Goal: Communication & Community: Answer question/provide support

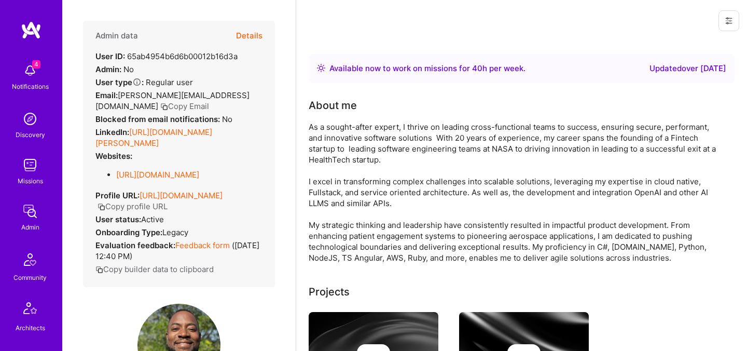
click at [260, 36] on button "Details" at bounding box center [249, 36] width 26 height 30
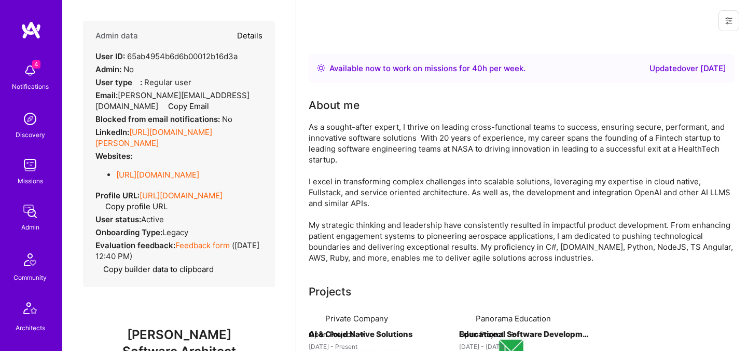
type textarea "x"
select select "5"
select select "4"
select select "7"
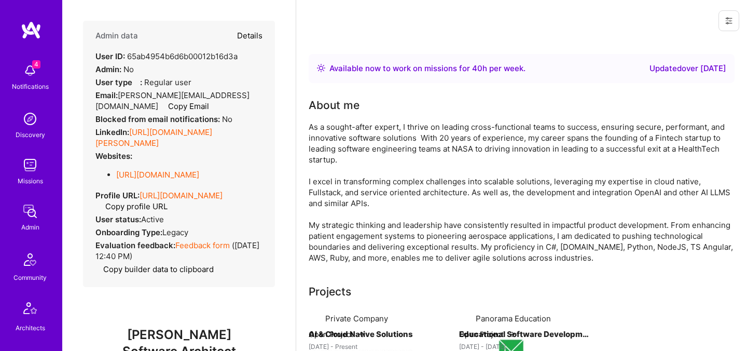
select select "US"
select select "Right Now"
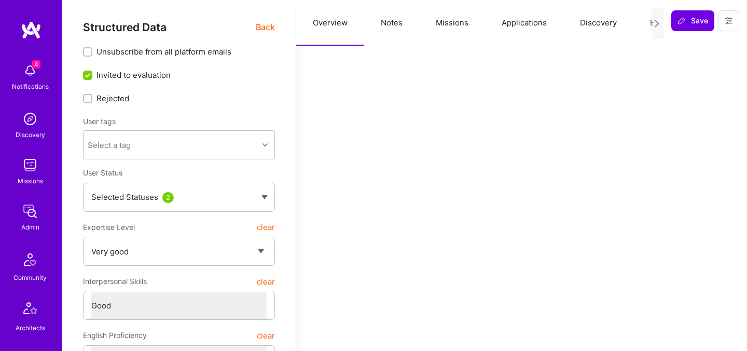
click at [646, 26] on button "Evaluation" at bounding box center [668, 23] width 71 height 46
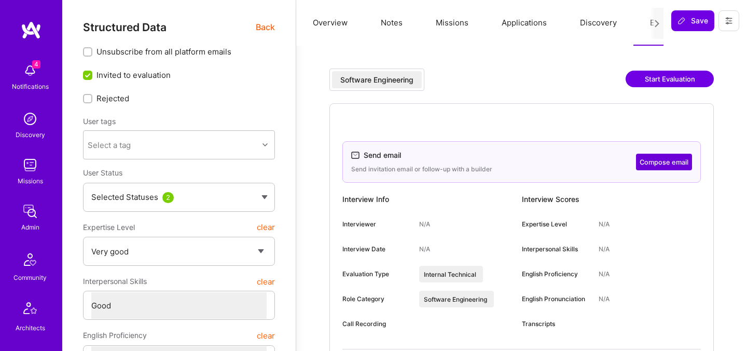
click at [649, 169] on button "Compose email" at bounding box center [664, 162] width 56 height 17
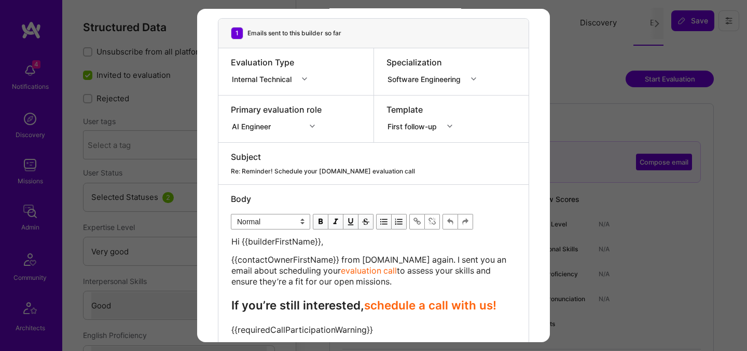
scroll to position [156, 0]
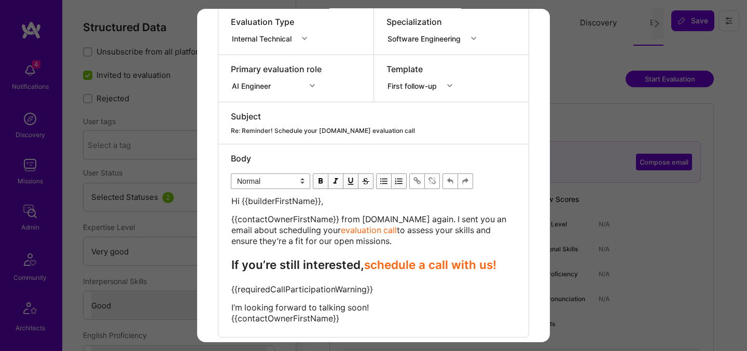
drag, startPoint x: 368, startPoint y: 241, endPoint x: 225, endPoint y: 199, distance: 149.1
click at [226, 199] on div "Body Normal Heading Large Heading Medium Heading Small Normal Hi {{builderFirst…" at bounding box center [373, 240] width 310 height 192
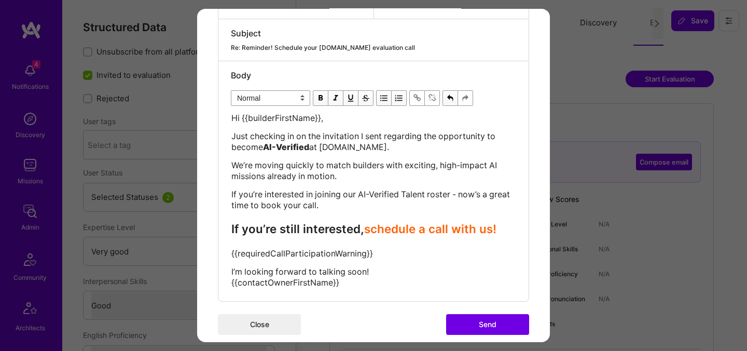
scroll to position [239, 0]
click at [266, 320] on button "Close" at bounding box center [259, 323] width 83 height 21
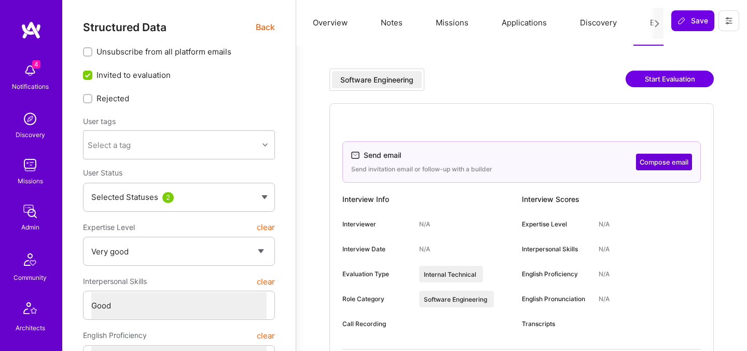
click at [655, 160] on button "Compose email" at bounding box center [664, 162] width 56 height 17
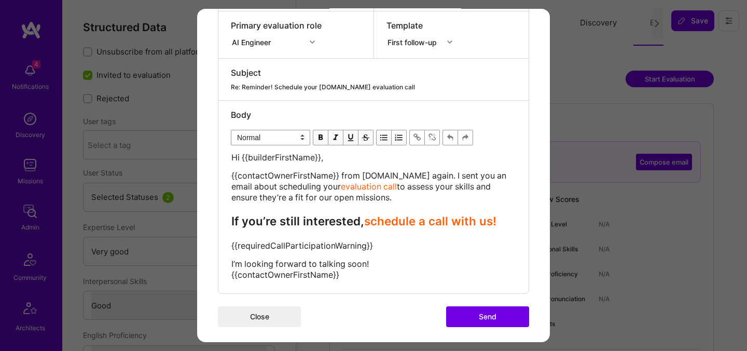
scroll to position [204, 0]
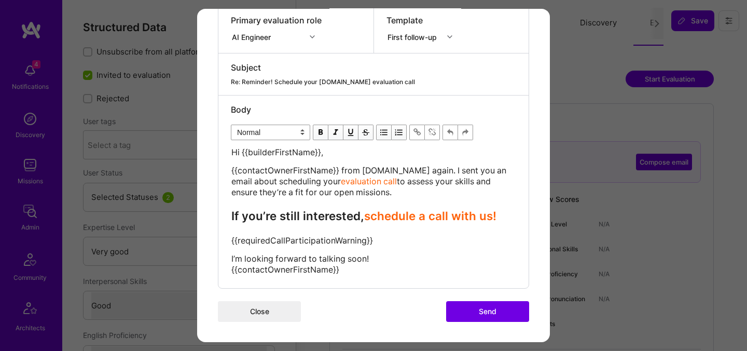
drag, startPoint x: 370, startPoint y: 192, endPoint x: 229, endPoint y: 149, distance: 147.0
click at [229, 149] on div "Body Normal Heading Large Heading Medium Heading Small Normal Hi {{builderFirst…" at bounding box center [373, 191] width 310 height 192
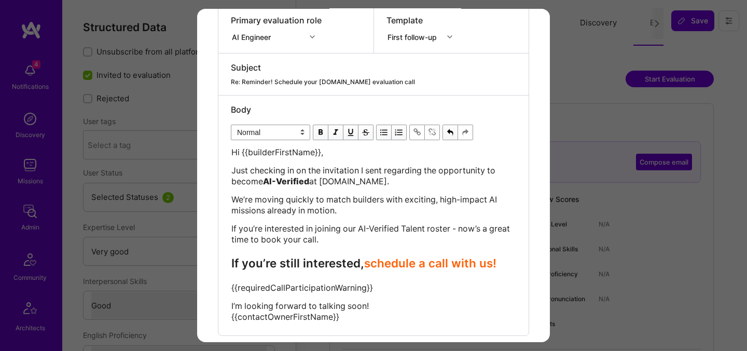
click at [372, 264] on span "schedule a call with us!" at bounding box center [430, 263] width 132 height 14
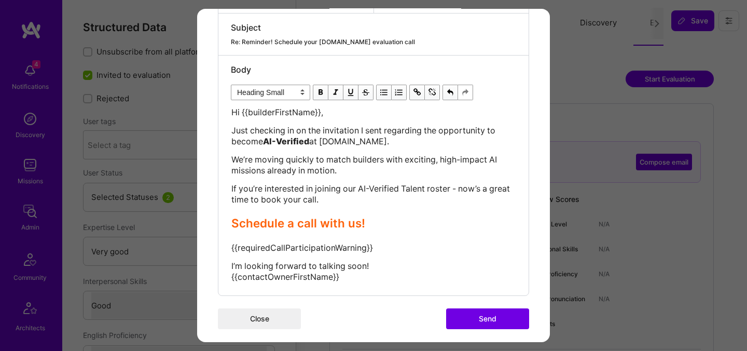
scroll to position [252, 0]
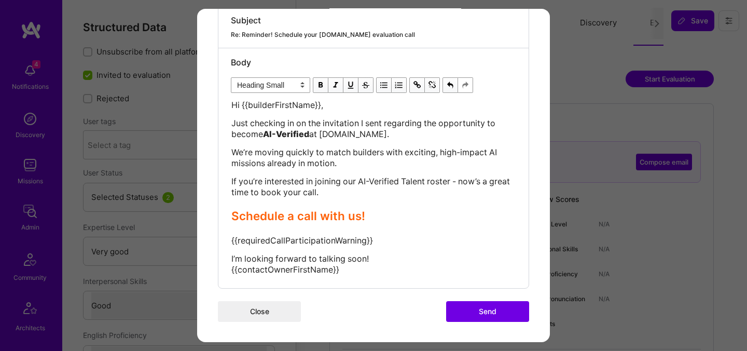
drag, startPoint x: 359, startPoint y: 270, endPoint x: 345, endPoint y: 270, distance: 13.5
click at [345, 270] on div "I’m looking forward to talking soon! {{contactOwnerFirstName}}" at bounding box center [373, 264] width 284 height 22
select select "unstyled"
drag, startPoint x: 378, startPoint y: 247, endPoint x: 201, endPoint y: 240, distance: 176.5
click at [201, 240] on div "Send invitation to evaluation call Send invitation email or follow-up with a bu…" at bounding box center [373, 49] width 353 height 585
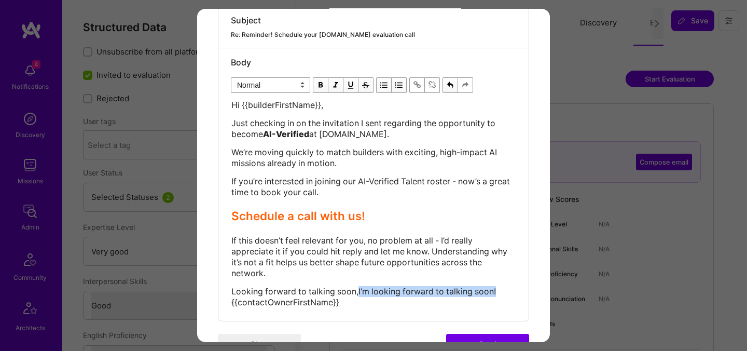
drag, startPoint x: 501, startPoint y: 293, endPoint x: 358, endPoint y: 286, distance: 142.8
click at [358, 286] on div "Looking forward to talking soon,I’m looking forward to talking soon! {{contactO…" at bounding box center [373, 297] width 284 height 22
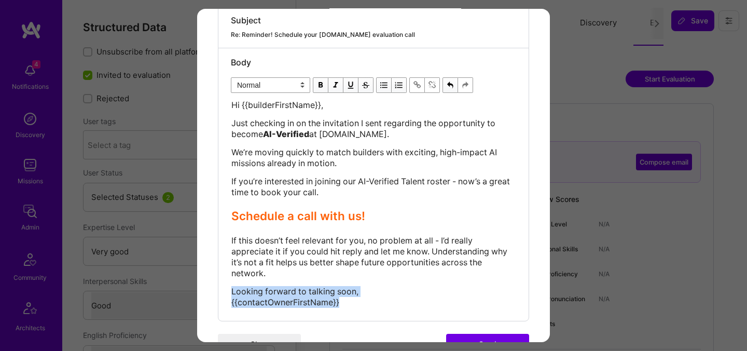
drag, startPoint x: 355, startPoint y: 300, endPoint x: 223, endPoint y: 287, distance: 133.0
click at [223, 287] on div "Body Normal Heading Large Heading Medium Heading Small Normal Hi {{builderFirst…" at bounding box center [373, 184] width 310 height 272
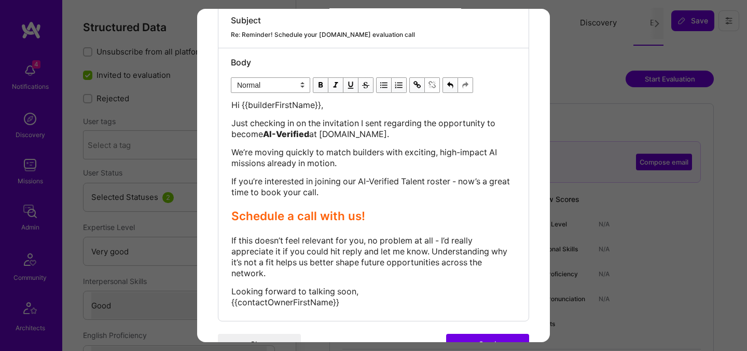
click at [473, 335] on button "Send" at bounding box center [487, 344] width 83 height 21
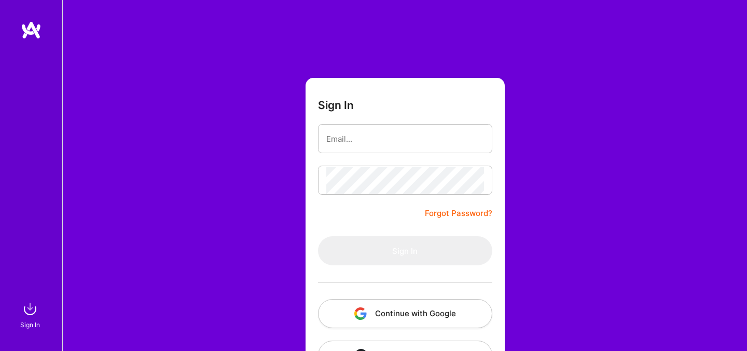
click at [372, 317] on button "Continue with Google" at bounding box center [405, 313] width 174 height 29
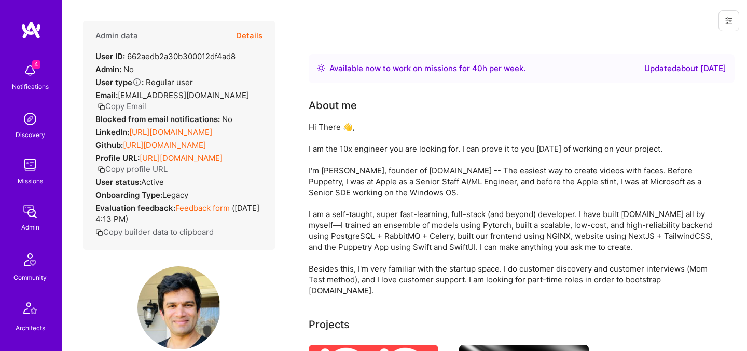
click at [255, 37] on button "Details" at bounding box center [249, 36] width 26 height 30
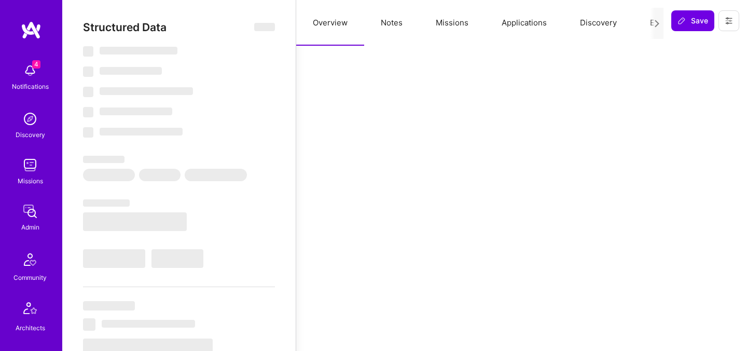
click at [641, 28] on button "Evaluation" at bounding box center [668, 23] width 71 height 46
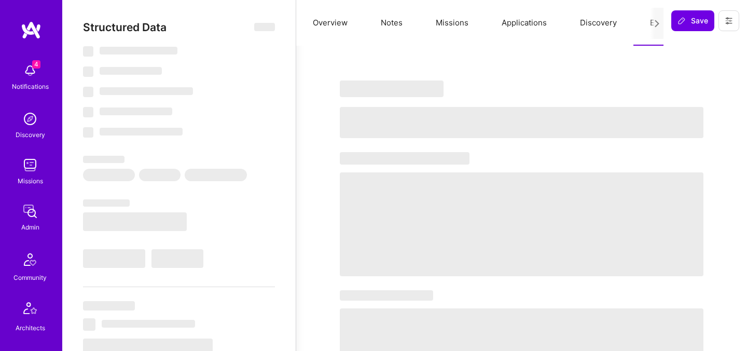
select select "Right Now"
select select "5"
select select "7"
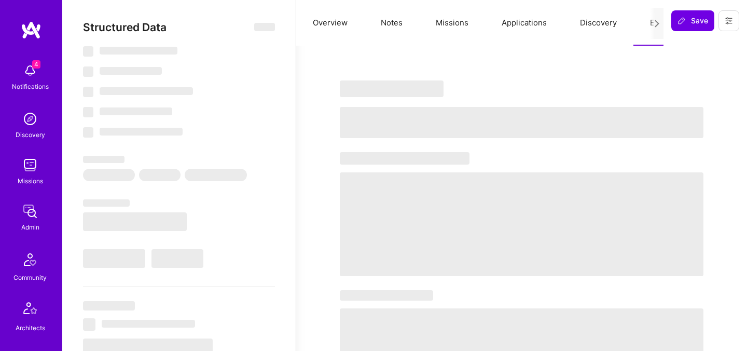
select select "US"
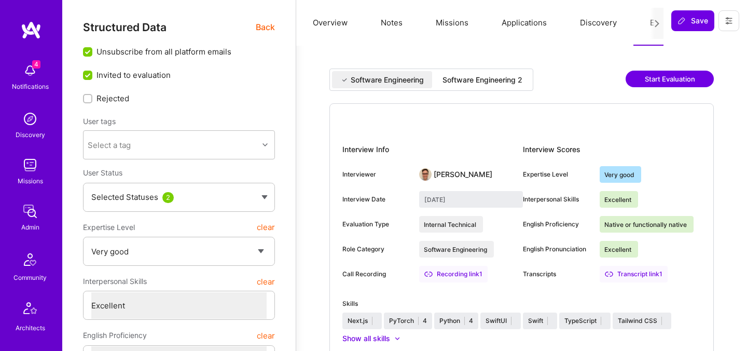
click at [475, 80] on div "Software Engineering 2" at bounding box center [482, 80] width 80 height 10
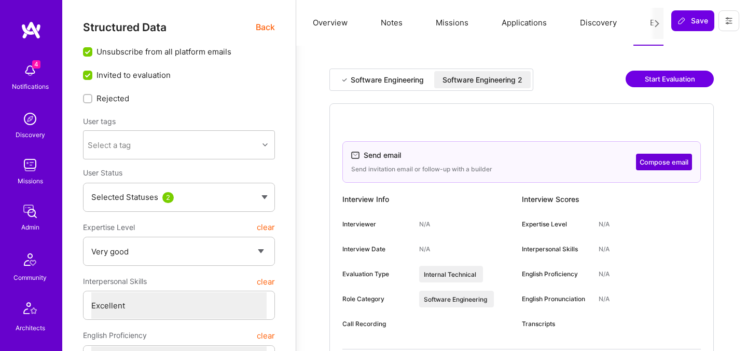
click at [658, 163] on button "Compose email" at bounding box center [664, 162] width 56 height 17
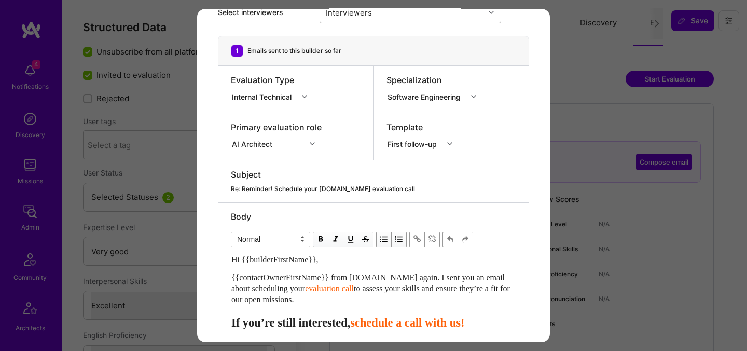
scroll to position [164, 0]
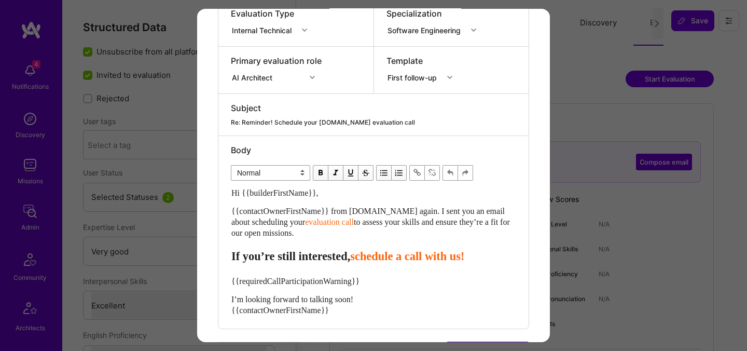
drag, startPoint x: 325, startPoint y: 232, endPoint x: 214, endPoint y: 196, distance: 116.8
click at [214, 196] on div "Send invitation to evaluation call Send invitation email or follow-up with a bu…" at bounding box center [373, 114] width 353 height 538
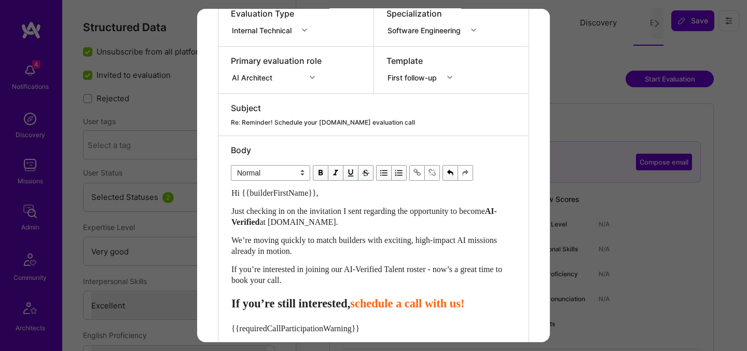
click at [386, 305] on span "schedule a call with us!" at bounding box center [407, 303] width 114 height 13
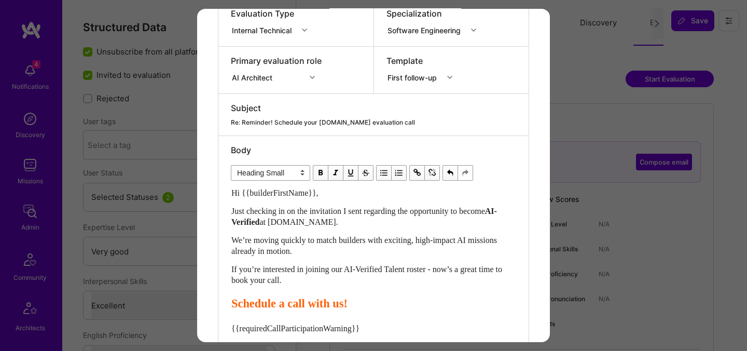
scroll to position [252, 0]
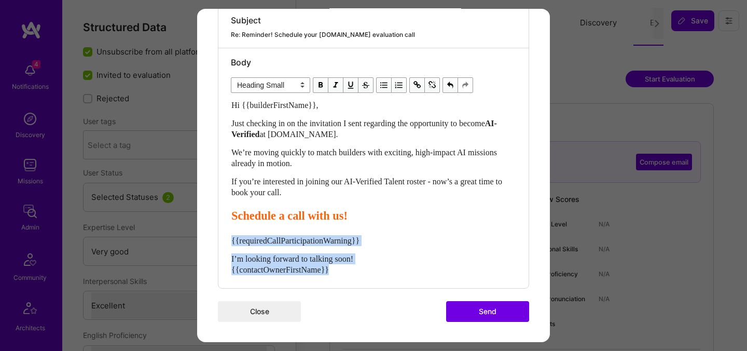
drag, startPoint x: 345, startPoint y: 267, endPoint x: 213, endPoint y: 241, distance: 135.4
click at [213, 241] on div "Send invitation to evaluation call Send invitation email or follow-up with a bu…" at bounding box center [373, 49] width 353 height 585
select select "unstyled"
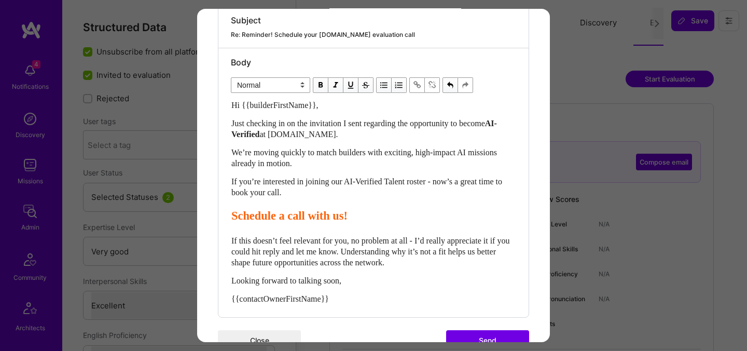
click at [481, 335] on button "Send" at bounding box center [487, 340] width 83 height 21
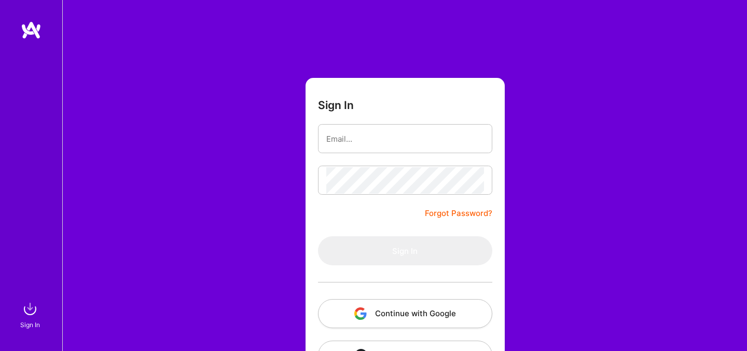
click at [376, 296] on div at bounding box center [405, 282] width 174 height 34
click at [378, 314] on button "Continue with Google" at bounding box center [405, 313] width 174 height 29
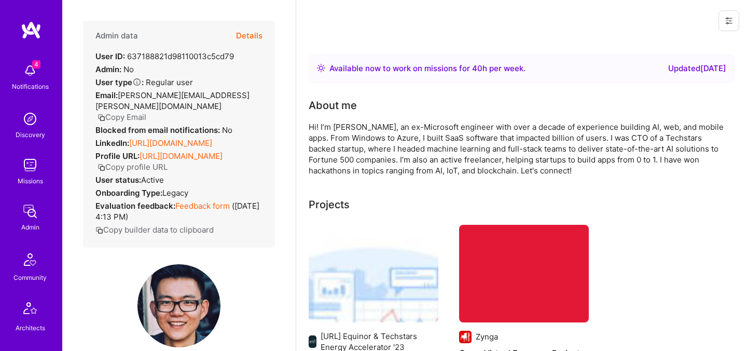
click at [255, 34] on button "Details" at bounding box center [249, 36] width 26 height 30
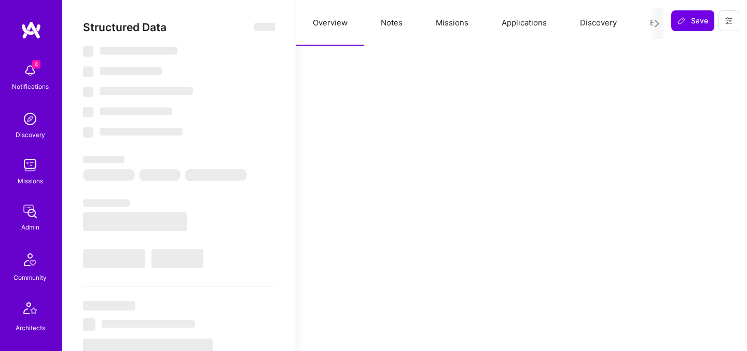
select select "Right Now"
select select "7"
select select "4"
select select "7"
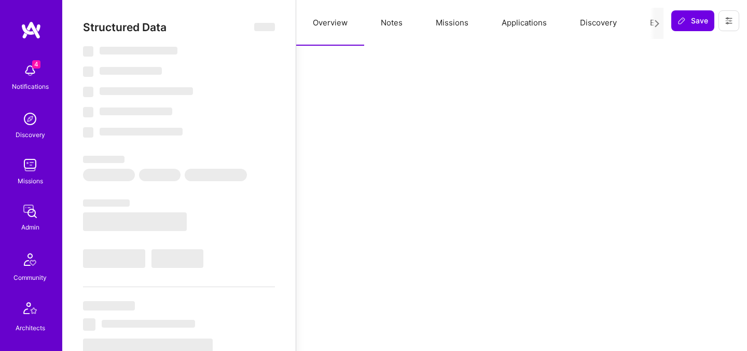
select select "US"
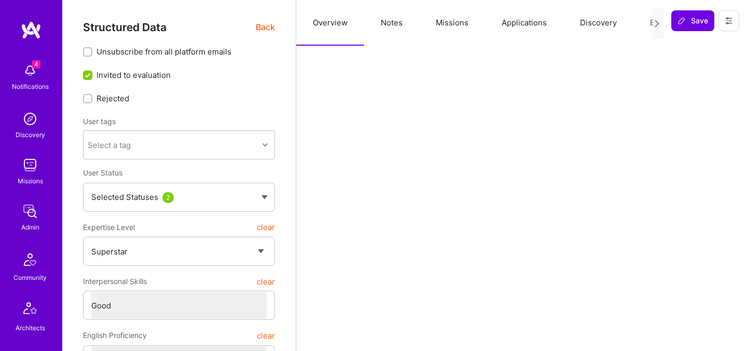
click at [644, 26] on button "Evaluation" at bounding box center [668, 23] width 71 height 46
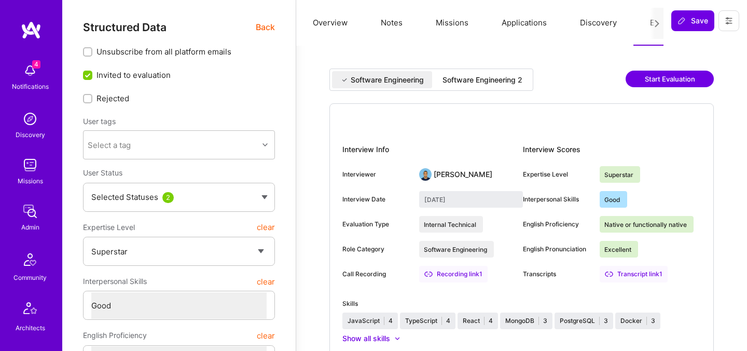
click at [653, 80] on button "Start Evaluation" at bounding box center [670, 79] width 88 height 17
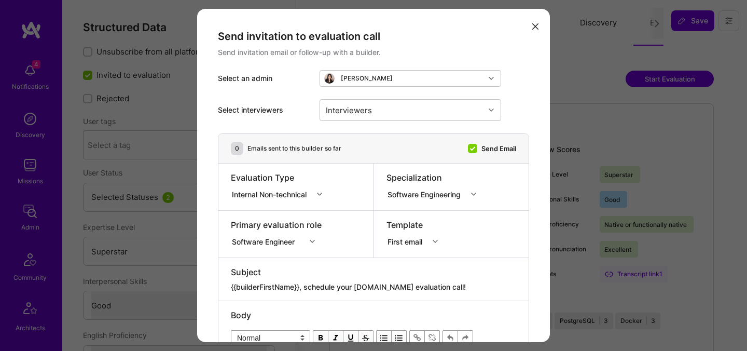
click at [534, 27] on icon "modal" at bounding box center [535, 26] width 6 height 6
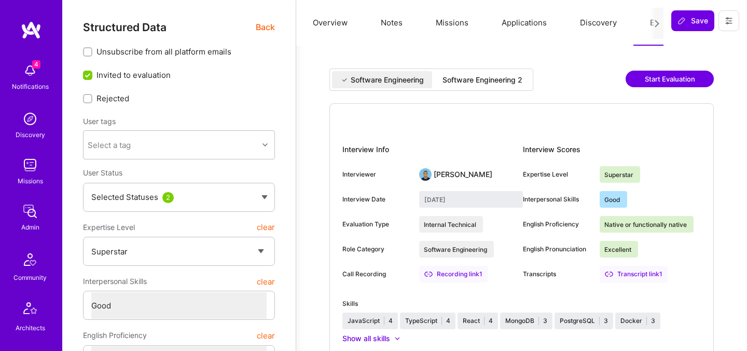
click at [497, 80] on div "Software Engineering 2" at bounding box center [482, 80] width 80 height 10
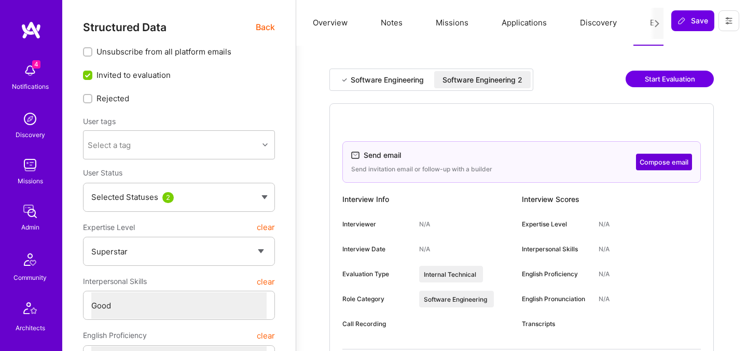
click at [643, 161] on button "Compose email" at bounding box center [664, 162] width 56 height 17
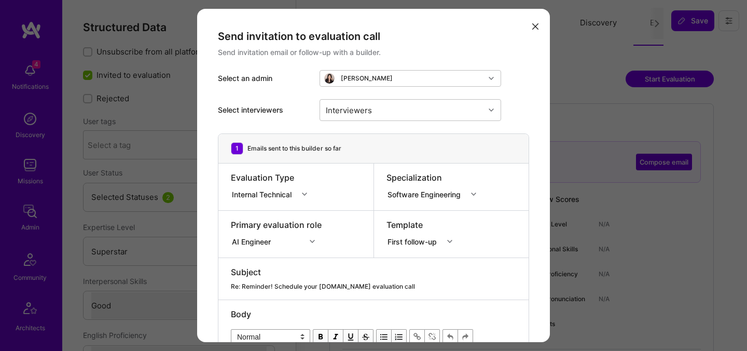
scroll to position [204, 0]
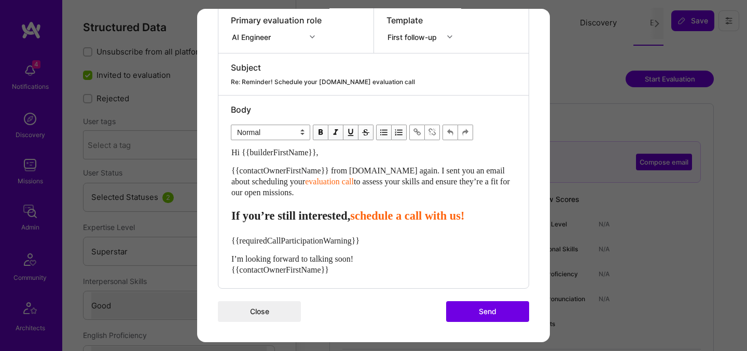
drag, startPoint x: 320, startPoint y: 191, endPoint x: 204, endPoint y: 149, distance: 123.7
click at [204, 149] on div "Send invitation to evaluation call Send invitation email or follow-up with a bu…" at bounding box center [373, 73] width 353 height 538
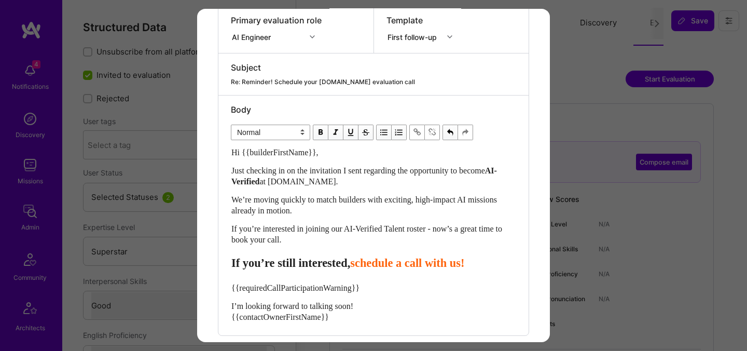
click at [386, 268] on span "schedule a call with us!" at bounding box center [407, 262] width 114 height 13
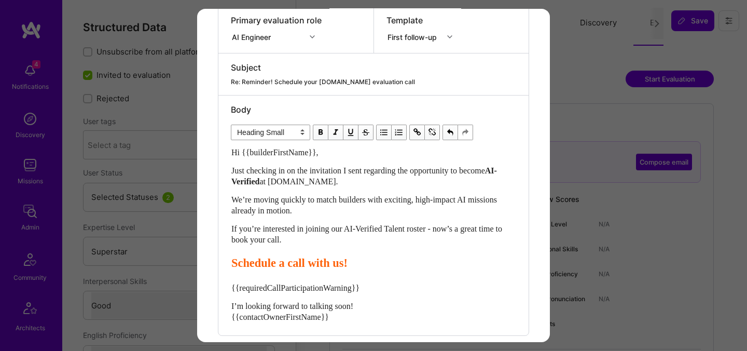
scroll to position [252, 0]
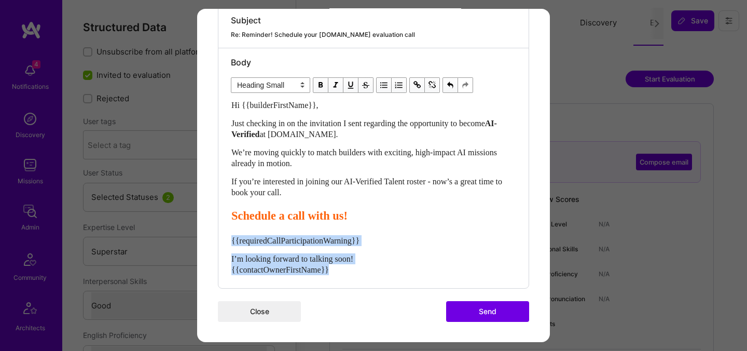
drag, startPoint x: 356, startPoint y: 271, endPoint x: 220, endPoint y: 239, distance: 139.7
click at [220, 239] on div "Body Normal Heading Large Heading Medium Heading Small Heading Small Hi {{build…" at bounding box center [373, 168] width 310 height 240
select select "unstyled"
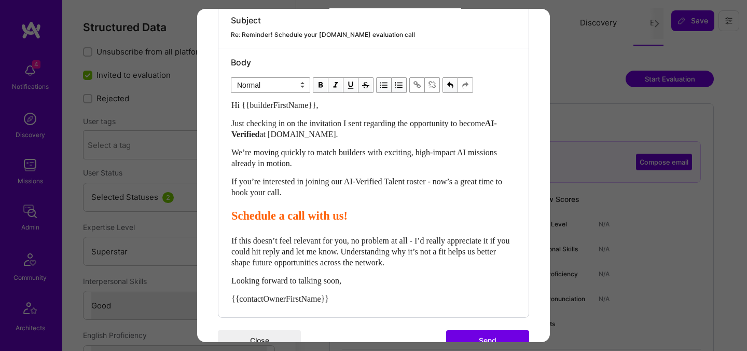
click at [459, 335] on button "Send" at bounding box center [487, 340] width 83 height 21
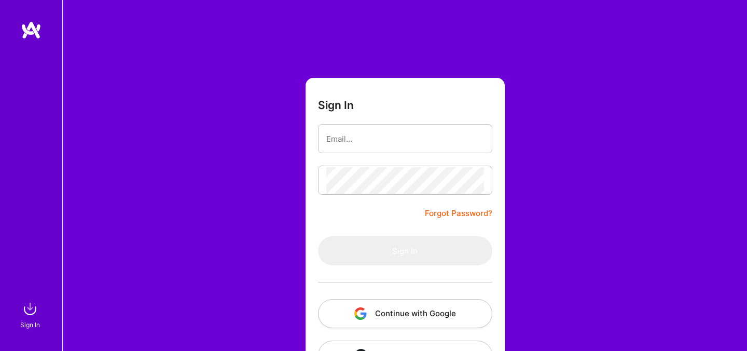
click at [398, 306] on button "Continue with Google" at bounding box center [405, 313] width 174 height 29
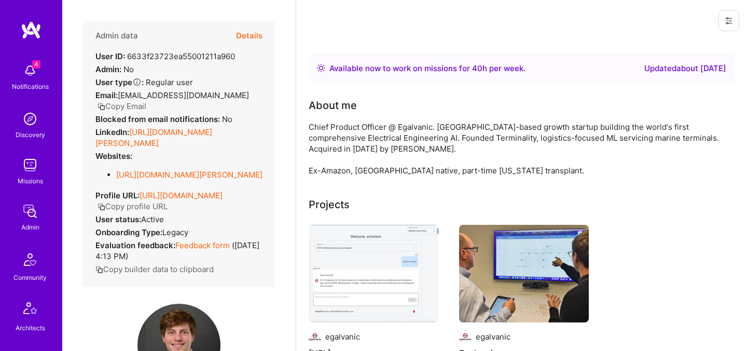
click at [266, 42] on div "Admin data Details User ID: 6633f23723ea55001211a960 Admin: No User type Regula…" at bounding box center [179, 154] width 192 height 266
click at [255, 37] on button "Details" at bounding box center [249, 36] width 26 height 30
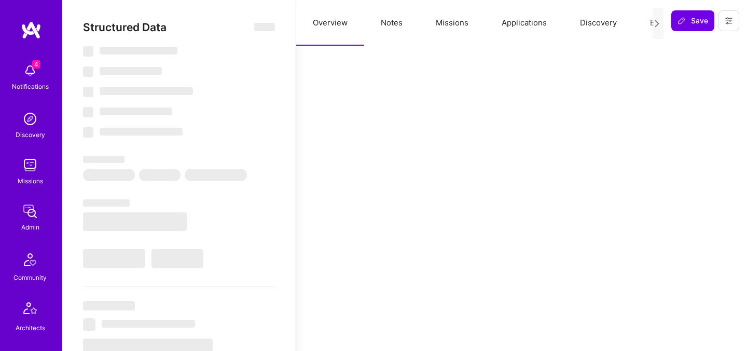
click at [644, 26] on button "Evaluation" at bounding box center [668, 23] width 71 height 46
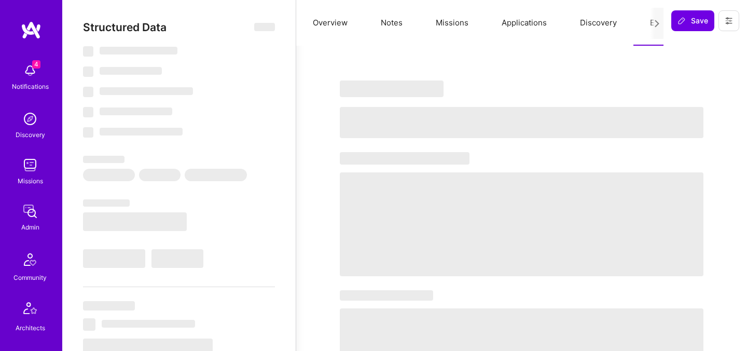
select select "Right Now"
select select "7"
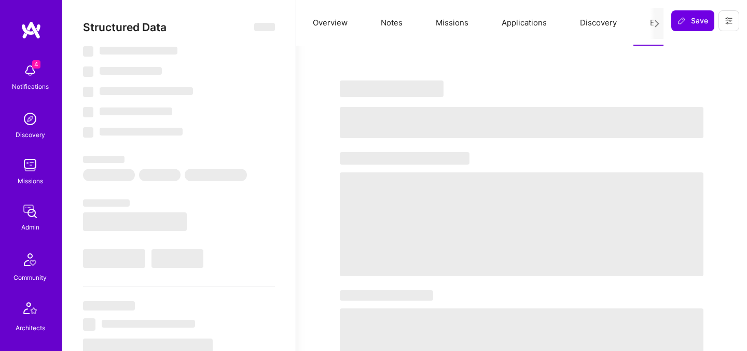
select select "US"
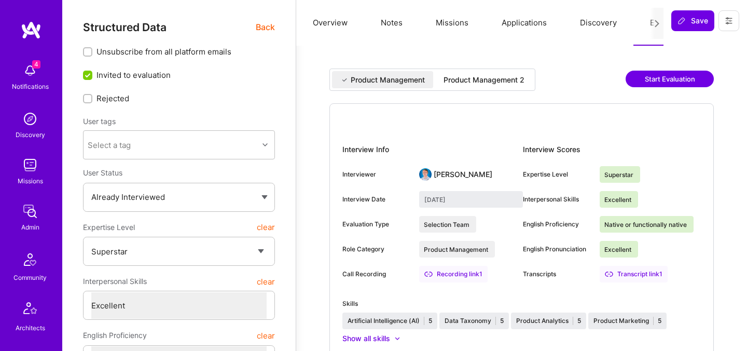
click at [519, 76] on div "Product Management 2" at bounding box center [484, 80] width 81 height 10
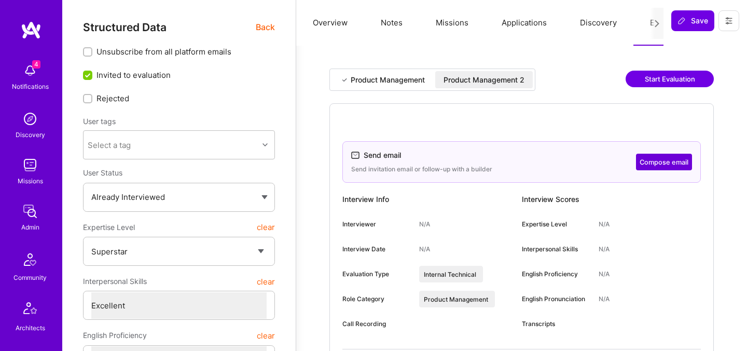
click at [667, 164] on button "Compose email" at bounding box center [664, 162] width 56 height 17
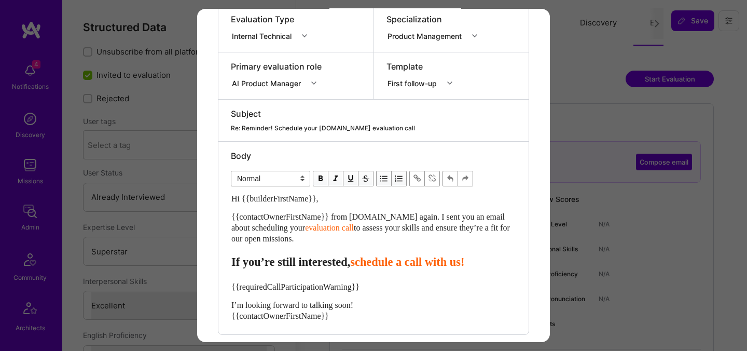
scroll to position [178, 0]
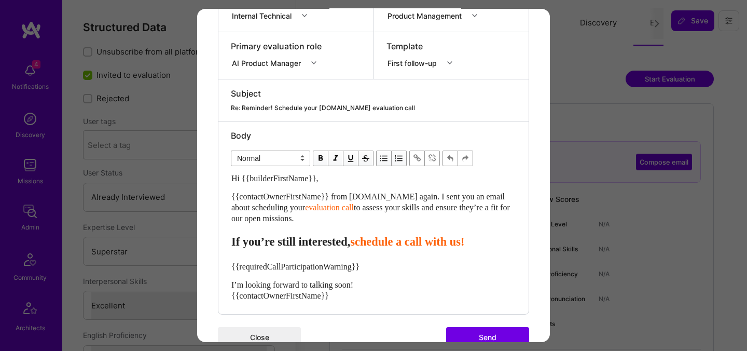
drag, startPoint x: 322, startPoint y: 218, endPoint x: 227, endPoint y: 182, distance: 101.6
click at [227, 182] on div "Body Normal Heading Large Heading Medium Heading Small Normal Hi {{builderFirst…" at bounding box center [373, 217] width 310 height 192
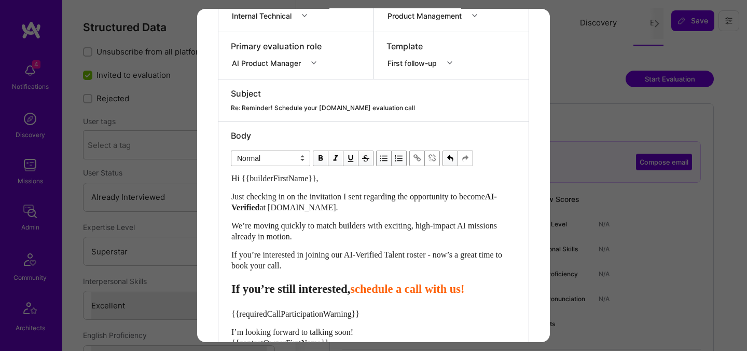
click at [384, 294] on span "schedule a call with us!" at bounding box center [407, 288] width 114 height 13
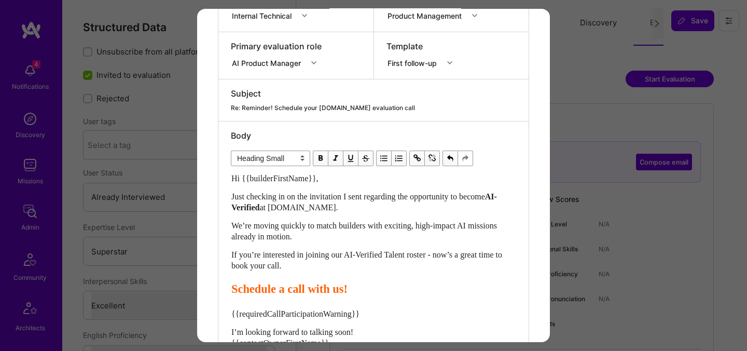
scroll to position [252, 0]
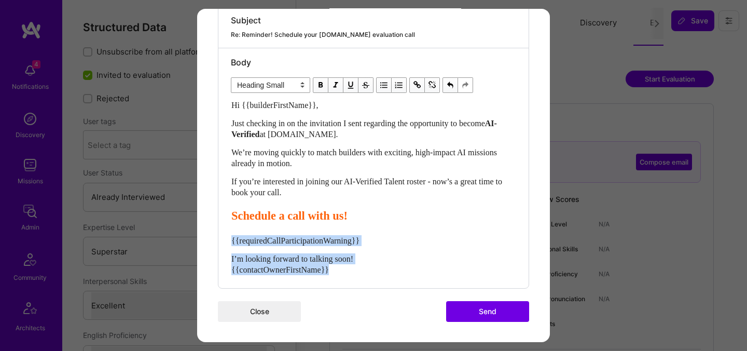
drag, startPoint x: 354, startPoint y: 271, endPoint x: 208, endPoint y: 236, distance: 151.1
click at [208, 236] on div "Send invitation to evaluation call Send invitation email or follow-up with a bu…" at bounding box center [373, 49] width 353 height 585
select select "unstyled"
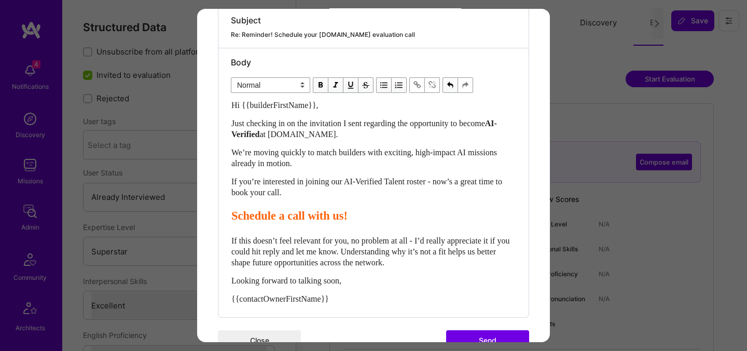
click at [460, 332] on button "Send" at bounding box center [487, 340] width 83 height 21
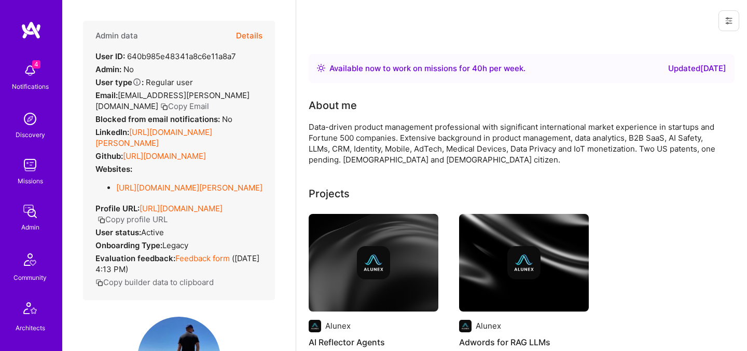
click at [243, 36] on button "Details" at bounding box center [249, 36] width 26 height 30
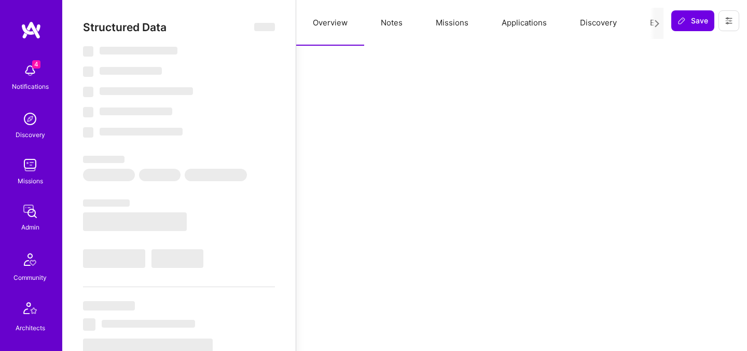
click at [647, 23] on button "Evaluation" at bounding box center [668, 23] width 71 height 46
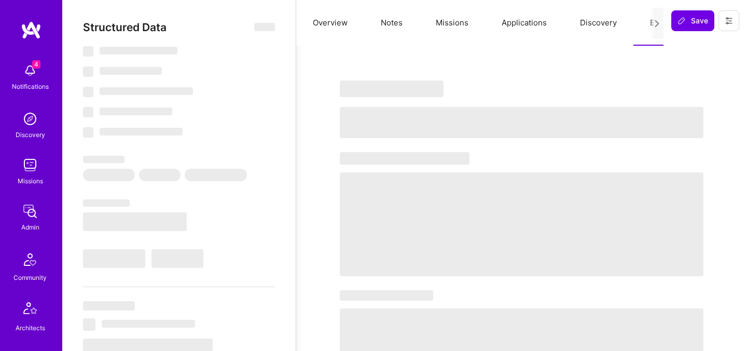
select select "Right Now"
select select "7"
select select "4"
select select "7"
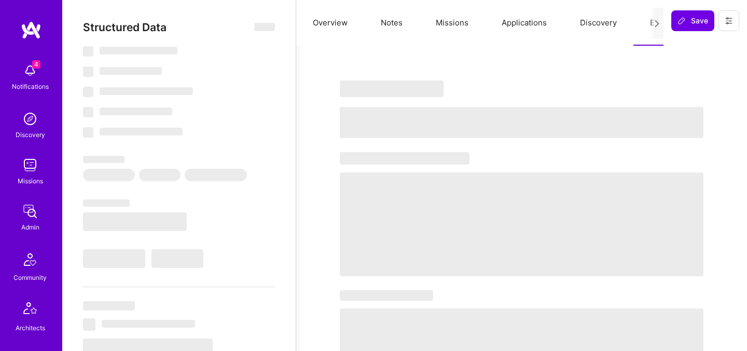
select select "US"
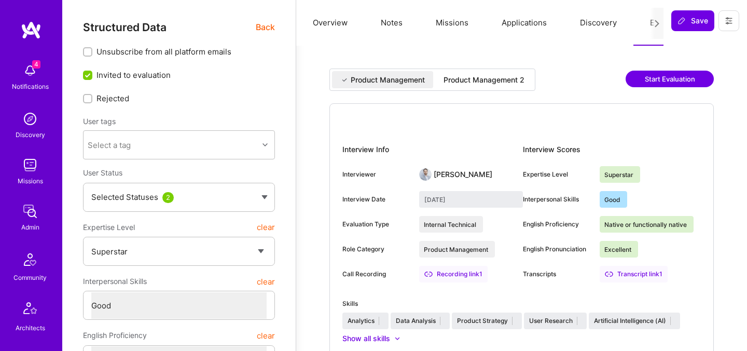
click at [506, 76] on div "Product Management 2" at bounding box center [484, 80] width 81 height 10
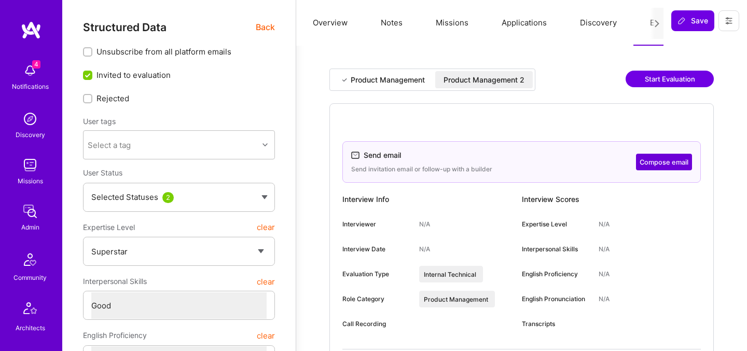
click at [644, 160] on button "Compose email" at bounding box center [664, 162] width 56 height 17
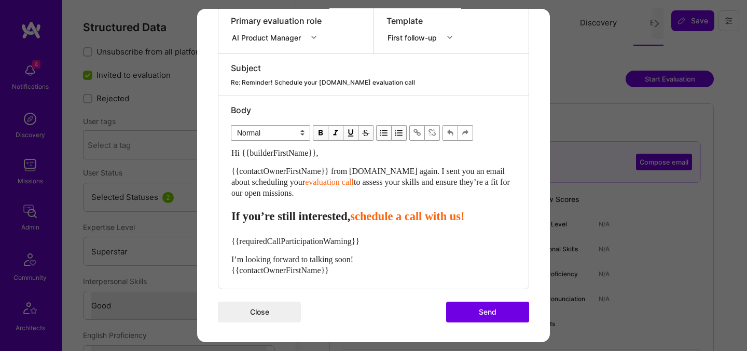
scroll to position [204, 0]
drag, startPoint x: 317, startPoint y: 197, endPoint x: 224, endPoint y: 146, distance: 105.6
click at [224, 146] on div "Body Normal Heading Large Heading Medium Heading Small Normal Hi {{builderFirst…" at bounding box center [373, 191] width 310 height 192
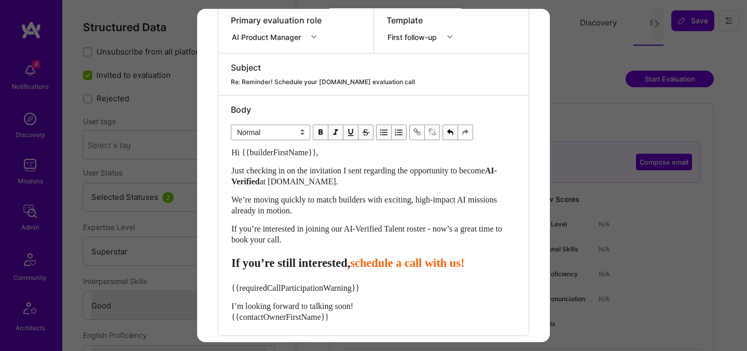
click at [379, 261] on span "schedule a call with us!" at bounding box center [407, 262] width 114 height 13
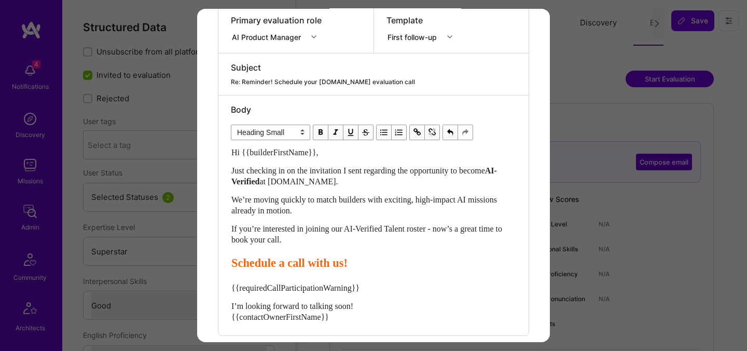
scroll to position [252, 0]
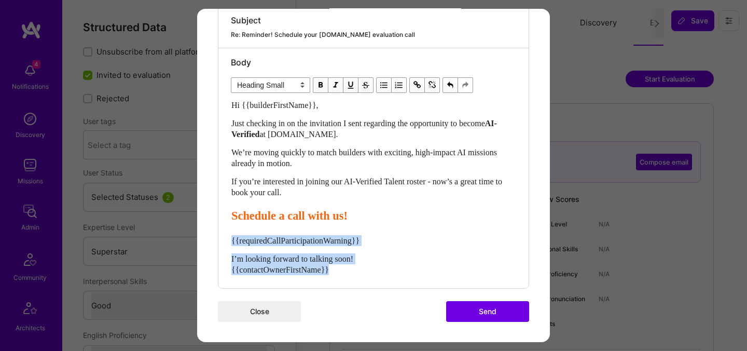
drag, startPoint x: 342, startPoint y: 271, endPoint x: 219, endPoint y: 241, distance: 126.6
click at [219, 241] on div "Body Normal Heading Large Heading Medium Heading Small Heading Small Hi {{build…" at bounding box center [373, 168] width 310 height 240
select select "unstyled"
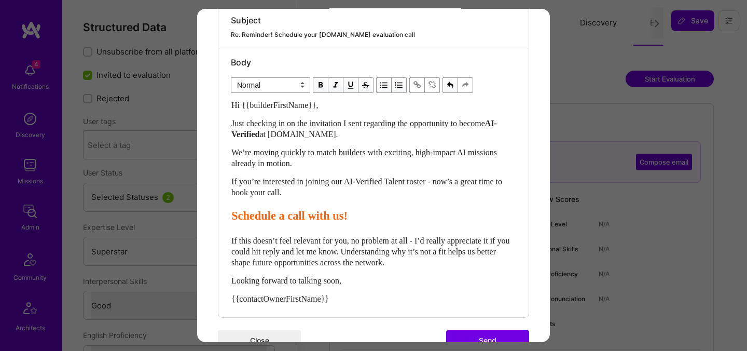
click at [464, 331] on button "Send" at bounding box center [487, 340] width 83 height 21
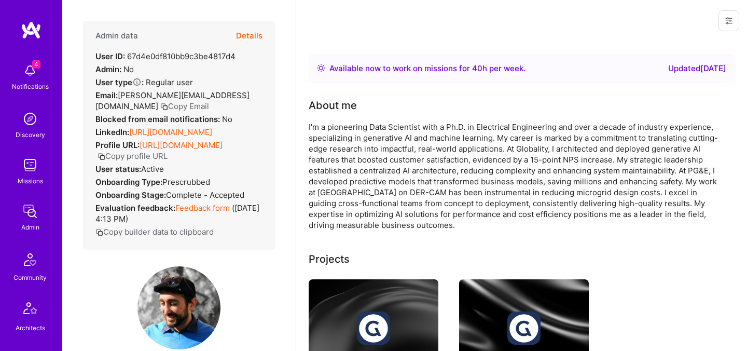
click at [250, 36] on button "Details" at bounding box center [249, 36] width 26 height 30
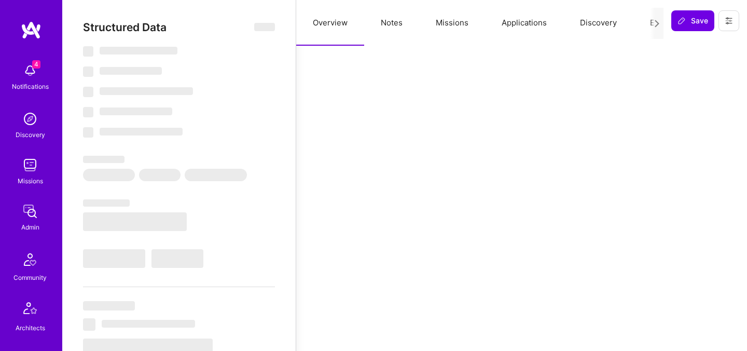
click at [639, 23] on button "Evaluation" at bounding box center [668, 23] width 71 height 46
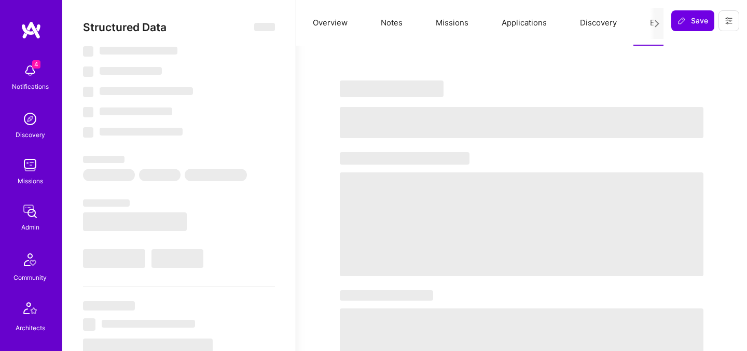
select select "Right Now"
select select "7"
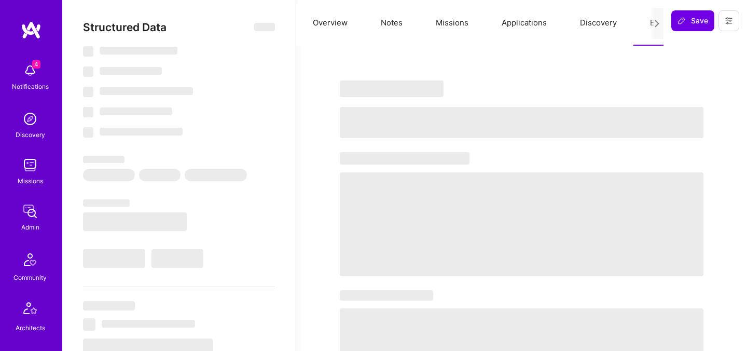
select select "US"
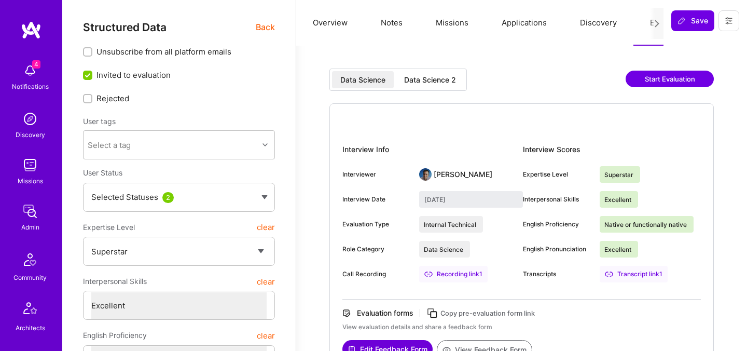
click at [444, 79] on div "Data Science 2" at bounding box center [430, 80] width 52 height 10
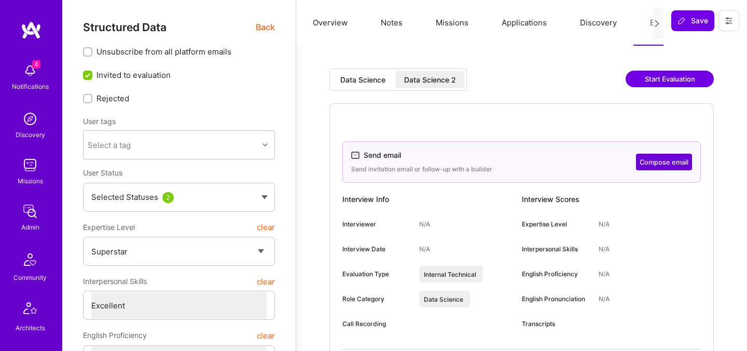
click at [647, 164] on button "Compose email" at bounding box center [664, 162] width 56 height 17
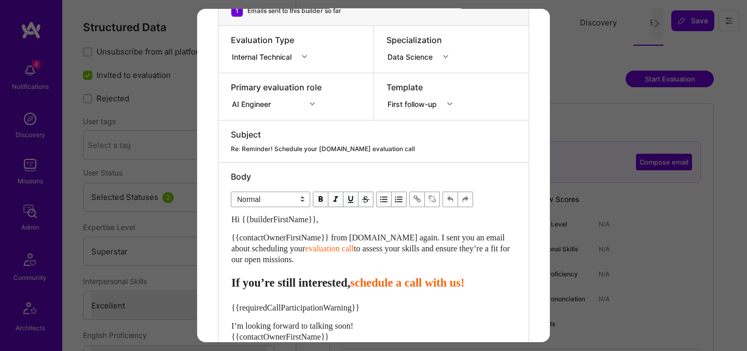
scroll to position [151, 0]
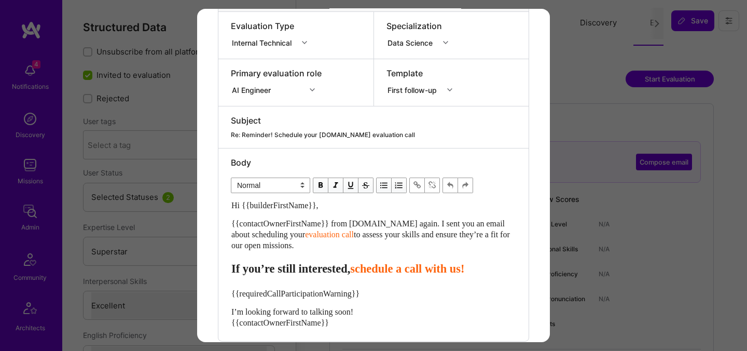
drag, startPoint x: 316, startPoint y: 243, endPoint x: 220, endPoint y: 197, distance: 106.5
click at [220, 197] on div "Body Normal Heading Large Heading Medium Heading Small Normal Hi {{builderFirst…" at bounding box center [373, 244] width 310 height 192
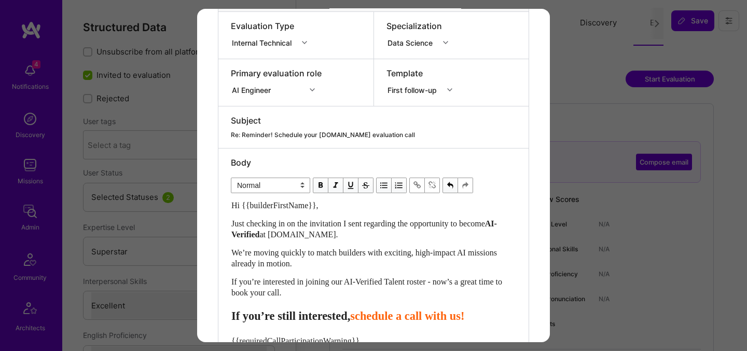
click at [388, 315] on span "schedule a call with us!" at bounding box center [407, 315] width 114 height 13
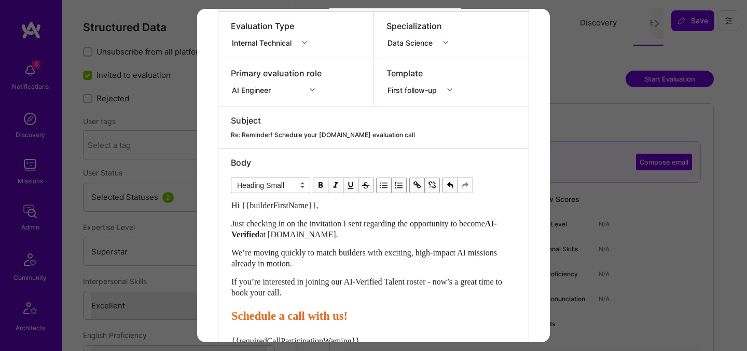
scroll to position [252, 0]
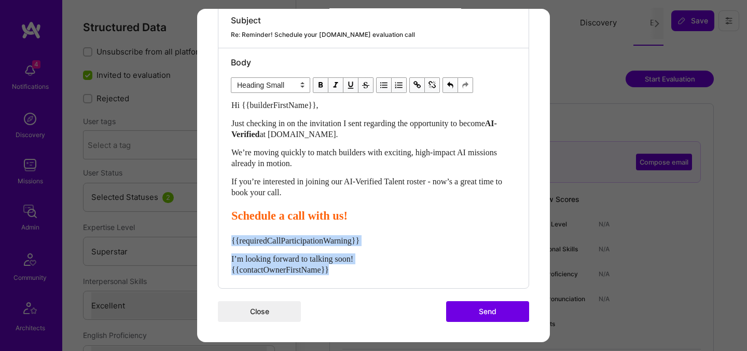
drag, startPoint x: 340, startPoint y: 272, endPoint x: 213, endPoint y: 239, distance: 131.4
click at [213, 239] on div "Send invitation to evaluation call Send invitation email or follow-up with a bu…" at bounding box center [373, 49] width 353 height 585
select select "unstyled"
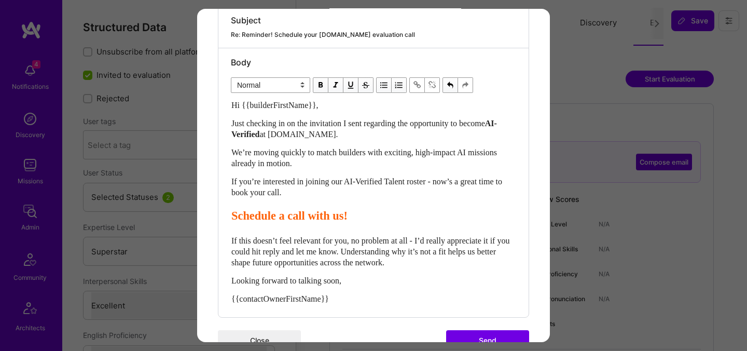
click at [469, 339] on button "Send" at bounding box center [487, 340] width 83 height 21
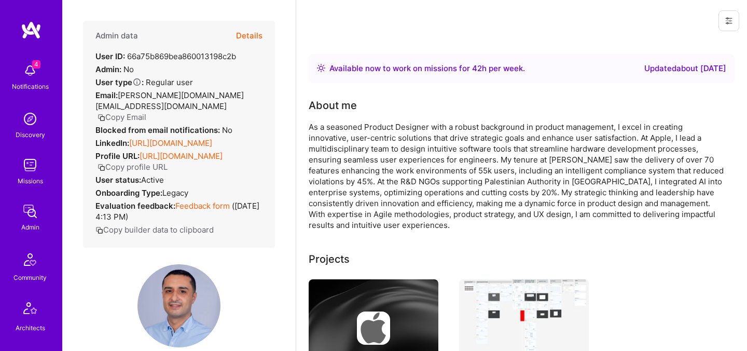
click at [251, 35] on button "Details" at bounding box center [249, 36] width 26 height 30
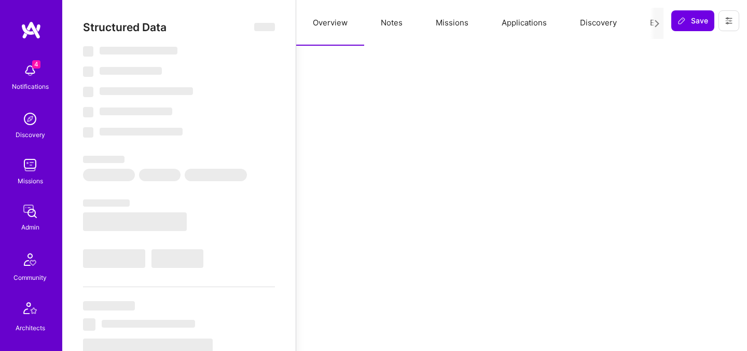
click at [647, 22] on button "Evaluation" at bounding box center [668, 23] width 71 height 46
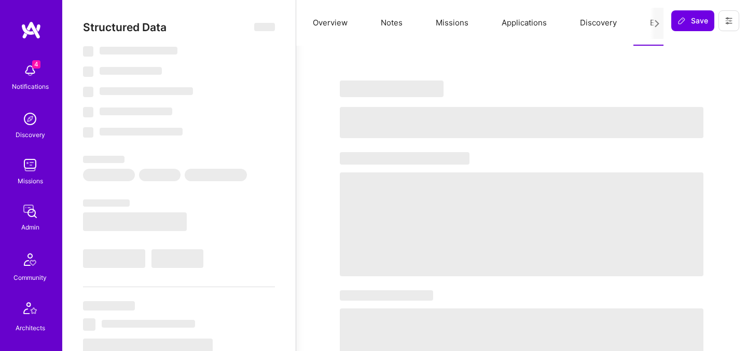
select select "Right Now"
select select "5"
select select "7"
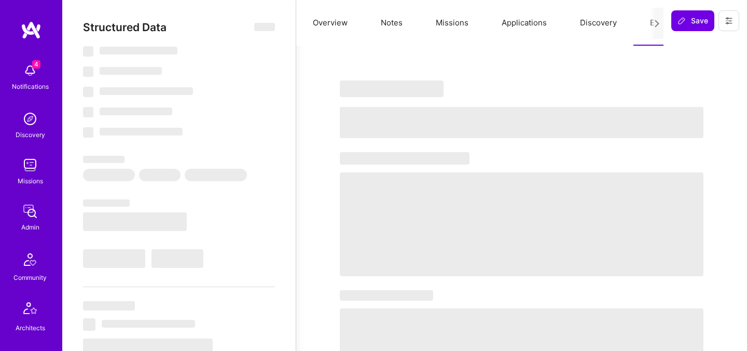
select select "PS"
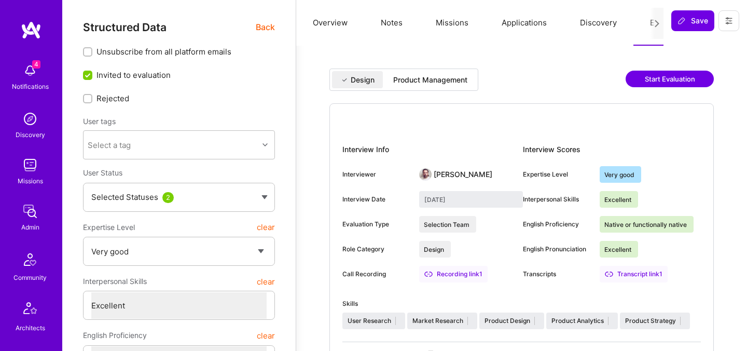
click at [461, 86] on div "Product Management" at bounding box center [430, 79] width 91 height 17
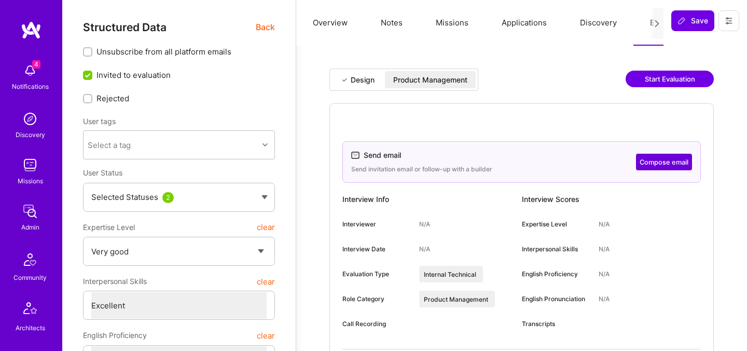
click at [663, 169] on button "Compose email" at bounding box center [664, 162] width 56 height 17
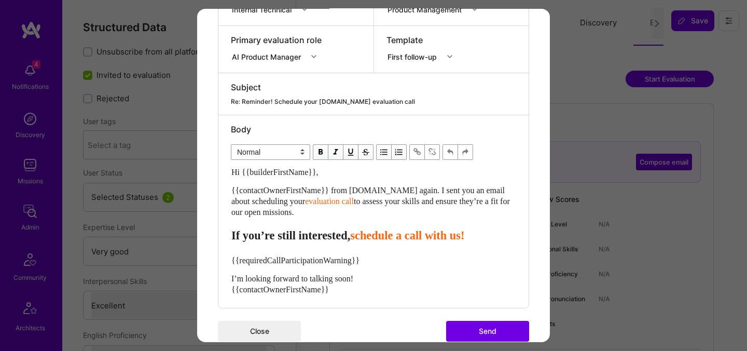
scroll to position [204, 0]
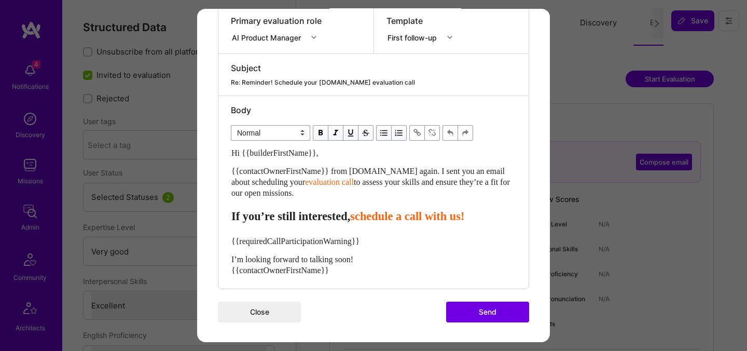
drag, startPoint x: 321, startPoint y: 190, endPoint x: 216, endPoint y: 148, distance: 113.1
click at [216, 148] on div "Send invitation to evaluation call Send invitation email or follow-up with a bu…" at bounding box center [373, 74] width 353 height 538
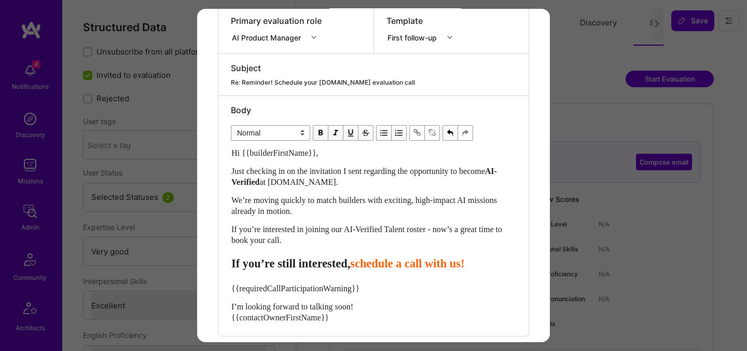
click at [386, 268] on span "schedule a call with us!" at bounding box center [407, 263] width 114 height 13
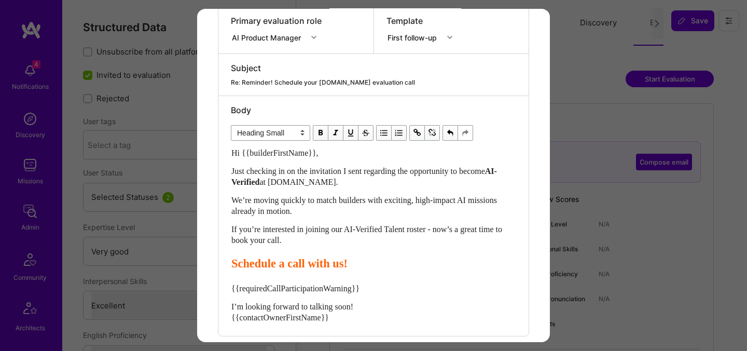
scroll to position [252, 0]
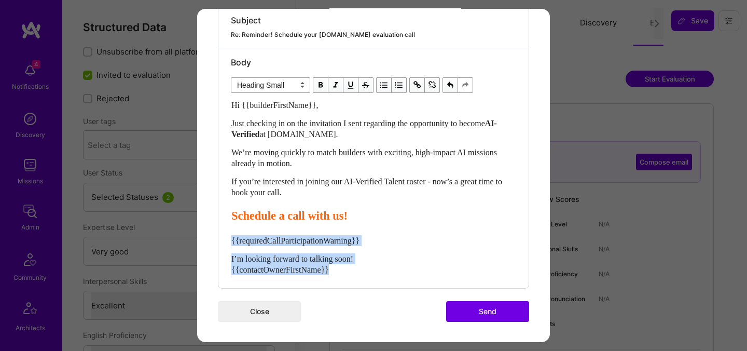
drag, startPoint x: 352, startPoint y: 268, endPoint x: 216, endPoint y: 238, distance: 139.3
click at [216, 238] on div "Send invitation to evaluation call Send invitation email or follow-up with a bu…" at bounding box center [373, 49] width 353 height 585
select select "unstyled"
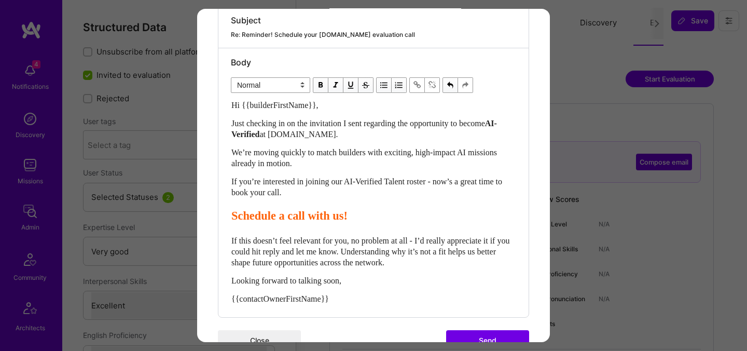
click at [463, 333] on button "Send" at bounding box center [487, 340] width 83 height 21
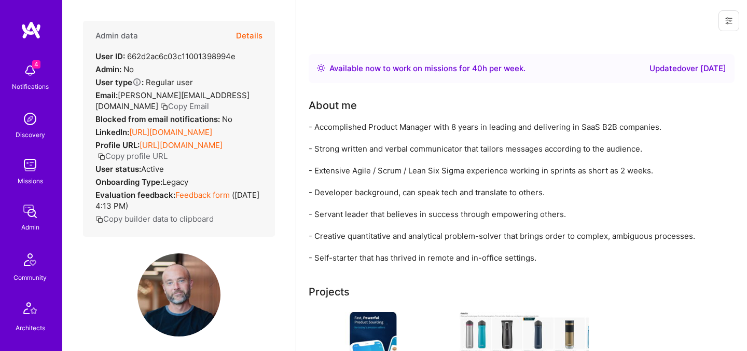
click at [253, 35] on button "Details" at bounding box center [249, 36] width 26 height 30
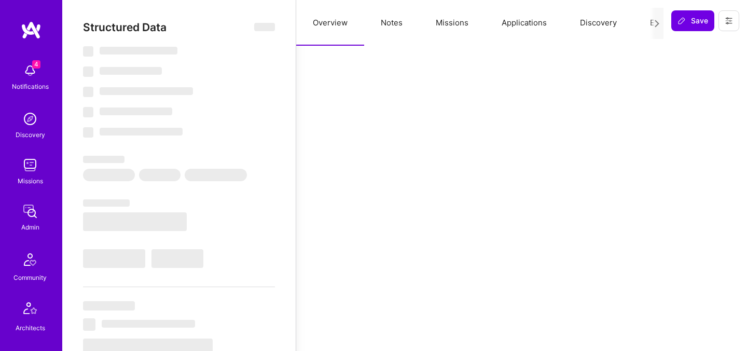
click at [637, 24] on button "Evaluation" at bounding box center [668, 23] width 71 height 46
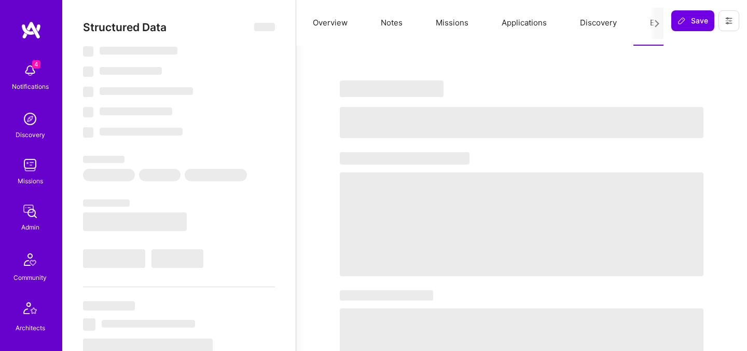
select select "Right Now"
select select "4"
select select "7"
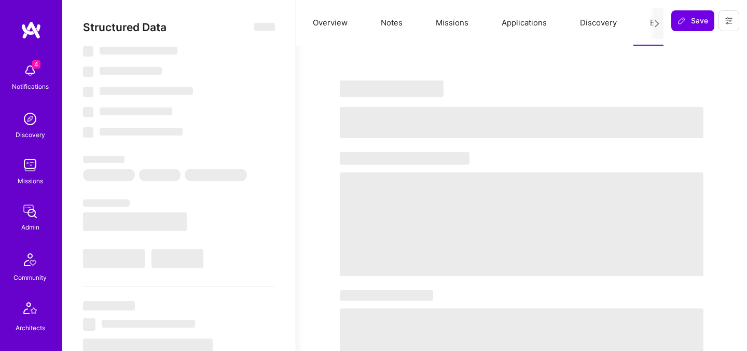
select select "US"
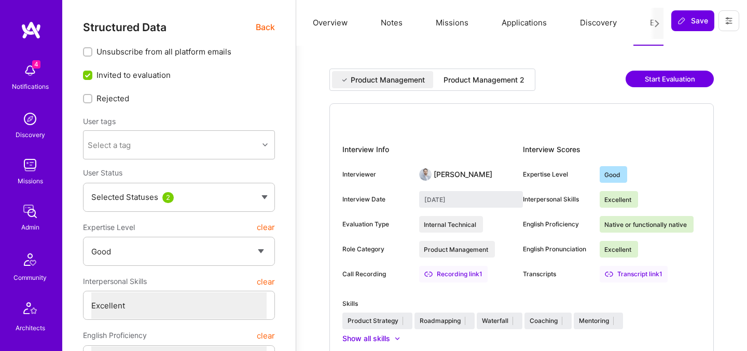
click at [476, 84] on div "Product Management 2" at bounding box center [484, 80] width 81 height 10
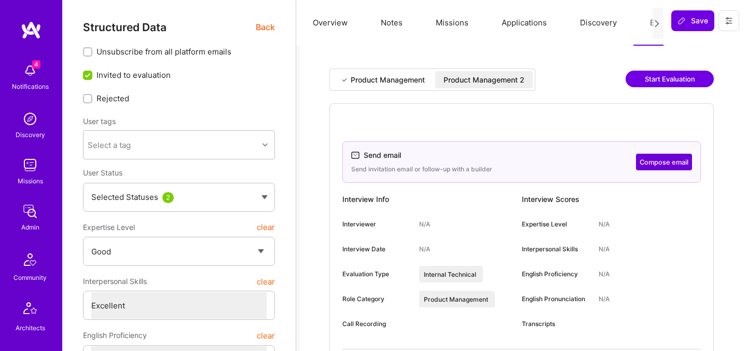
click at [656, 160] on button "Compose email" at bounding box center [664, 162] width 56 height 17
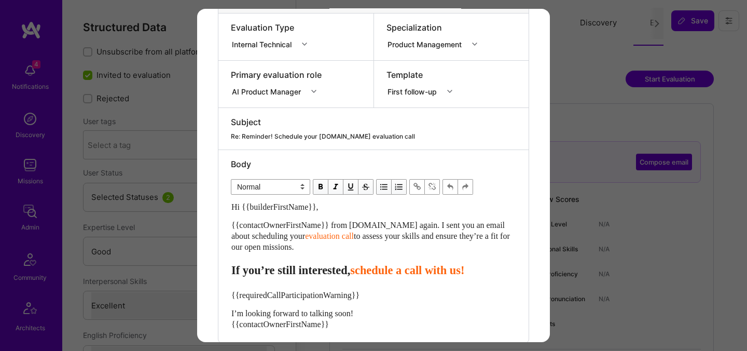
scroll to position [179, 0]
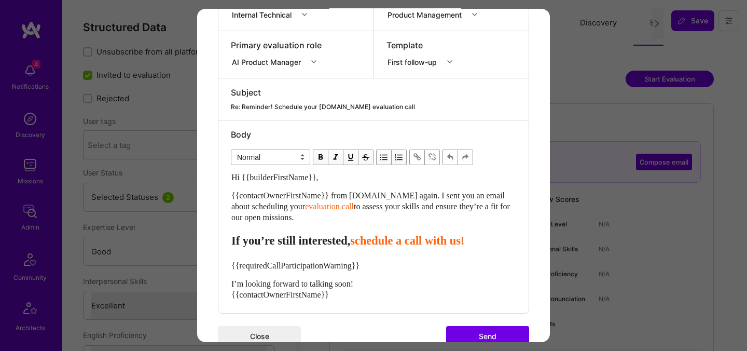
drag, startPoint x: 323, startPoint y: 219, endPoint x: 214, endPoint y: 179, distance: 115.5
click at [214, 179] on div "Send invitation to evaluation call Send invitation email or follow-up with a bu…" at bounding box center [373, 98] width 353 height 538
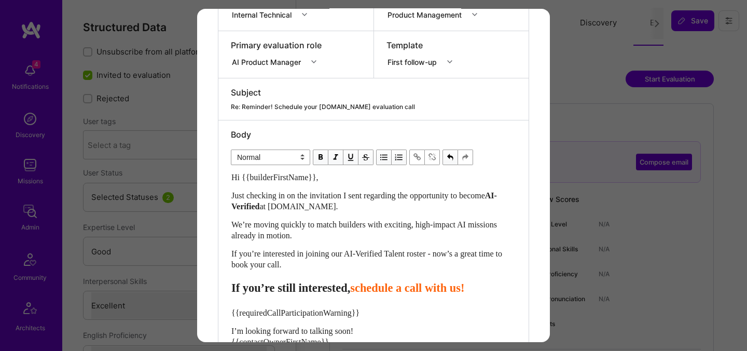
click at [382, 289] on span "schedule a call with us!" at bounding box center [407, 287] width 114 height 13
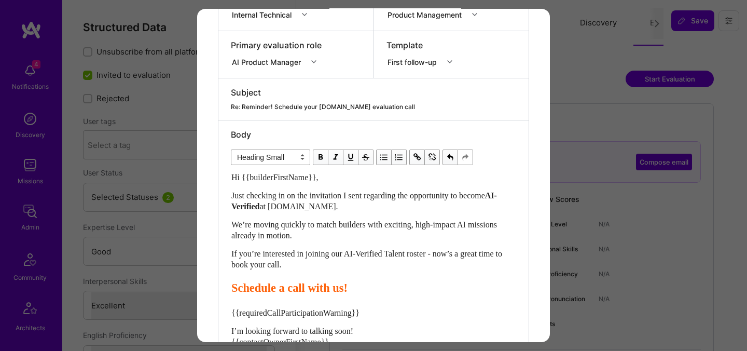
scroll to position [252, 0]
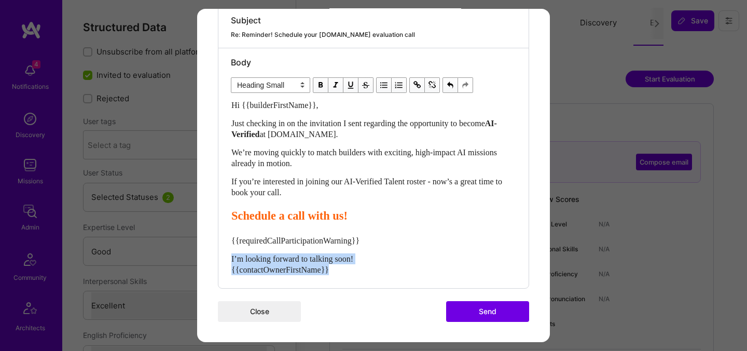
drag, startPoint x: 348, startPoint y: 270, endPoint x: 210, endPoint y: 251, distance: 138.8
click at [210, 251] on div "Send invitation to evaluation call Send invitation email or follow-up with a bu…" at bounding box center [373, 49] width 353 height 585
select select "unstyled"
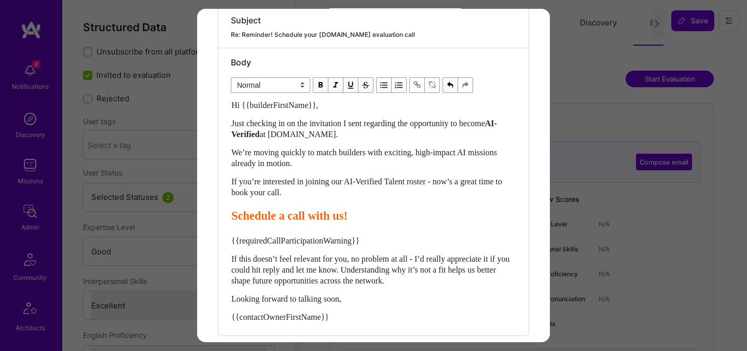
scroll to position [299, 0]
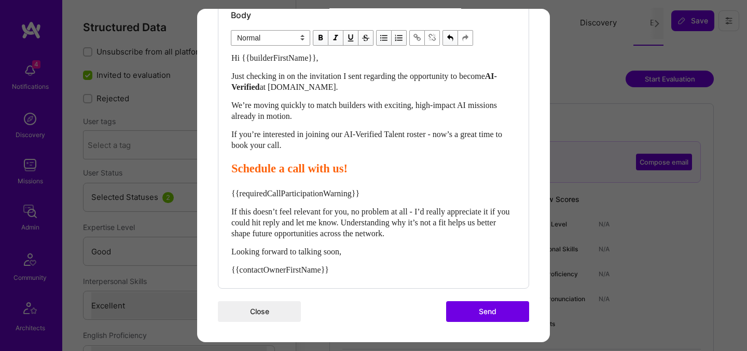
click at [470, 310] on button "Send" at bounding box center [487, 311] width 83 height 21
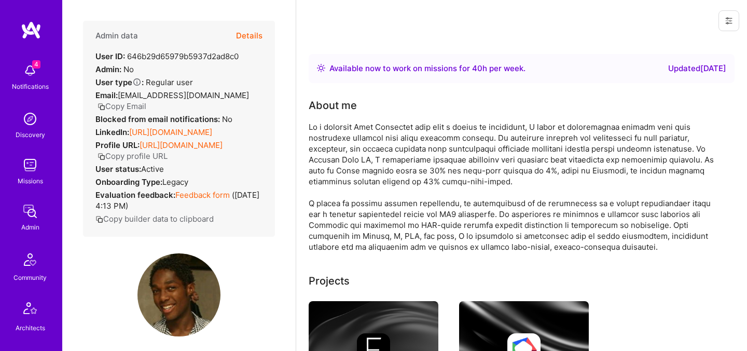
click at [256, 37] on button "Details" at bounding box center [249, 36] width 26 height 30
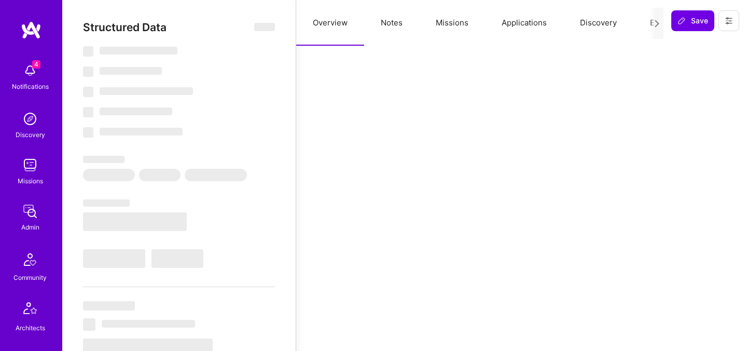
click at [641, 23] on button "Evaluation" at bounding box center [668, 23] width 71 height 46
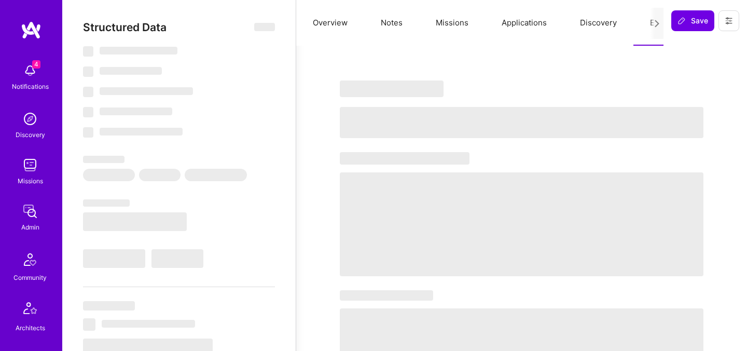
select select "Right Now"
select select "5"
select select "7"
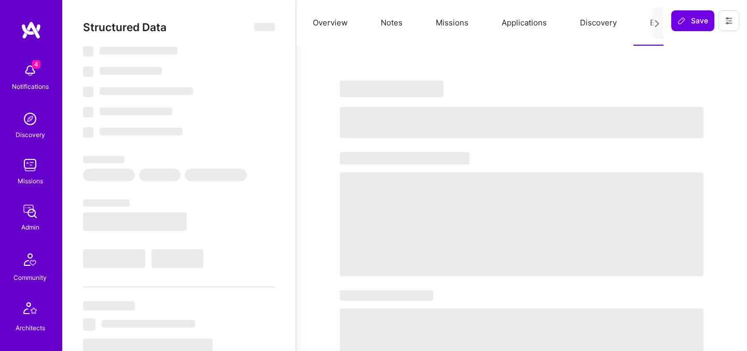
select select "NL"
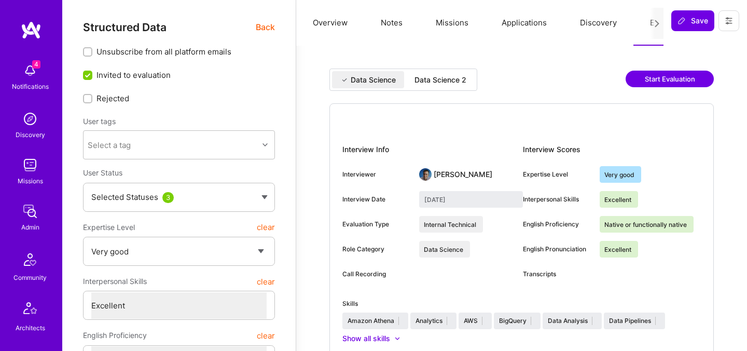
click at [446, 76] on div "Data Science 2" at bounding box center [440, 80] width 52 height 10
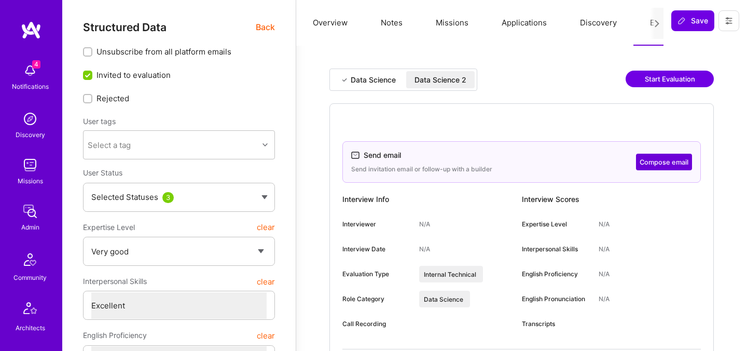
click at [666, 174] on div "Send email Send invitation email or follow-up with a builder Compose email" at bounding box center [521, 162] width 358 height 42
click at [666, 165] on button "Compose email" at bounding box center [664, 162] width 56 height 17
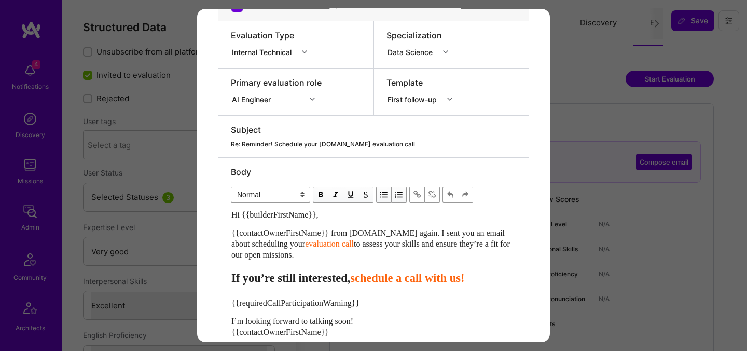
scroll to position [204, 0]
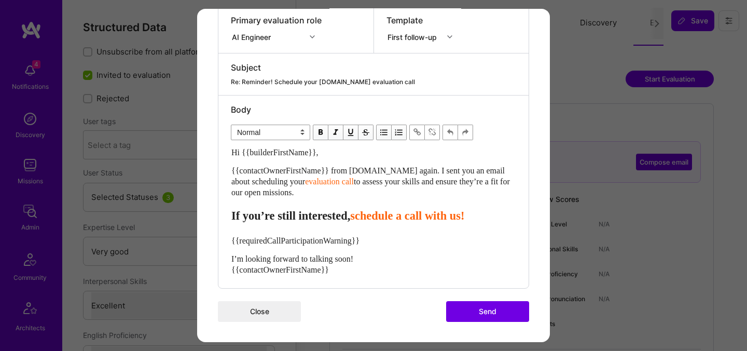
drag, startPoint x: 319, startPoint y: 193, endPoint x: 224, endPoint y: 153, distance: 103.4
click at [224, 153] on div "Body Normal Heading Large Heading Medium Heading Small Normal Hi {{builderFirst…" at bounding box center [373, 191] width 310 height 192
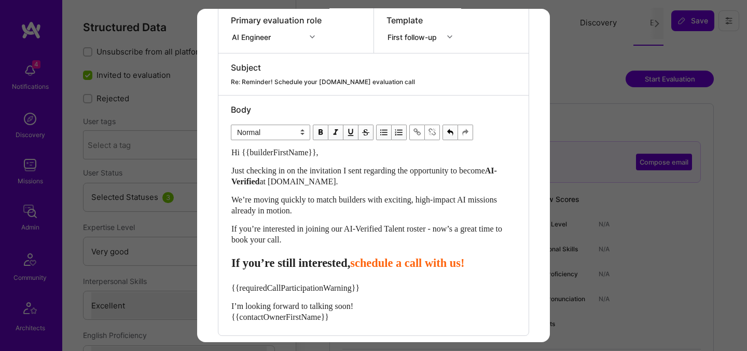
click at [389, 261] on span "schedule a call with us!" at bounding box center [407, 262] width 114 height 13
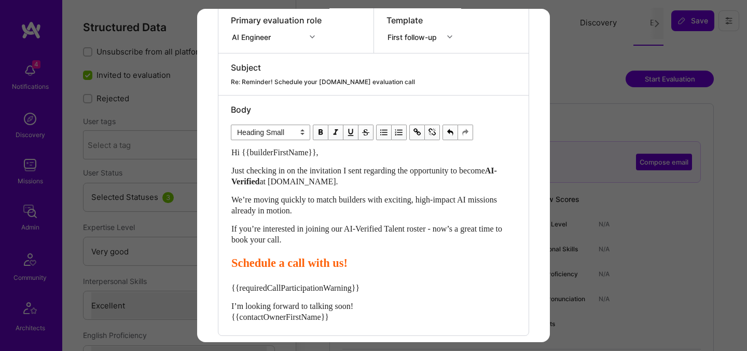
scroll to position [252, 0]
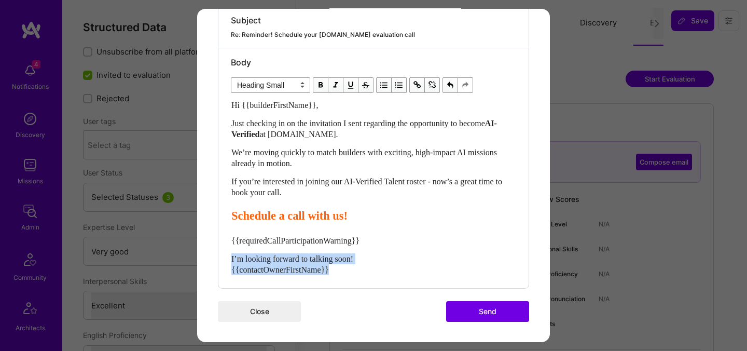
drag, startPoint x: 348, startPoint y: 266, endPoint x: 224, endPoint y: 247, distance: 125.9
click at [224, 247] on div "Body Normal Heading Large Heading Medium Heading Small Heading Small Hi {{build…" at bounding box center [373, 168] width 310 height 240
select select "unstyled"
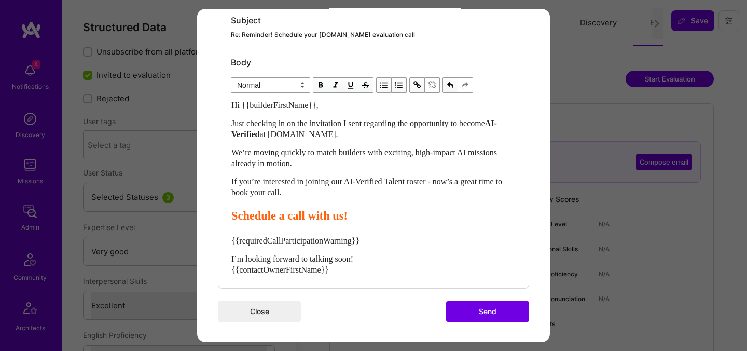
click at [224, 247] on div "Body Normal Heading Large Heading Medium Heading Small Normal Hi {{builderFirst…" at bounding box center [373, 168] width 310 height 240
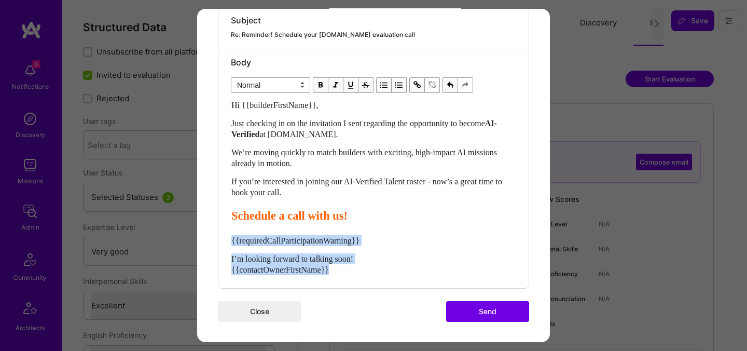
drag, startPoint x: 338, startPoint y: 272, endPoint x: 229, endPoint y: 243, distance: 112.9
click at [229, 243] on div "Body Normal Heading Large Heading Medium Heading Small Normal Hi {{builderFirst…" at bounding box center [373, 168] width 310 height 240
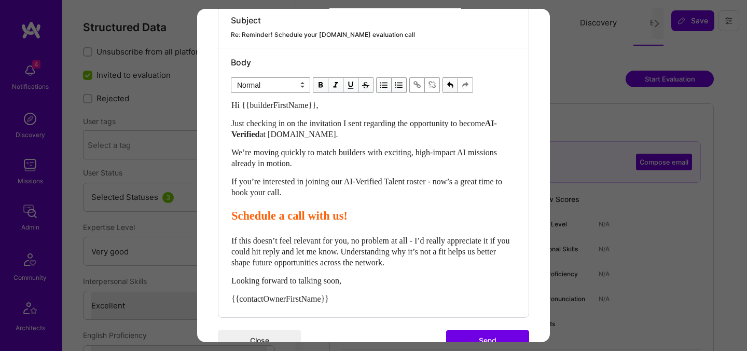
click at [472, 337] on button "Send" at bounding box center [487, 340] width 83 height 21
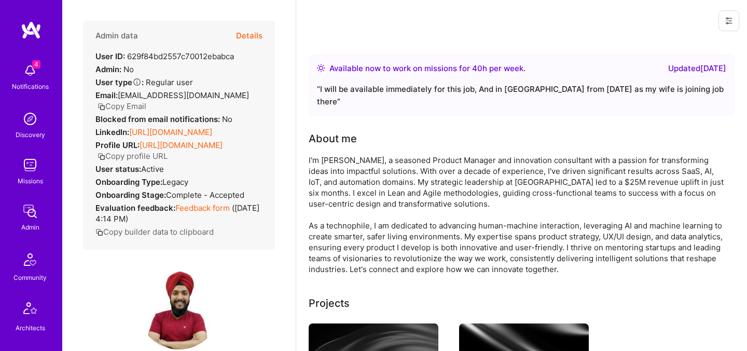
click at [258, 34] on button "Details" at bounding box center [249, 36] width 26 height 30
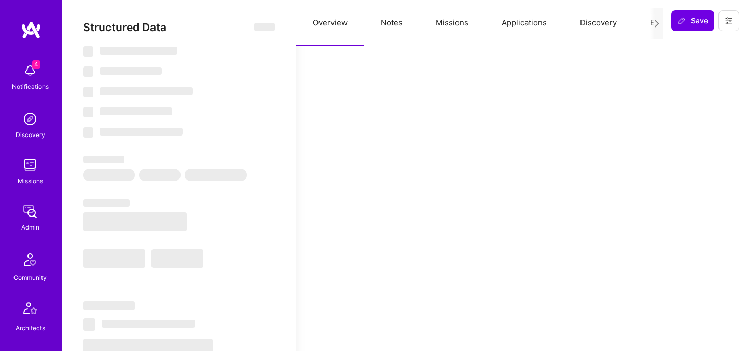
click at [646, 22] on button "Evaluation" at bounding box center [668, 23] width 71 height 46
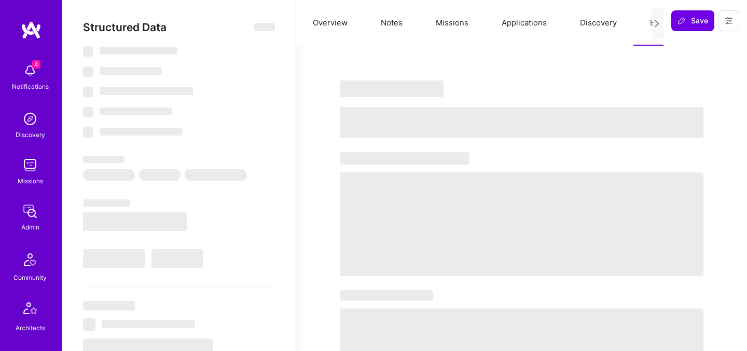
select select "Right Now"
select select "5"
select select "4"
select select "7"
select select "6"
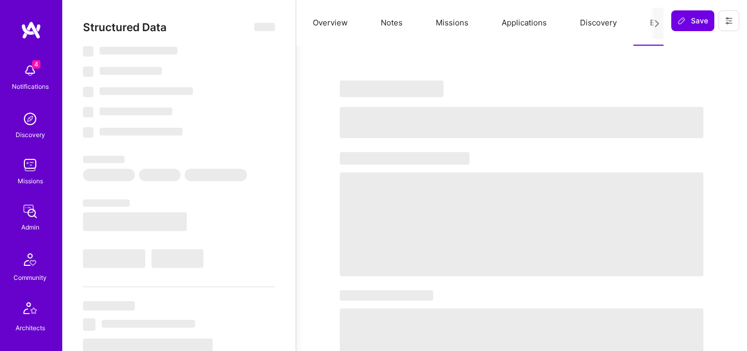
select select "FI"
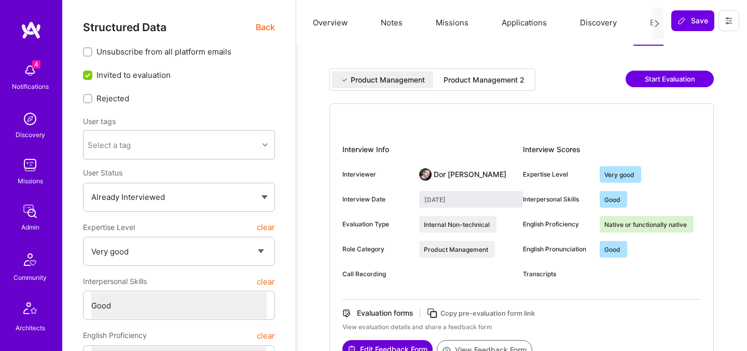
click at [500, 84] on div "Product Management 2" at bounding box center [484, 80] width 81 height 10
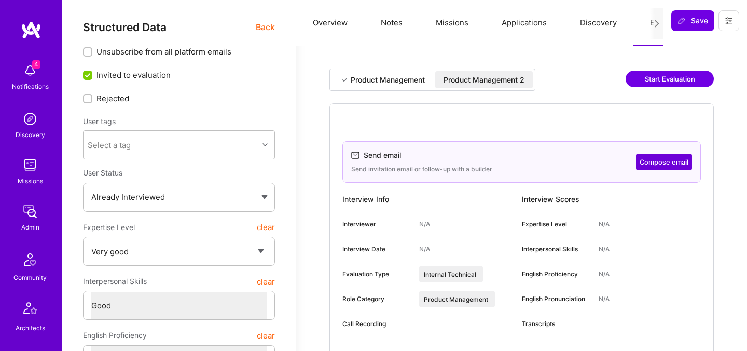
click at [652, 164] on button "Compose email" at bounding box center [664, 162] width 56 height 17
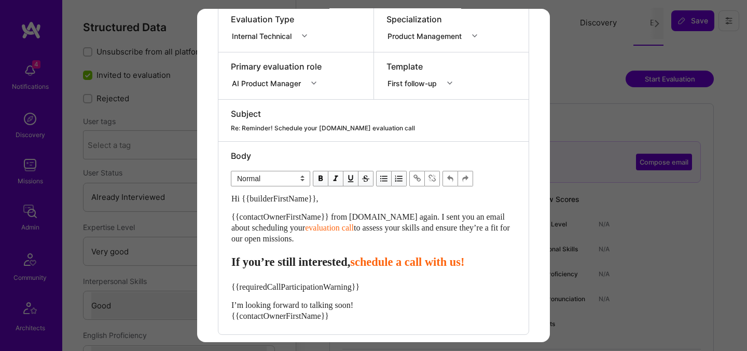
scroll to position [197, 0]
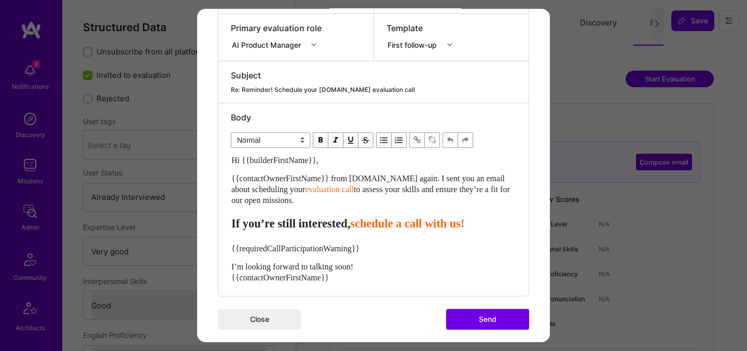
drag, startPoint x: 324, startPoint y: 201, endPoint x: 223, endPoint y: 161, distance: 108.8
click at [223, 161] on div "Body Normal Heading Large Heading Medium Heading Small Normal Hi {{builderFirst…" at bounding box center [373, 199] width 310 height 192
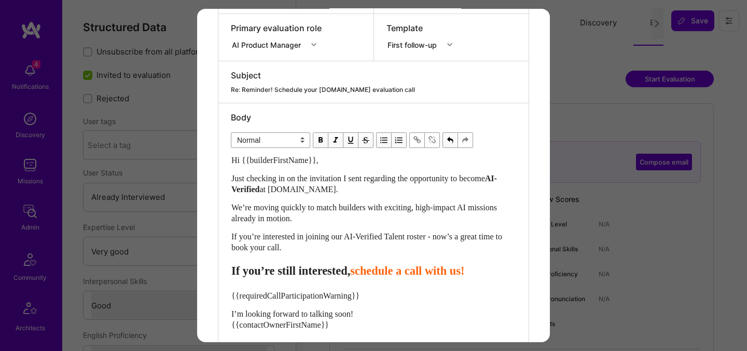
click at [386, 270] on span "schedule a call with us!" at bounding box center [407, 270] width 114 height 13
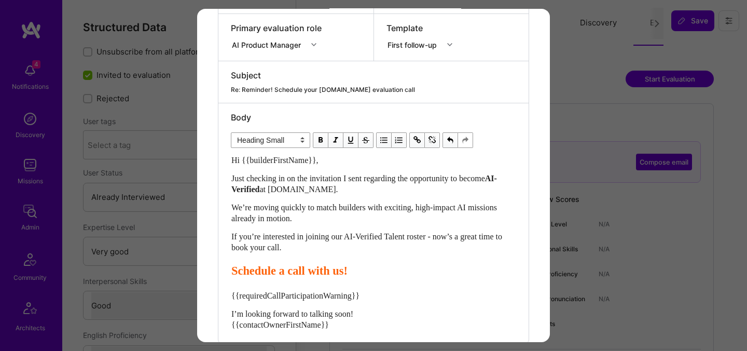
scroll to position [252, 0]
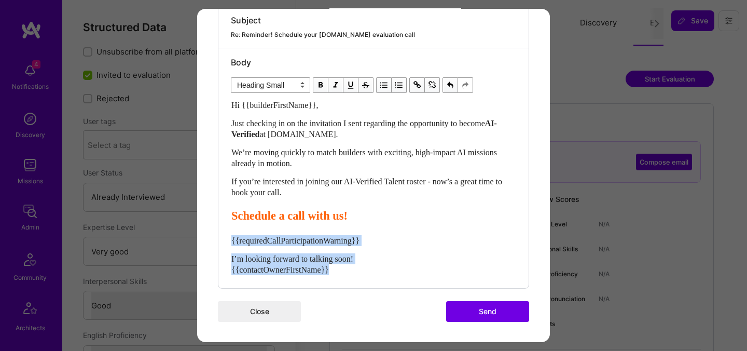
drag, startPoint x: 345, startPoint y: 267, endPoint x: 222, endPoint y: 238, distance: 126.8
click at [222, 238] on div "Body Normal Heading Large Heading Medium Heading Small Heading Small Hi {{build…" at bounding box center [373, 168] width 310 height 240
select select "unstyled"
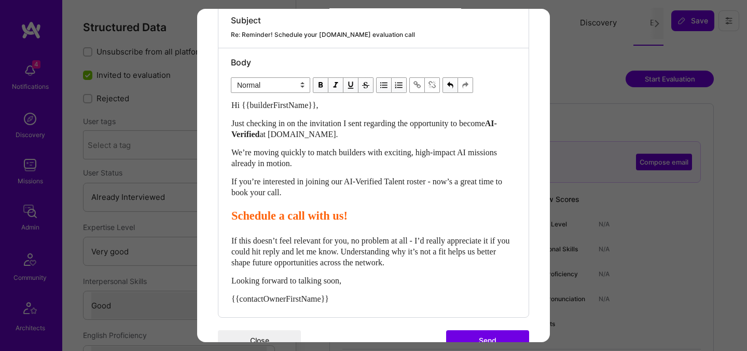
click at [471, 336] on button "Send" at bounding box center [487, 340] width 83 height 21
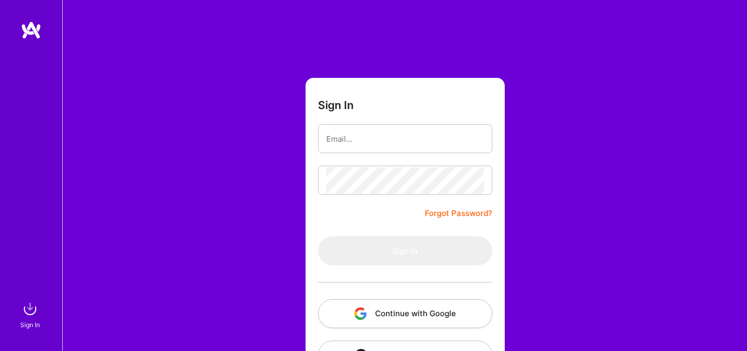
click at [359, 308] on img "button" at bounding box center [360, 313] width 12 height 12
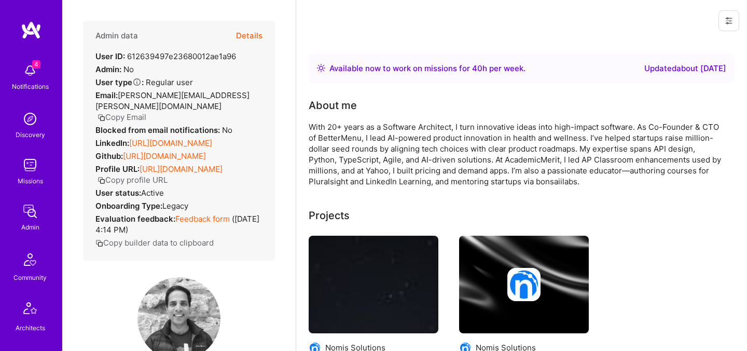
click at [254, 39] on button "Details" at bounding box center [249, 36] width 26 height 30
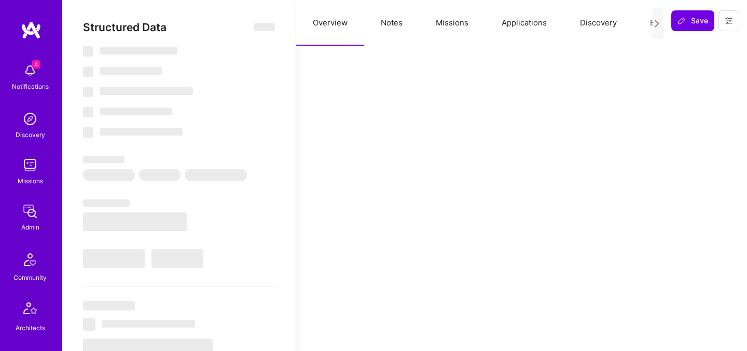
click at [651, 26] on div at bounding box center [656, 23] width 13 height 31
click at [643, 19] on button "Evaluation" at bounding box center [668, 23] width 71 height 46
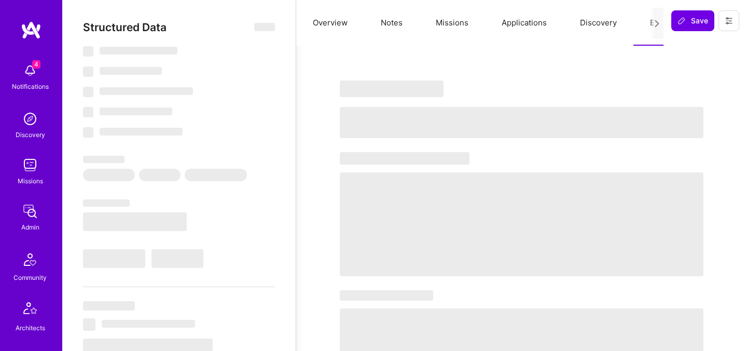
select select "Right Now"
select select "5"
select select "7"
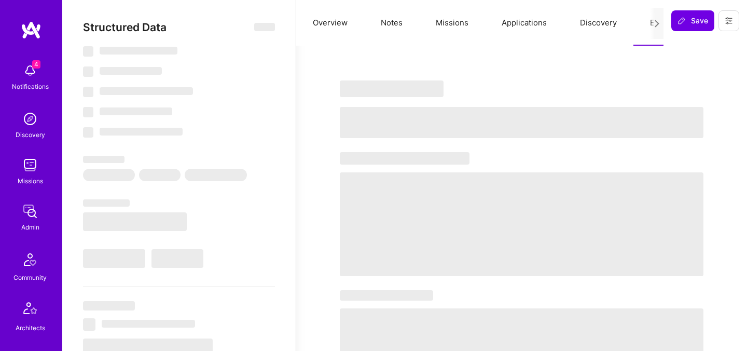
select select "US"
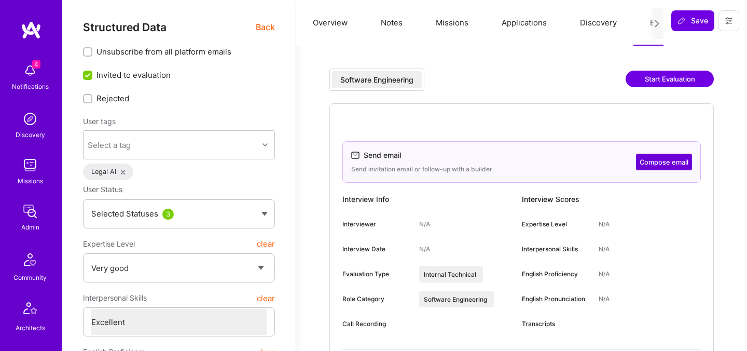
click at [653, 162] on button "Compose email" at bounding box center [664, 162] width 56 height 17
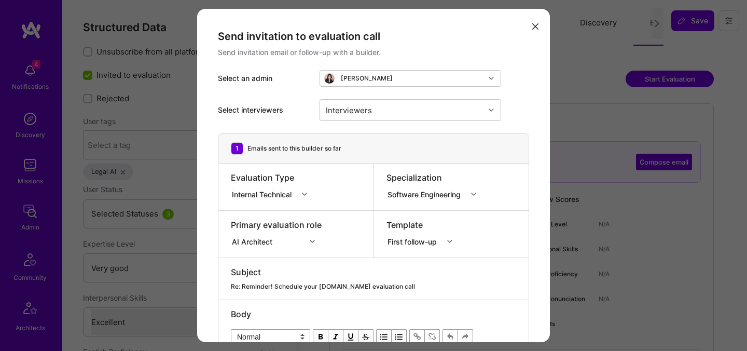
scroll to position [204, 0]
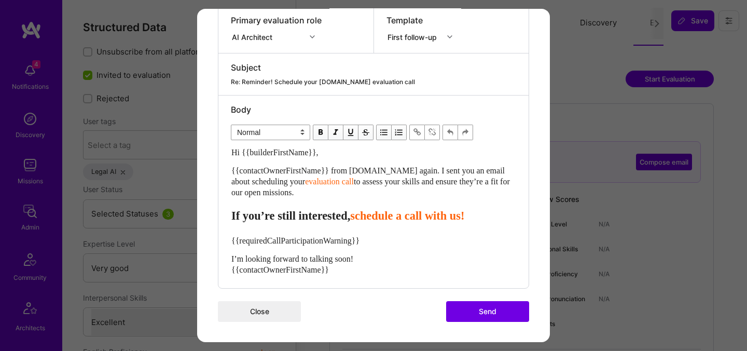
drag, startPoint x: 315, startPoint y: 195, endPoint x: 218, endPoint y: 144, distance: 109.7
click at [218, 144] on div "1 Emails sent to this builder so far Evaluation Type Internal Technical Special…" at bounding box center [373, 108] width 311 height 359
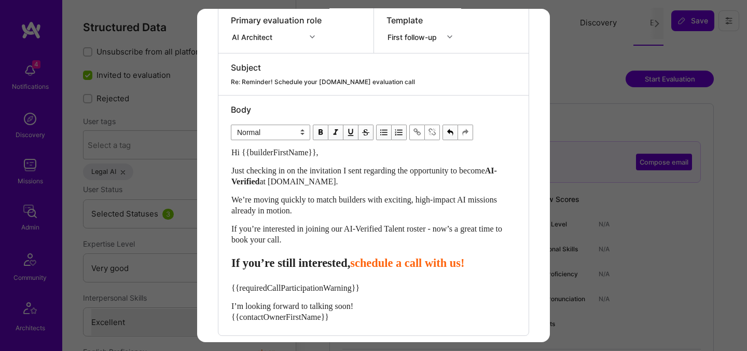
click at [384, 264] on span "schedule a call with us!" at bounding box center [407, 262] width 114 height 13
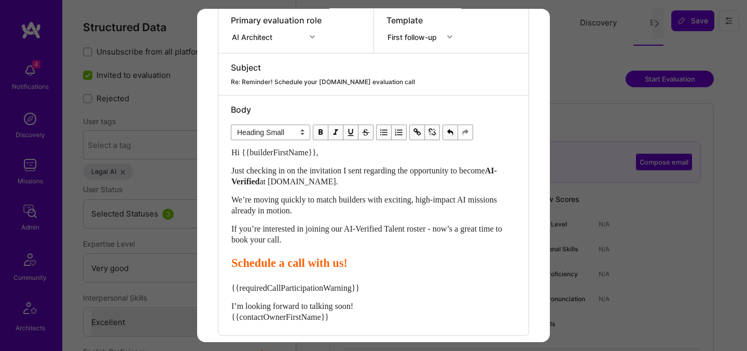
scroll to position [252, 0]
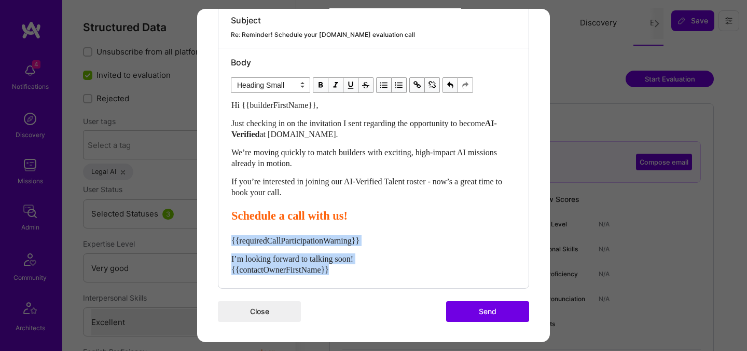
drag, startPoint x: 343, startPoint y: 268, endPoint x: 230, endPoint y: 236, distance: 117.7
click at [231, 236] on div "Hi {{builderFirstName}}, Just checking in on the invitation I sent regarding th…" at bounding box center [373, 187] width 285 height 176
select select "unstyled"
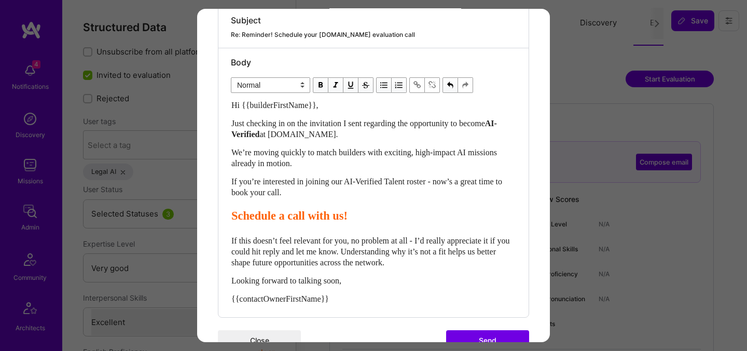
click at [496, 340] on button "Send" at bounding box center [487, 340] width 83 height 21
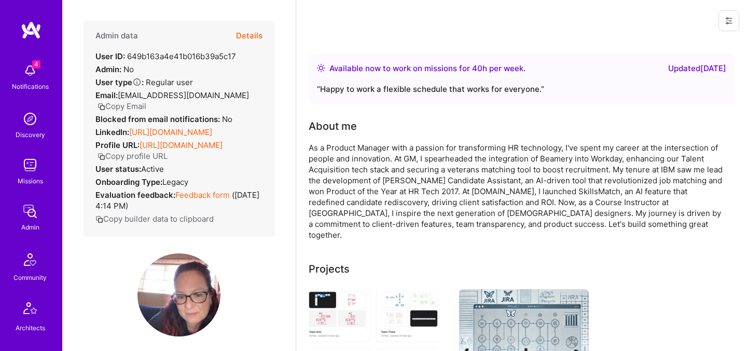
click at [255, 33] on button "Details" at bounding box center [249, 36] width 26 height 30
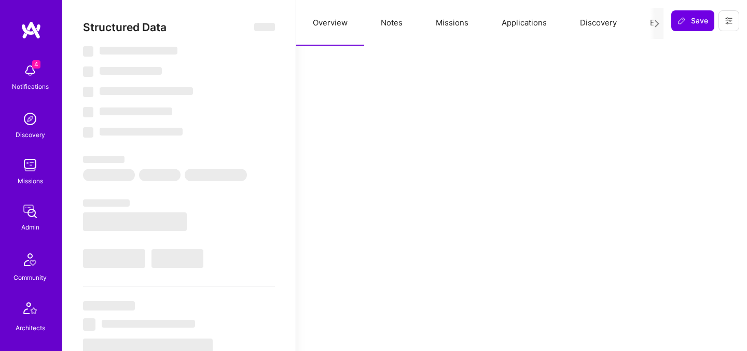
select select "Right Now"
select select "5"
select select "7"
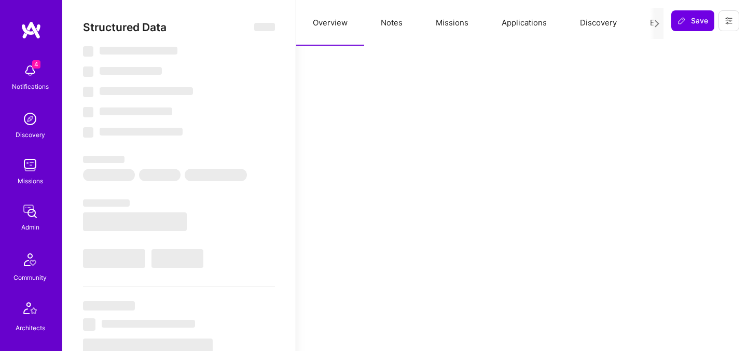
select select "US"
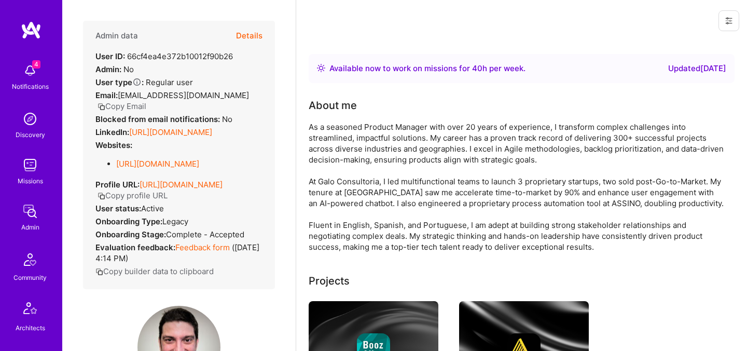
click at [252, 35] on button "Details" at bounding box center [249, 36] width 26 height 30
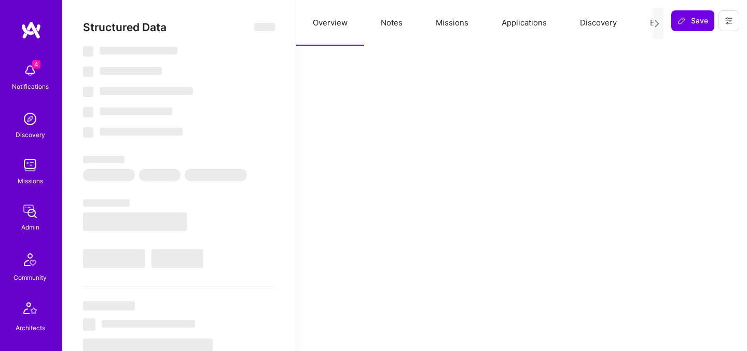
click at [646, 29] on button "Evaluation" at bounding box center [668, 23] width 71 height 46
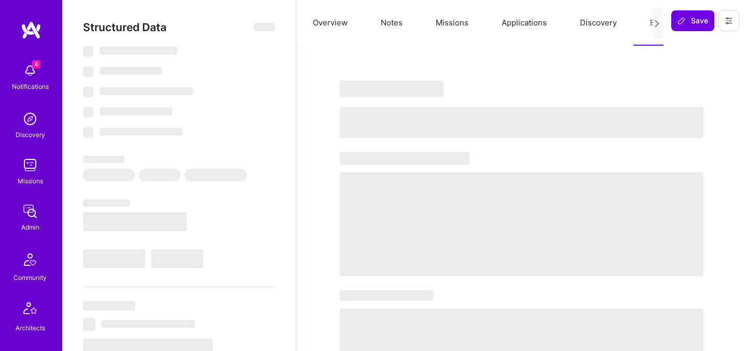
select select "Right Now"
select select "4"
select select "7"
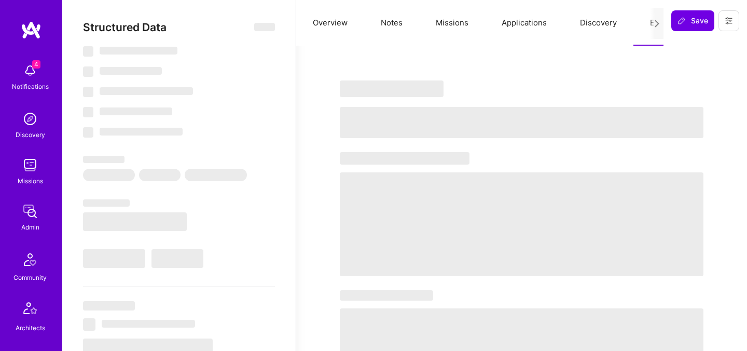
select select "BR"
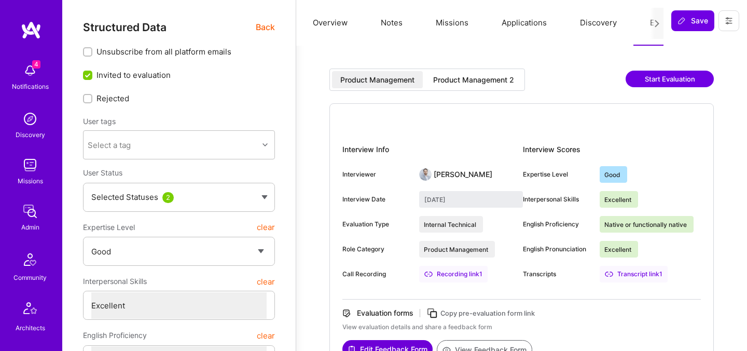
click at [499, 83] on div "Product Management 2" at bounding box center [473, 80] width 81 height 10
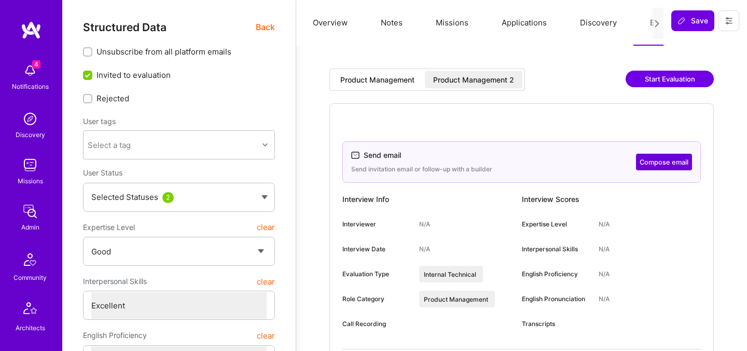
click at [666, 168] on button "Compose email" at bounding box center [664, 162] width 56 height 17
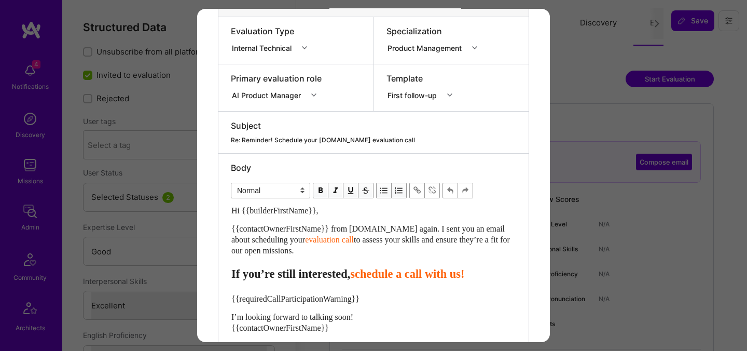
scroll to position [200, 0]
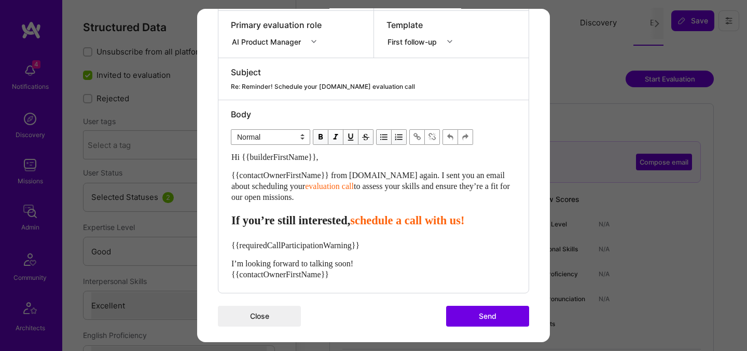
drag, startPoint x: 316, startPoint y: 200, endPoint x: 207, endPoint y: 152, distance: 119.4
click at [207, 152] on div "Send invitation to evaluation call Send invitation email or follow-up with a bu…" at bounding box center [373, 78] width 353 height 538
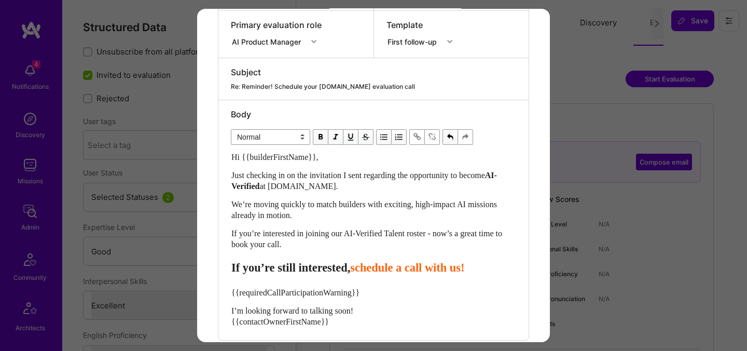
click at [383, 267] on span "schedule a call with us!" at bounding box center [407, 267] width 114 height 13
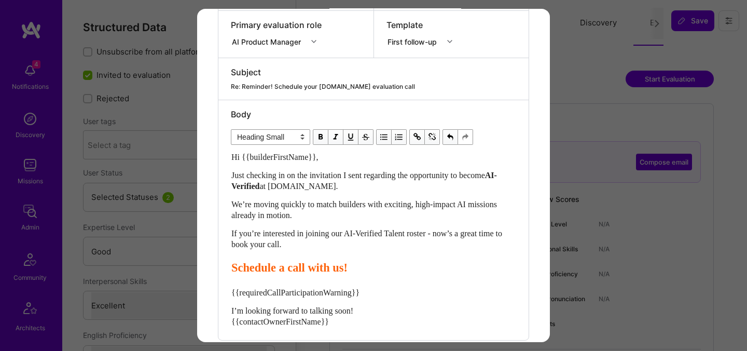
scroll to position [252, 0]
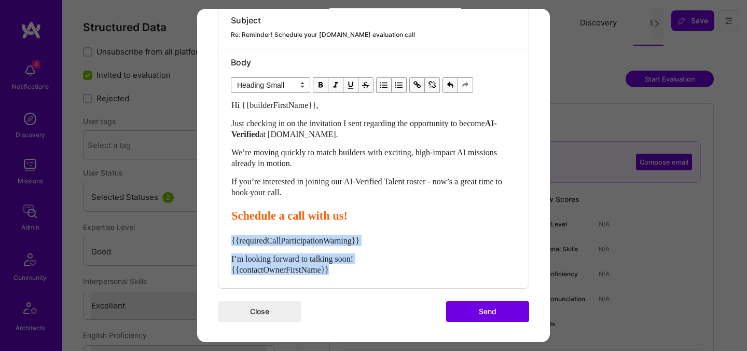
drag, startPoint x: 342, startPoint y: 269, endPoint x: 224, endPoint y: 243, distance: 120.6
click at [224, 243] on div "Body Normal Heading Large Heading Medium Heading Small Heading Small Hi {{build…" at bounding box center [373, 168] width 310 height 240
select select "unstyled"
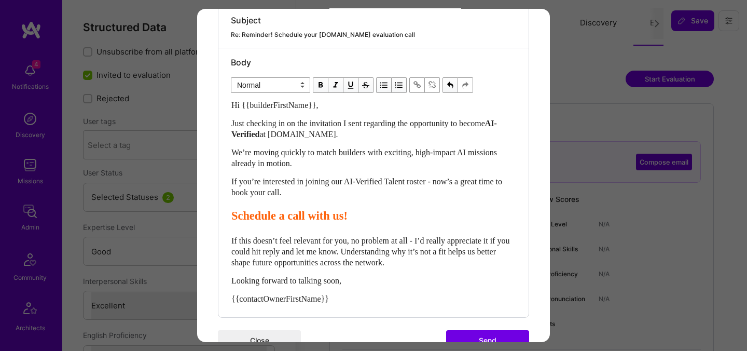
click at [472, 334] on button "Send" at bounding box center [487, 340] width 83 height 21
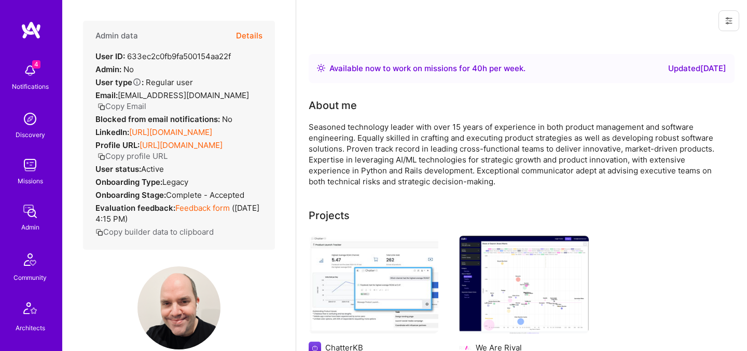
click at [244, 38] on button "Details" at bounding box center [249, 36] width 26 height 30
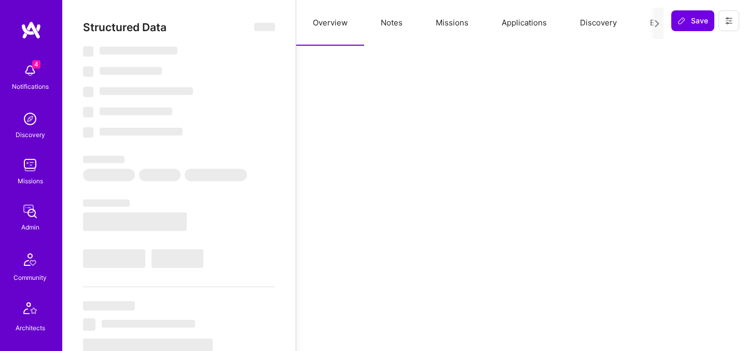
click at [640, 26] on button "Evaluation" at bounding box center [668, 23] width 71 height 46
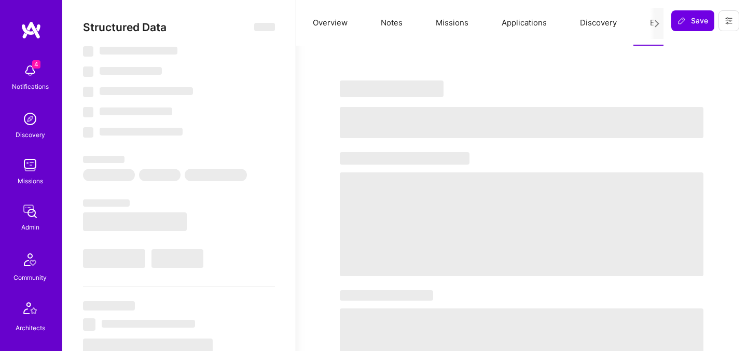
select select "Right Now"
select select "5"
select select "7"
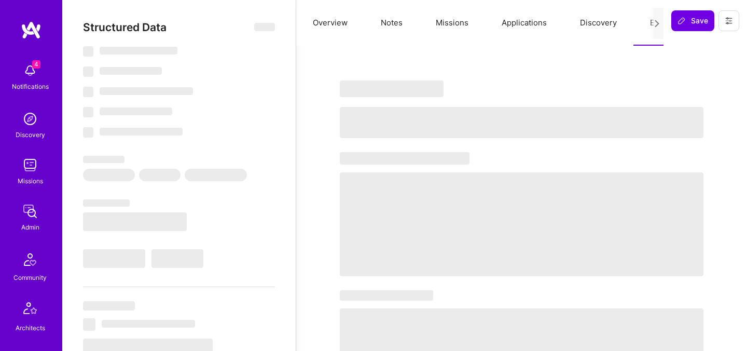
select select "US"
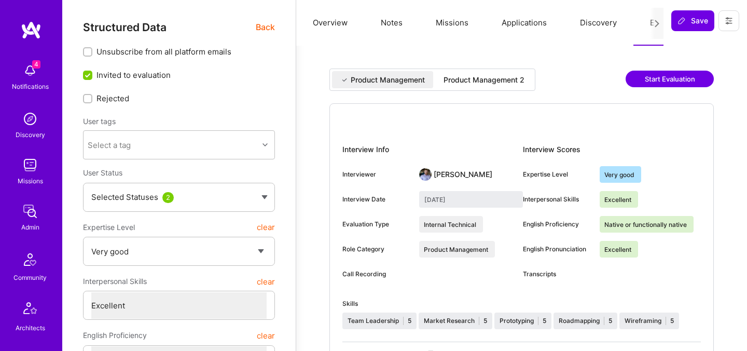
click at [486, 81] on div "Product Management 2" at bounding box center [484, 80] width 81 height 10
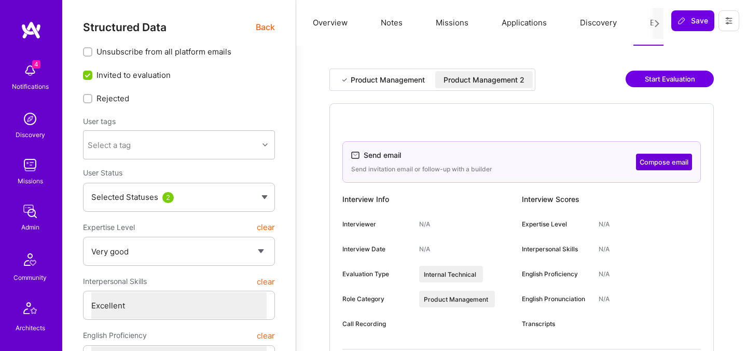
click at [643, 162] on button "Compose email" at bounding box center [664, 162] width 56 height 17
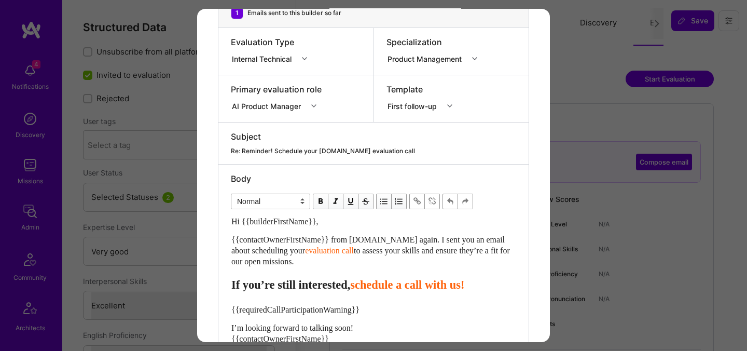
scroll to position [204, 0]
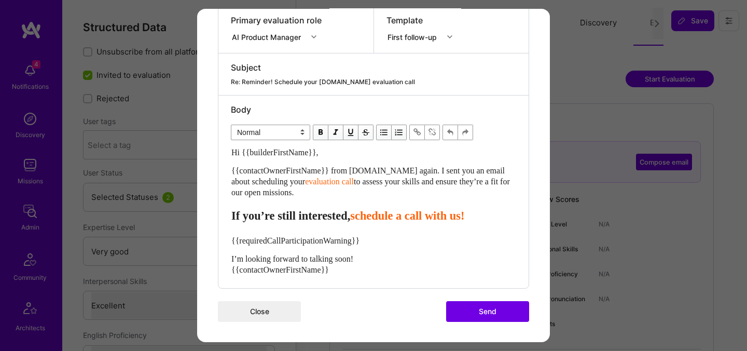
drag, startPoint x: 316, startPoint y: 193, endPoint x: 225, endPoint y: 143, distance: 104.0
click at [225, 143] on div "Body Normal Heading Large Heading Medium Heading Small Normal Hi {{builderFirst…" at bounding box center [373, 191] width 310 height 192
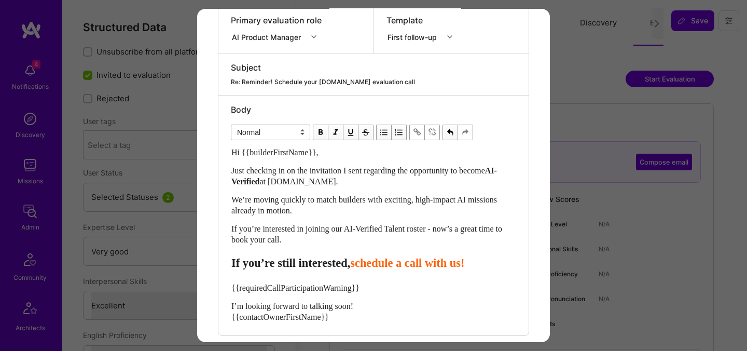
click at [383, 262] on span "schedule a call with us!" at bounding box center [407, 262] width 114 height 13
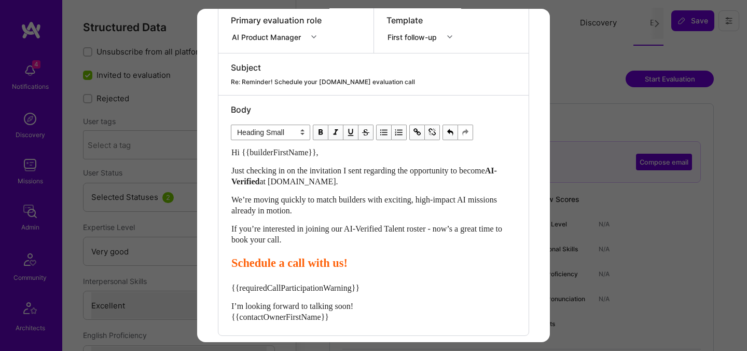
scroll to position [252, 0]
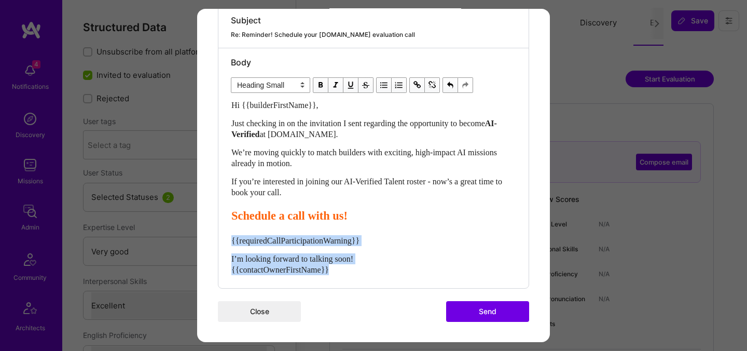
drag, startPoint x: 352, startPoint y: 268, endPoint x: 226, endPoint y: 241, distance: 129.0
click at [226, 241] on div "Body Normal Heading Large Heading Medium Heading Small Heading Small Hi {{build…" at bounding box center [373, 168] width 310 height 240
select select "unstyled"
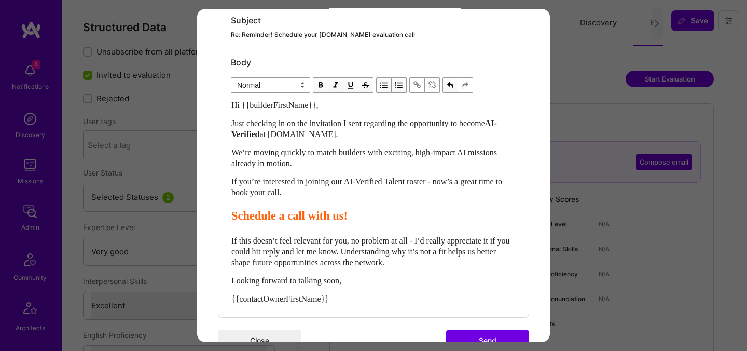
click at [471, 337] on button "Send" at bounding box center [487, 340] width 83 height 21
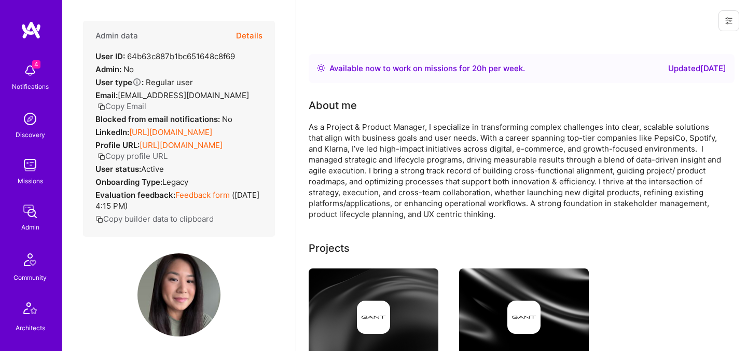
click at [252, 36] on button "Details" at bounding box center [249, 36] width 26 height 30
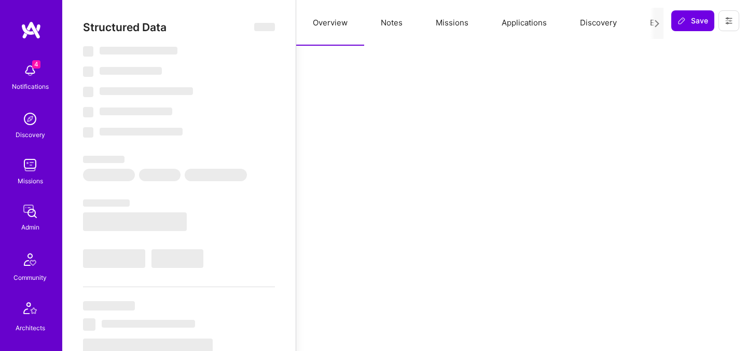
click at [641, 23] on button "Evaluation" at bounding box center [668, 23] width 71 height 46
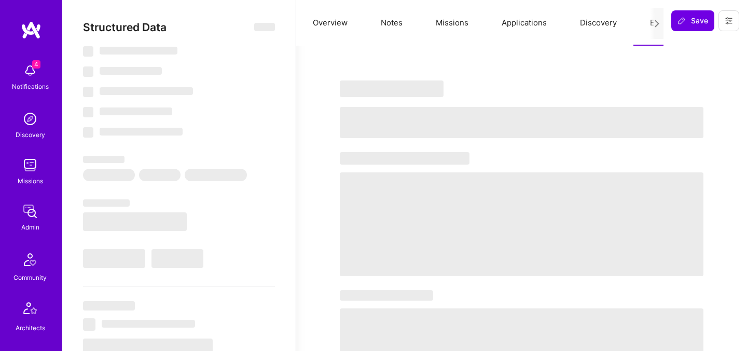
select select "Right Now"
select select "5"
select select "4"
select select "7"
select select "6"
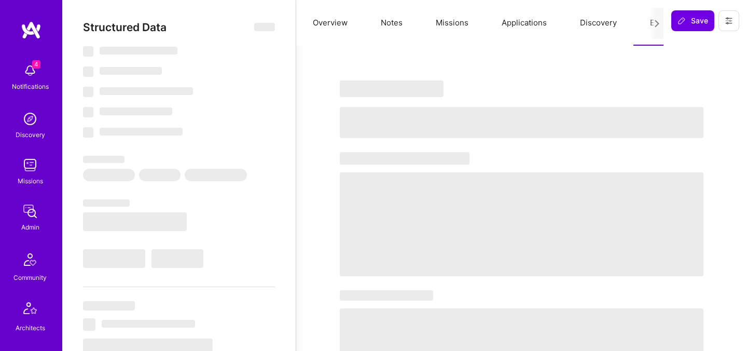
select select "SE"
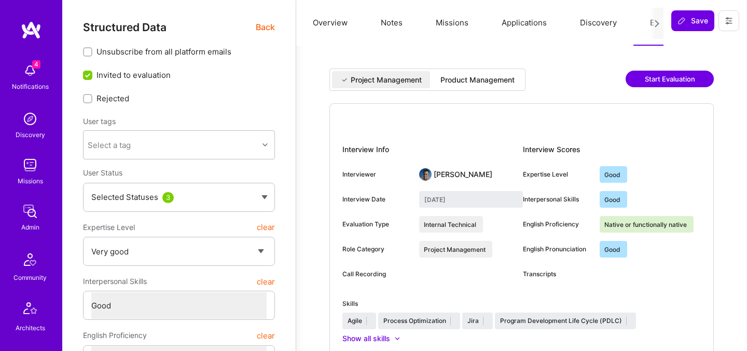
click at [508, 82] on div "Product Management" at bounding box center [477, 80] width 74 height 10
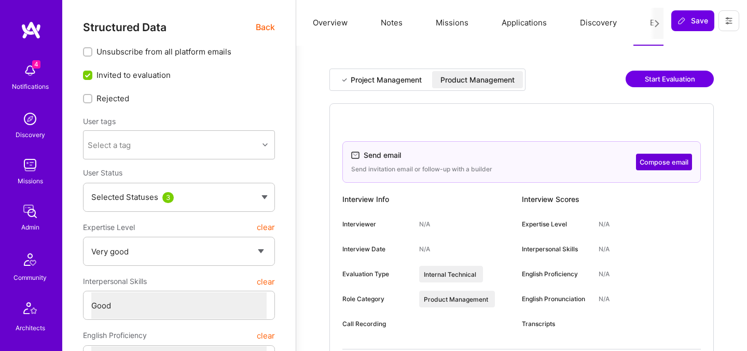
click at [663, 162] on button "Compose email" at bounding box center [664, 162] width 56 height 17
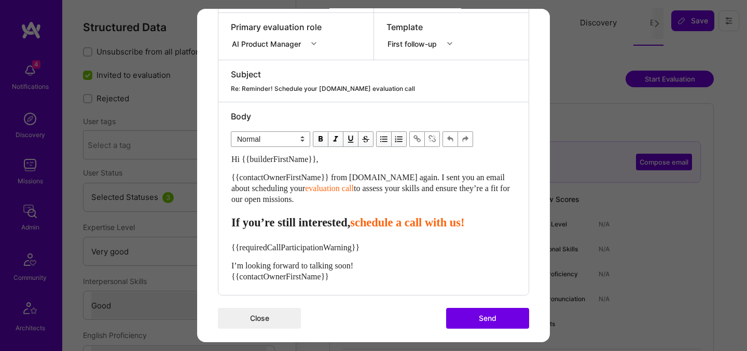
scroll to position [204, 0]
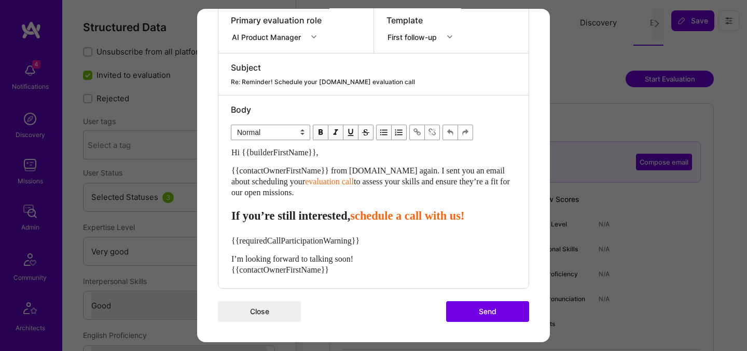
drag, startPoint x: 314, startPoint y: 193, endPoint x: 195, endPoint y: 145, distance: 128.0
click at [195, 145] on div "Send invitation to evaluation call Send invitation email or follow-up with a bu…" at bounding box center [373, 175] width 747 height 351
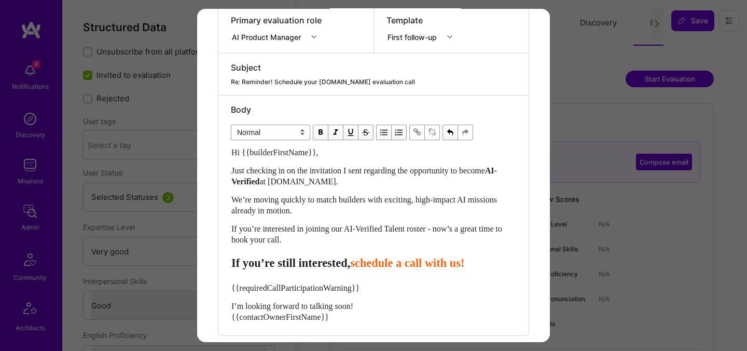
click at [392, 270] on div "Hi {{builderFirstName}}, Just checking in on the invitation I sent regarding th…" at bounding box center [373, 234] width 284 height 175
click at [389, 267] on span "schedule a call with us!" at bounding box center [407, 262] width 114 height 13
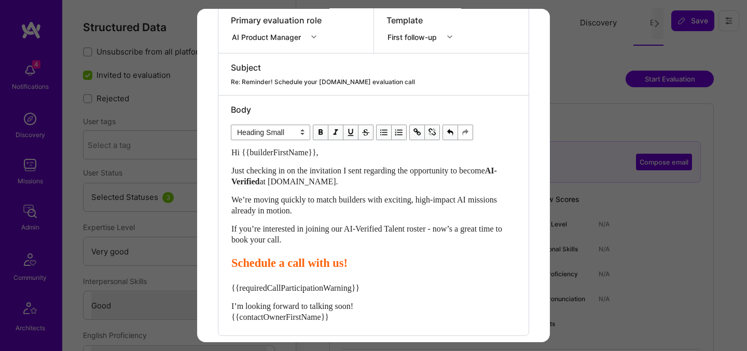
scroll to position [252, 0]
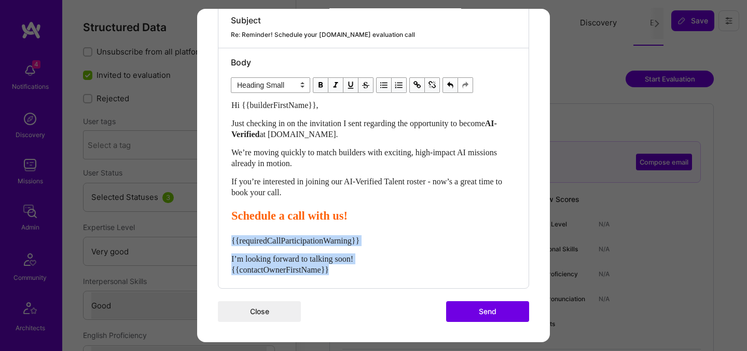
drag, startPoint x: 343, startPoint y: 268, endPoint x: 227, endPoint y: 242, distance: 119.1
click at [227, 242] on div "Body Normal Heading Large Heading Medium Heading Small Heading Small Hi {{build…" at bounding box center [373, 168] width 310 height 240
select select "unstyled"
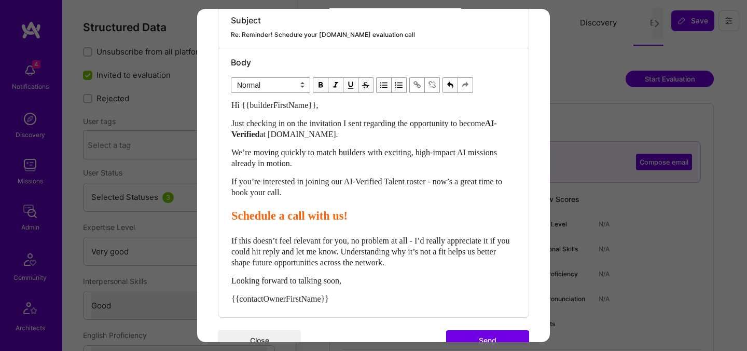
click at [467, 334] on button "Send" at bounding box center [487, 340] width 83 height 21
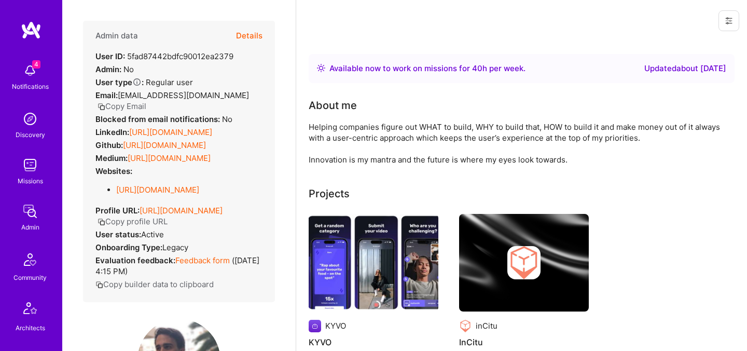
click at [254, 32] on button "Details" at bounding box center [249, 36] width 26 height 30
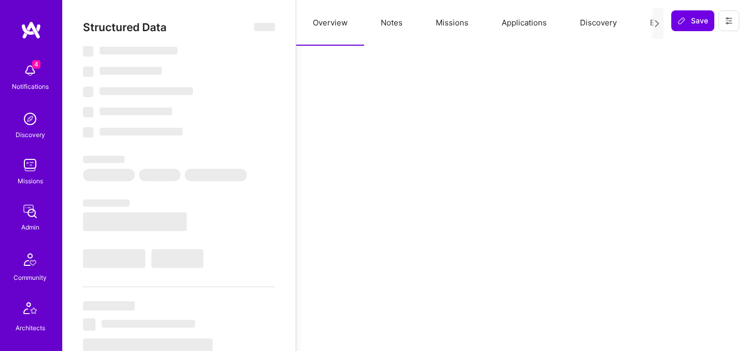
click at [642, 23] on button "Evaluation" at bounding box center [668, 23] width 71 height 46
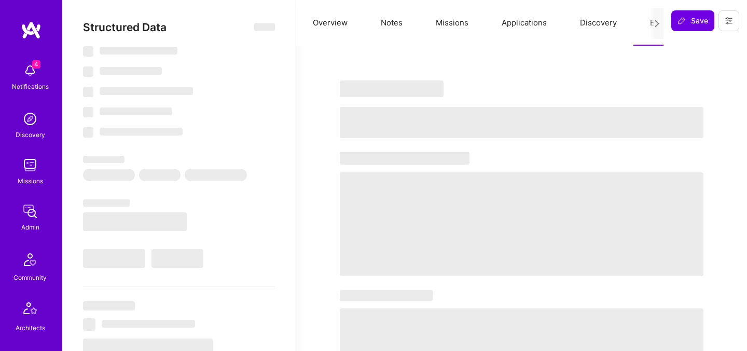
select select "Right Now"
select select "7"
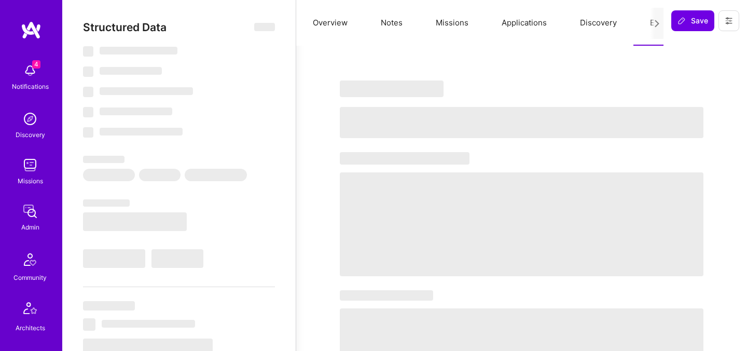
select select "AR"
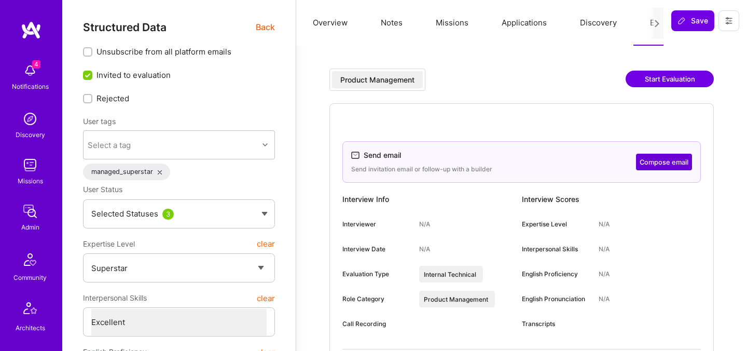
click at [653, 159] on button "Compose email" at bounding box center [664, 162] width 56 height 17
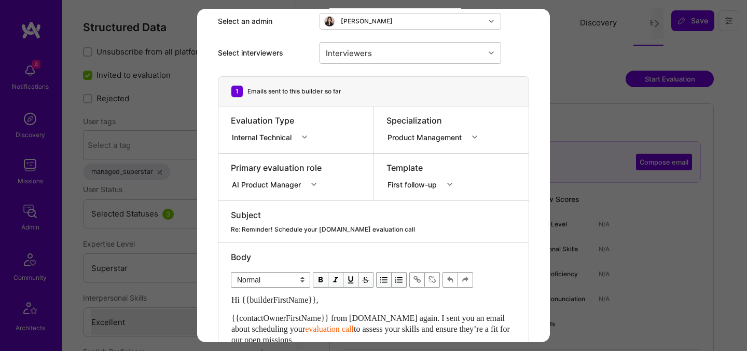
scroll to position [175, 0]
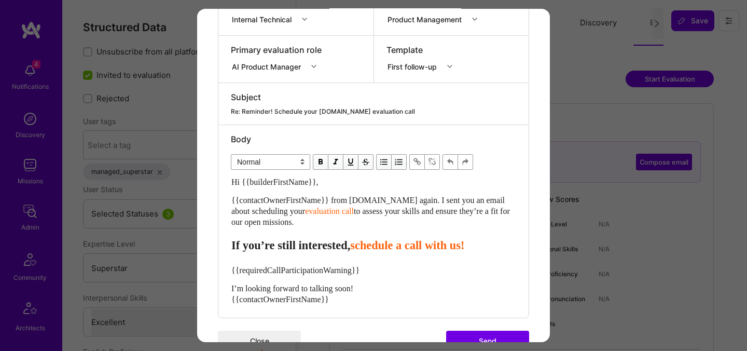
drag, startPoint x: 319, startPoint y: 223, endPoint x: 230, endPoint y: 178, distance: 99.3
click at [230, 178] on div "Body Normal Heading Large Heading Medium Heading Small Normal Hi {{builderFirst…" at bounding box center [373, 221] width 310 height 192
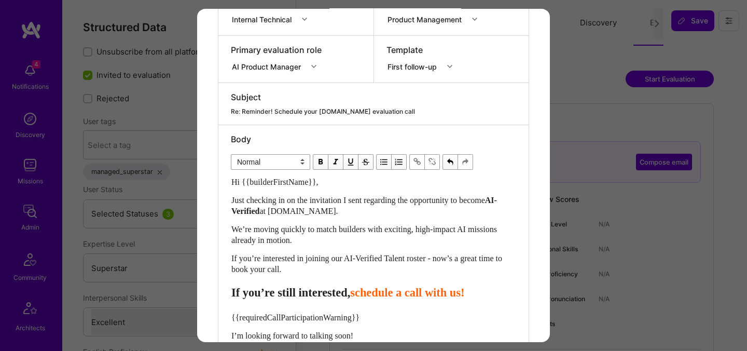
click at [381, 288] on span "schedule a call with us!" at bounding box center [407, 292] width 114 height 13
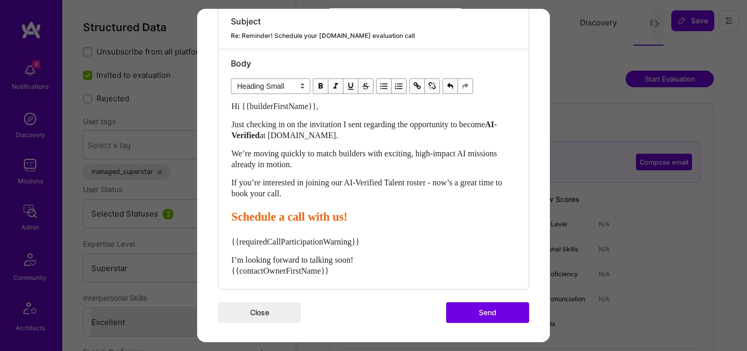
scroll to position [252, 0]
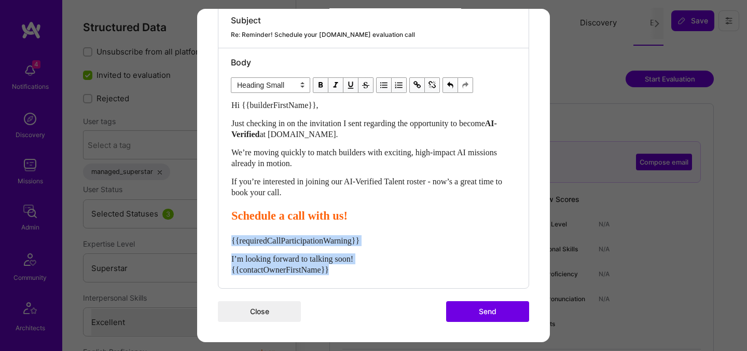
drag, startPoint x: 349, startPoint y: 266, endPoint x: 208, endPoint y: 239, distance: 143.7
click at [208, 239] on div "Send invitation to evaluation call Send invitation email or follow-up with a bu…" at bounding box center [373, 49] width 353 height 585
select select "unstyled"
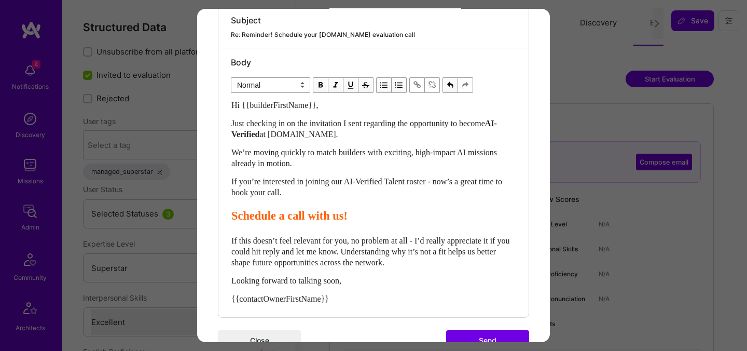
click at [478, 338] on button "Send" at bounding box center [487, 340] width 83 height 21
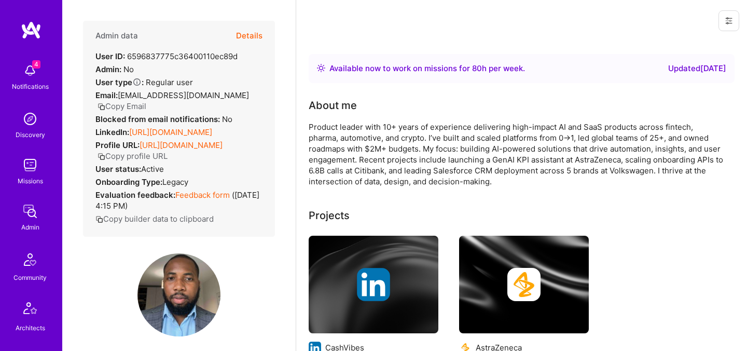
click at [251, 36] on button "Details" at bounding box center [249, 36] width 26 height 30
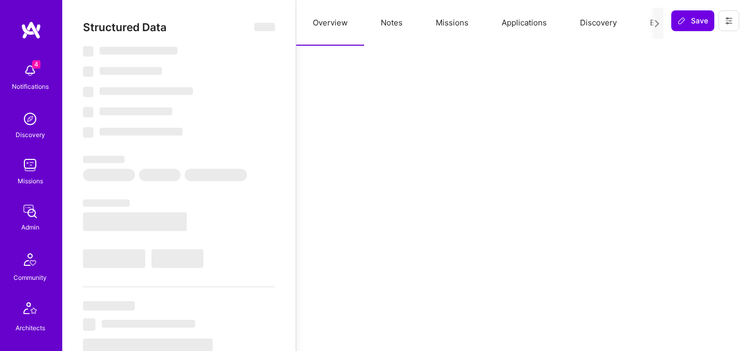
click at [649, 23] on button "Evaluation" at bounding box center [668, 23] width 71 height 46
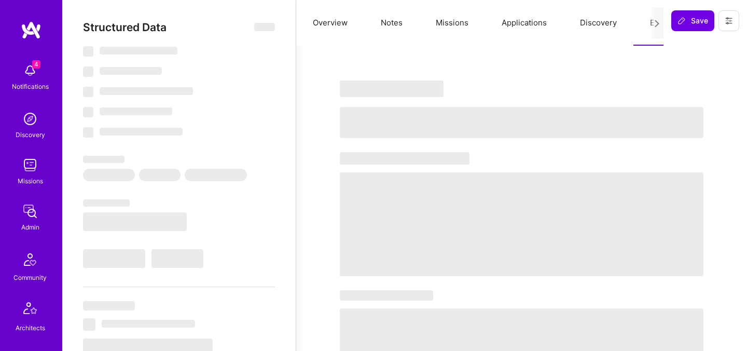
select select "Right Now"
select select "5"
select select "7"
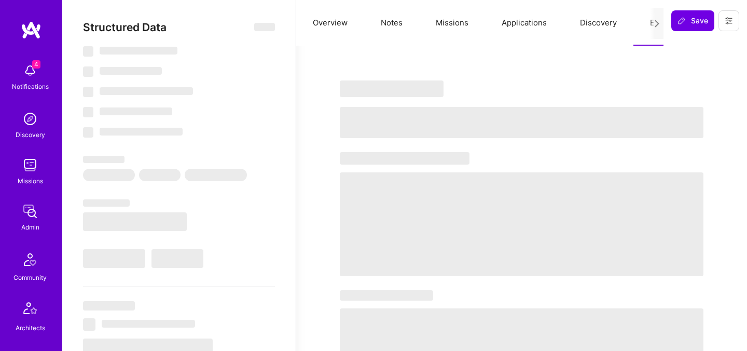
select select "IE"
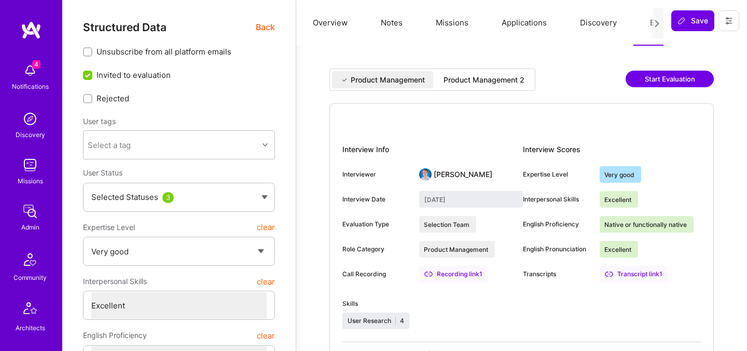
click at [505, 82] on div "Product Management 2" at bounding box center [484, 80] width 81 height 10
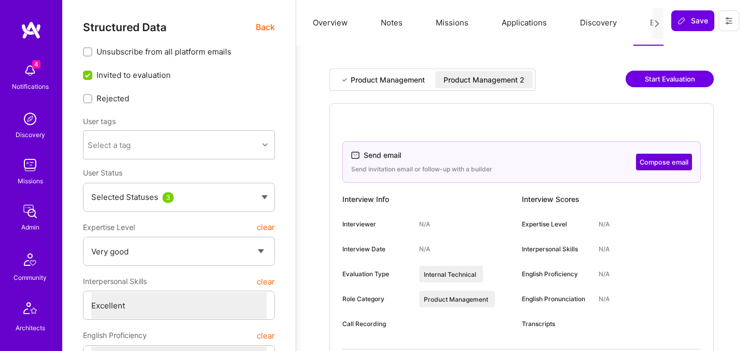
click at [666, 158] on button "Compose email" at bounding box center [664, 162] width 56 height 17
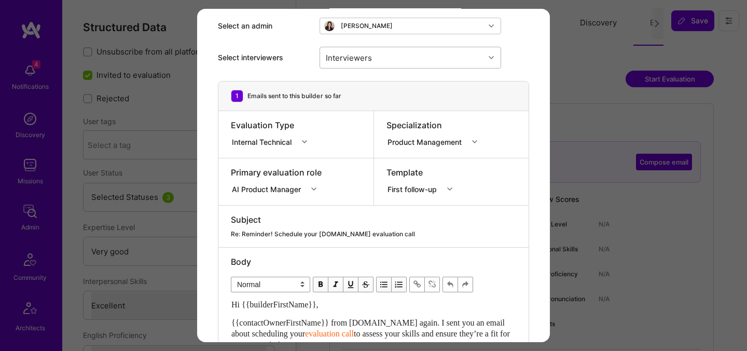
scroll to position [123, 0]
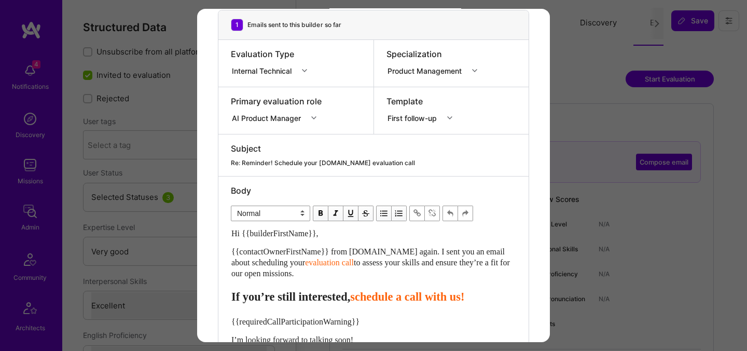
drag, startPoint x: 319, startPoint y: 273, endPoint x: 211, endPoint y: 231, distance: 115.3
click at [211, 231] on div "Send invitation to evaluation call Send invitation email or follow-up with a bu…" at bounding box center [373, 154] width 353 height 538
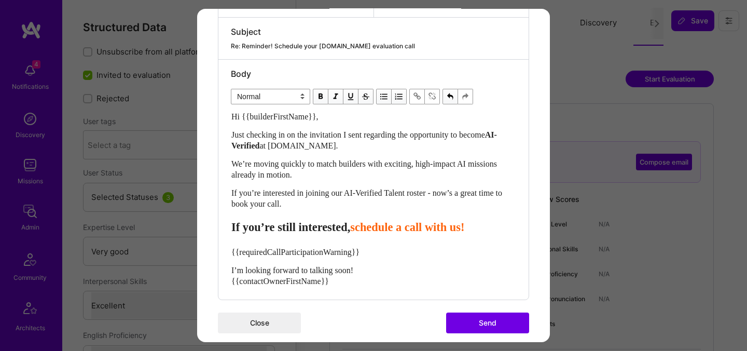
scroll to position [252, 0]
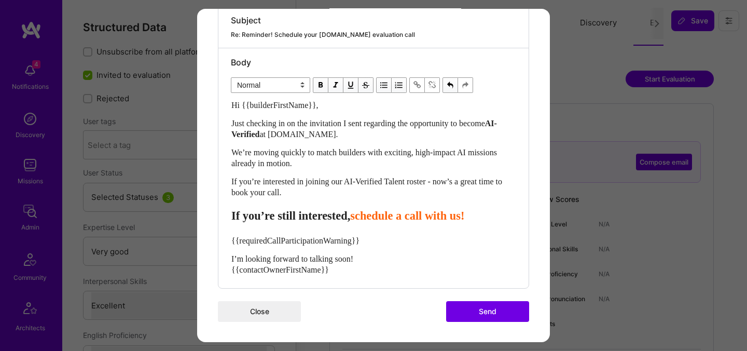
click at [381, 214] on span "schedule a call with us!" at bounding box center [407, 215] width 114 height 13
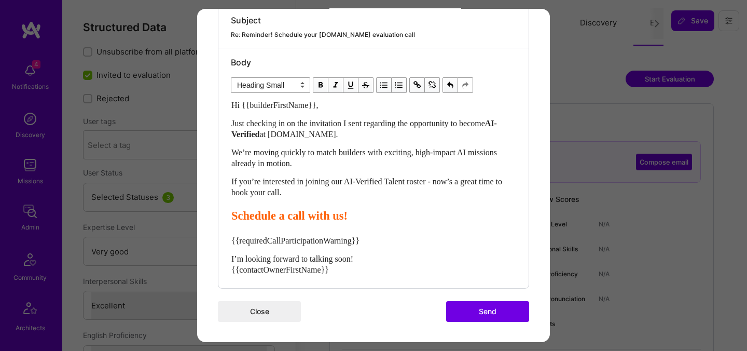
scroll to position [234, 0]
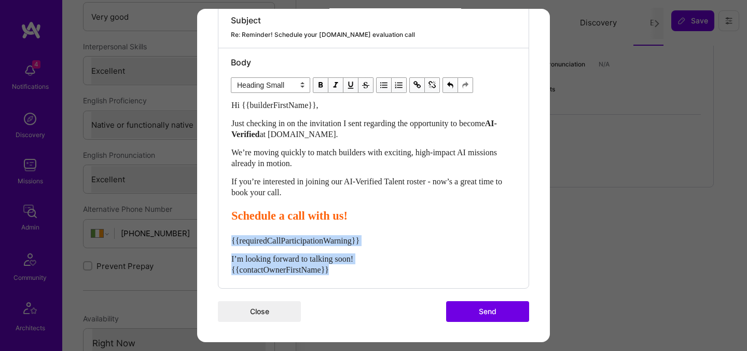
drag, startPoint x: 347, startPoint y: 267, endPoint x: 229, endPoint y: 241, distance: 120.6
click at [229, 241] on div "Body Normal Heading Large Heading Medium Heading Small Heading Small Hi {{build…" at bounding box center [373, 168] width 310 height 240
select select "unstyled"
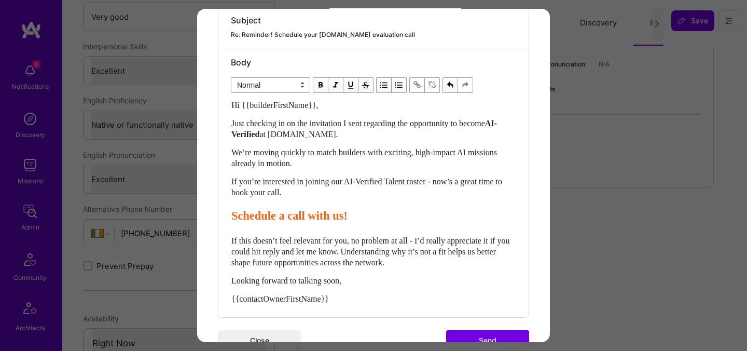
click at [461, 337] on button "Send" at bounding box center [487, 340] width 83 height 21
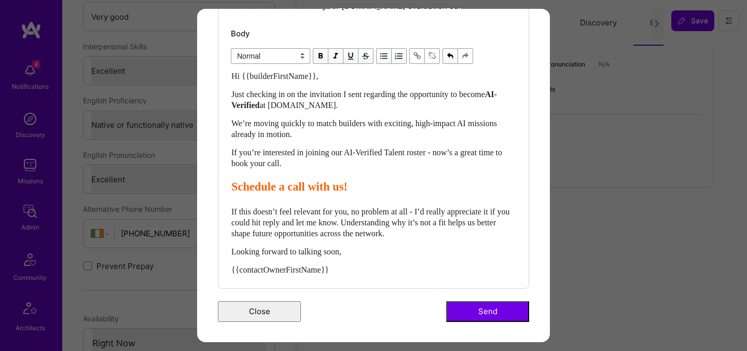
scroll to position [0, 0]
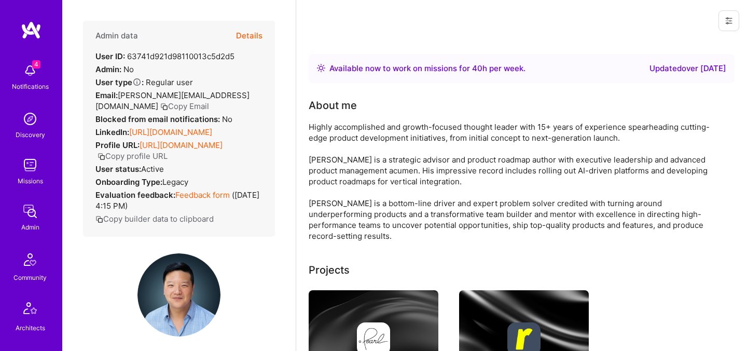
click at [246, 37] on button "Details" at bounding box center [249, 36] width 26 height 30
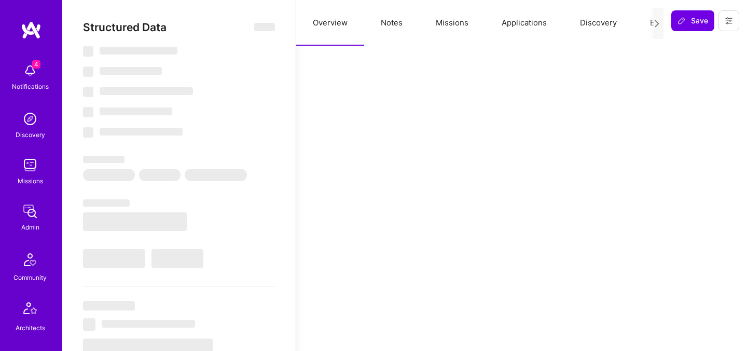
select select "Right Now"
select select "5"
select select "7"
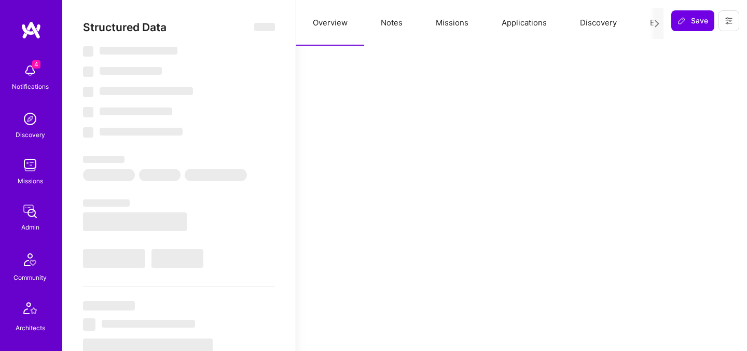
select select "US"
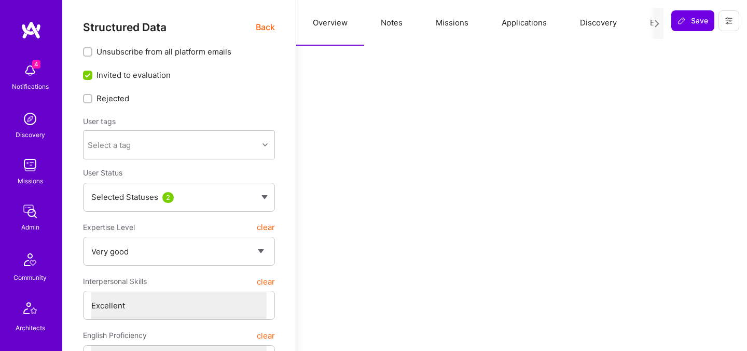
click at [647, 22] on button "Evaluation" at bounding box center [668, 23] width 71 height 46
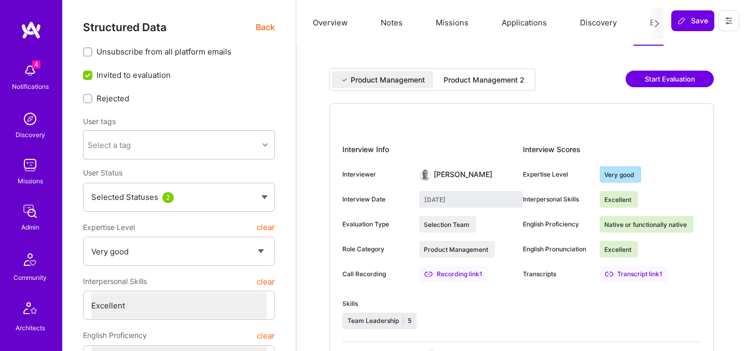
click at [519, 80] on div "Product Management 2" at bounding box center [484, 80] width 81 height 10
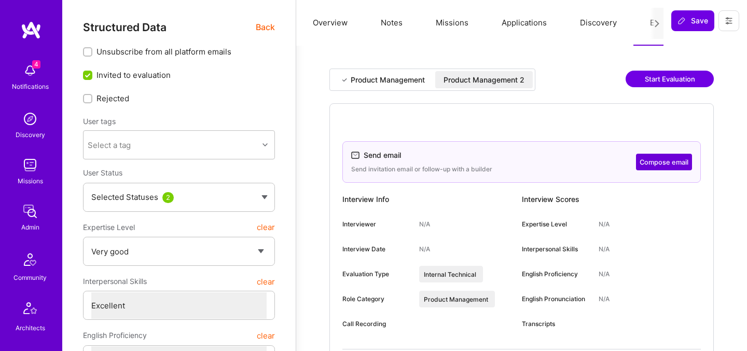
click at [661, 158] on button "Compose email" at bounding box center [664, 162] width 56 height 17
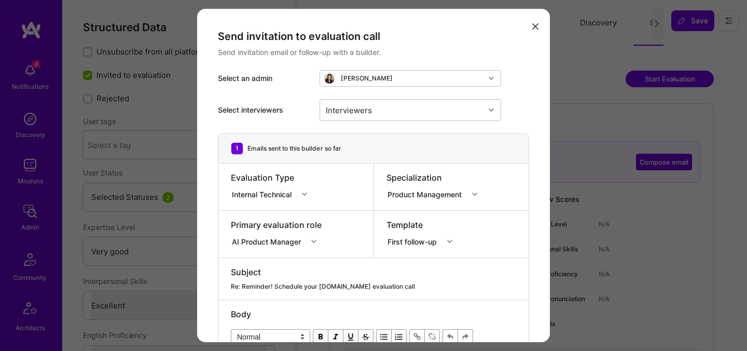
scroll to position [195, 0]
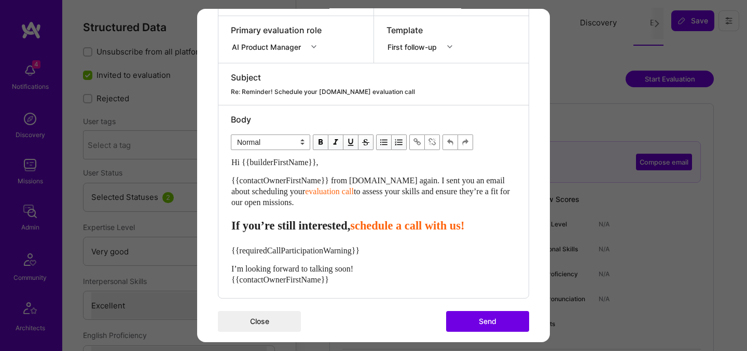
drag, startPoint x: 318, startPoint y: 203, endPoint x: 213, endPoint y: 160, distance: 113.5
click at [213, 160] on div "Send invitation to evaluation call Send invitation email or follow-up with a bu…" at bounding box center [373, 83] width 353 height 538
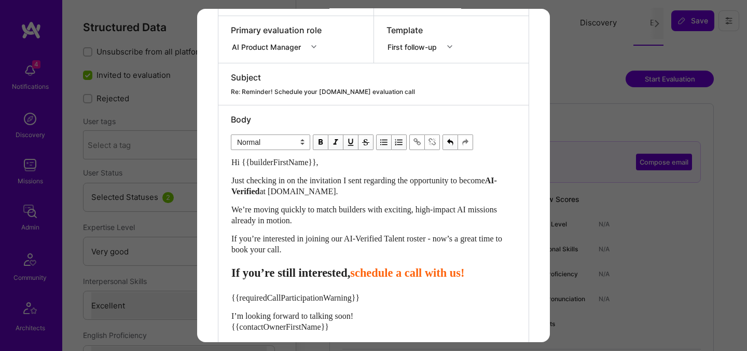
click at [380, 271] on span "schedule a call with us!" at bounding box center [407, 272] width 114 height 13
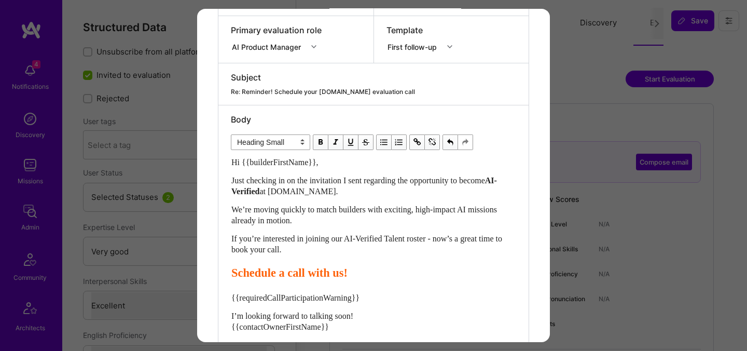
scroll to position [252, 0]
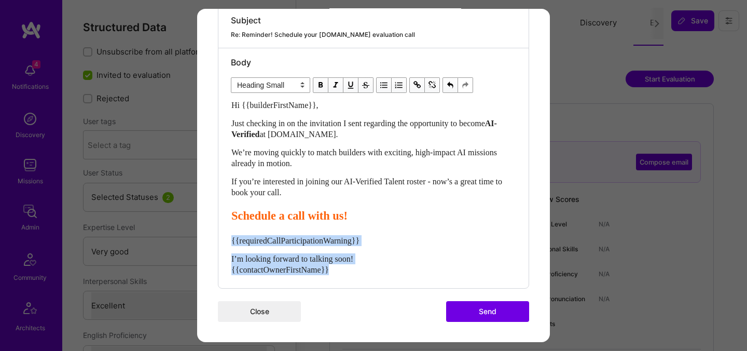
drag, startPoint x: 350, startPoint y: 271, endPoint x: 225, endPoint y: 243, distance: 128.2
click at [225, 243] on div "Body Normal Heading Large Heading Medium Heading Small Heading Small Hi {{build…" at bounding box center [373, 168] width 310 height 240
select select "unstyled"
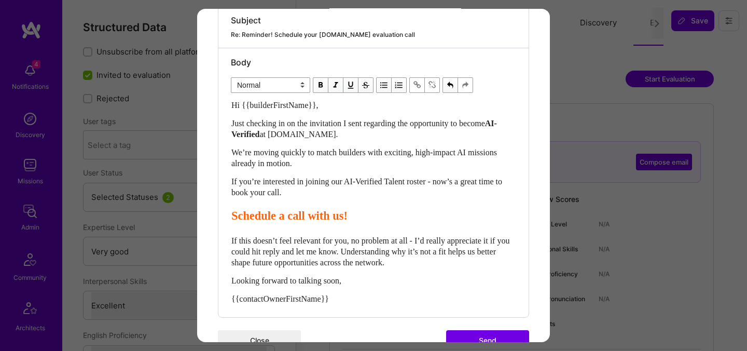
click at [461, 331] on button "Send" at bounding box center [487, 340] width 83 height 21
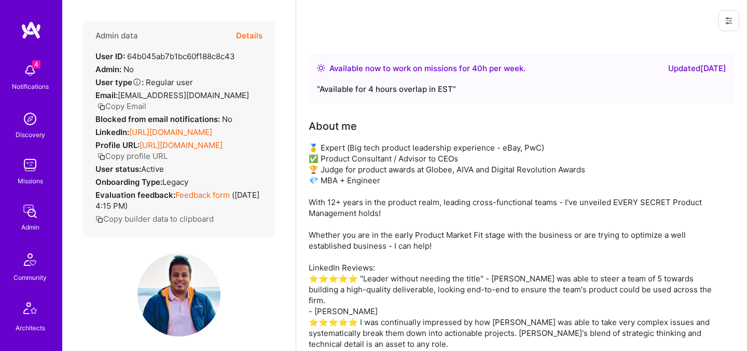
click at [254, 34] on button "Details" at bounding box center [249, 36] width 26 height 30
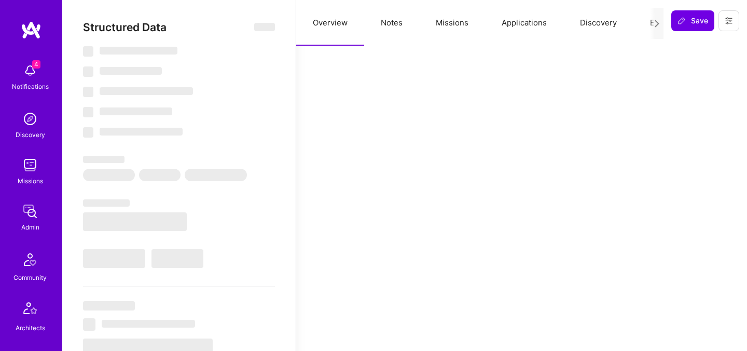
click at [644, 21] on button "Evaluation" at bounding box center [668, 23] width 71 height 46
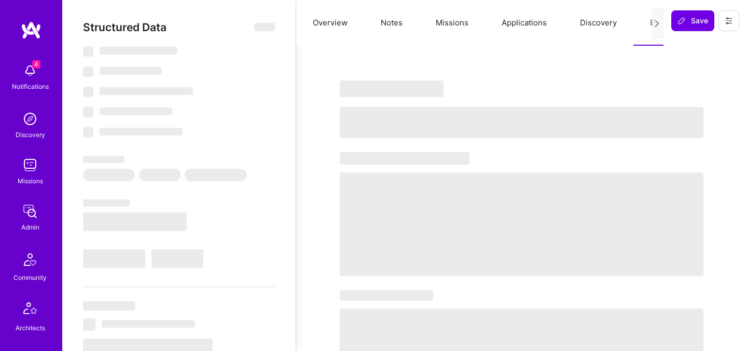
select select "Right Now"
select select "5"
select select "7"
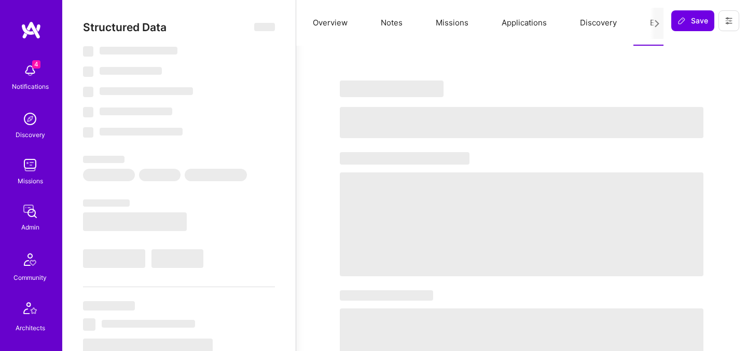
select select "IN"
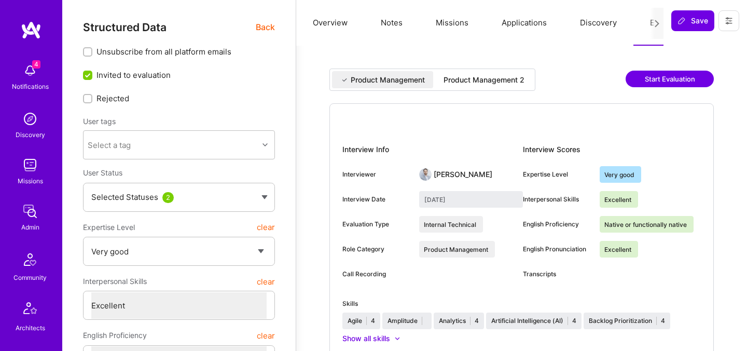
click at [475, 80] on div "Product Management 2" at bounding box center [484, 80] width 81 height 10
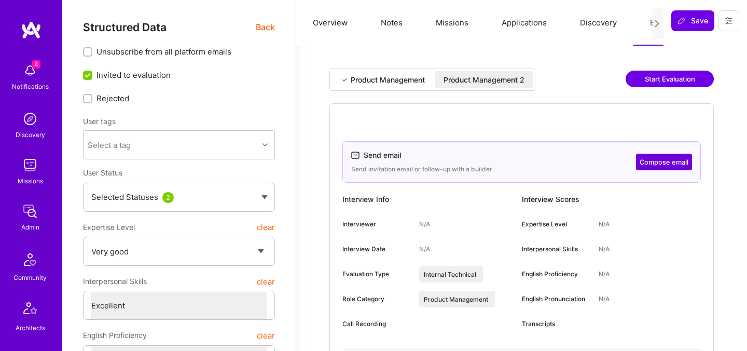
click at [654, 162] on button "Compose email" at bounding box center [664, 162] width 56 height 17
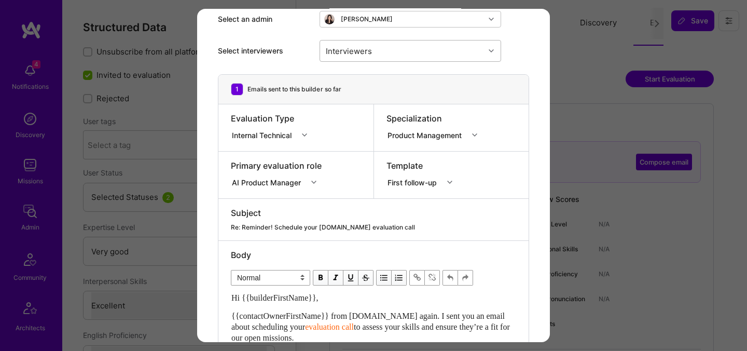
scroll to position [204, 0]
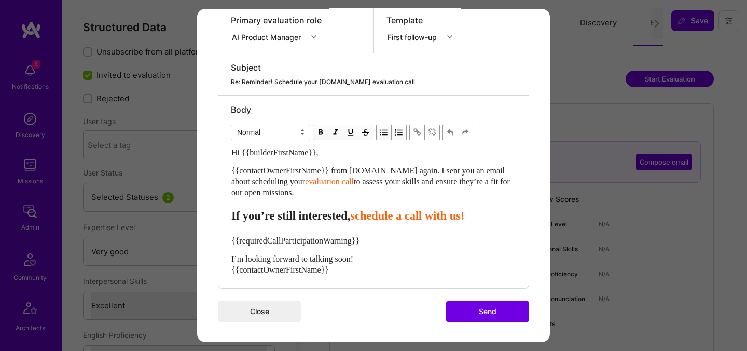
drag, startPoint x: 311, startPoint y: 192, endPoint x: 216, endPoint y: 150, distance: 104.3
click at [216, 150] on div "Send invitation to evaluation call Send invitation email or follow-up with a bu…" at bounding box center [373, 73] width 353 height 538
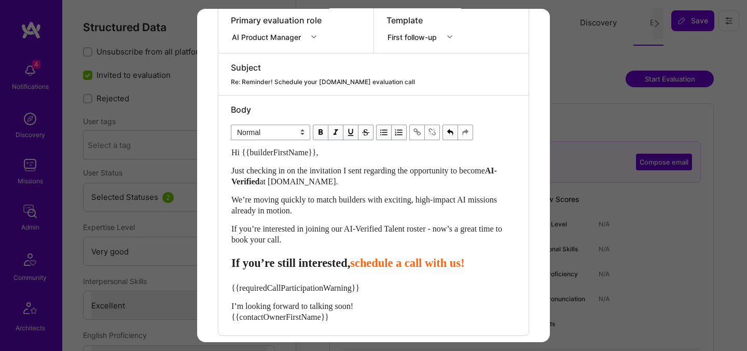
click at [350, 263] on span "If you’re still interested," at bounding box center [290, 262] width 119 height 13
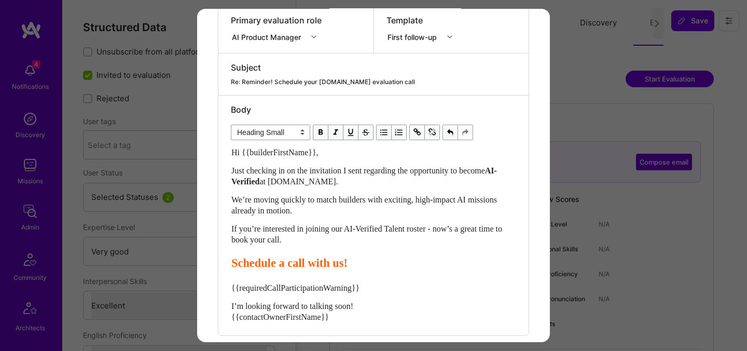
scroll to position [252, 0]
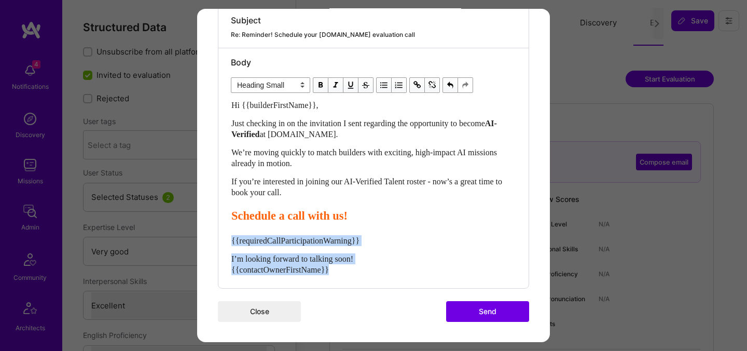
drag, startPoint x: 343, startPoint y: 268, endPoint x: 214, endPoint y: 238, distance: 132.7
click at [214, 238] on div "Send invitation to evaluation call Send invitation email or follow-up with a bu…" at bounding box center [373, 49] width 353 height 585
select select "unstyled"
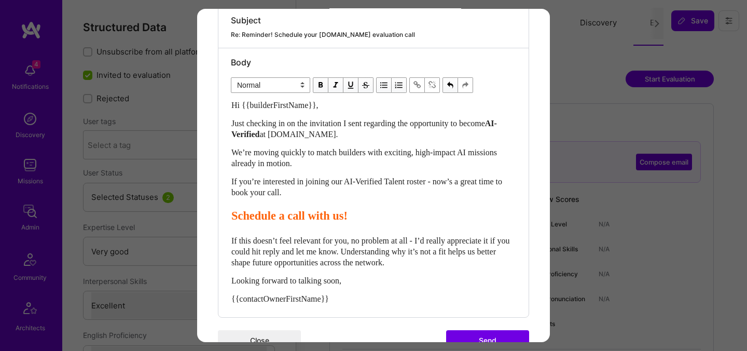
click at [464, 336] on button "Send" at bounding box center [487, 340] width 83 height 21
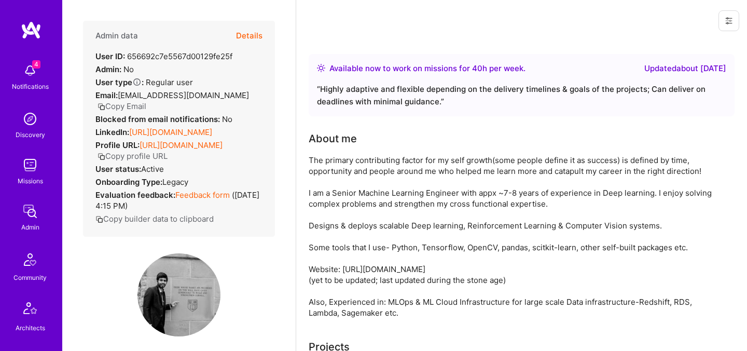
click at [253, 31] on button "Details" at bounding box center [249, 36] width 26 height 30
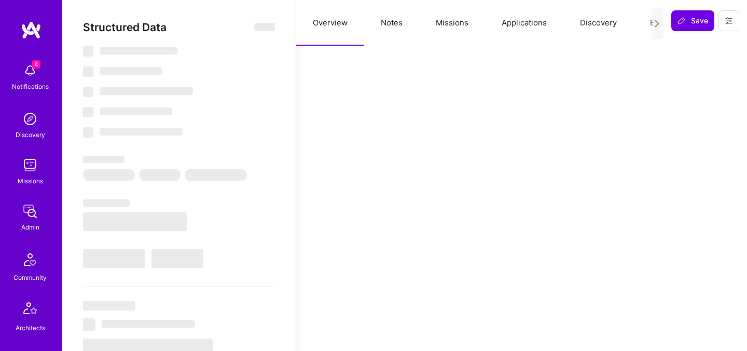
click at [641, 19] on button "Evaluation" at bounding box center [668, 23] width 71 height 46
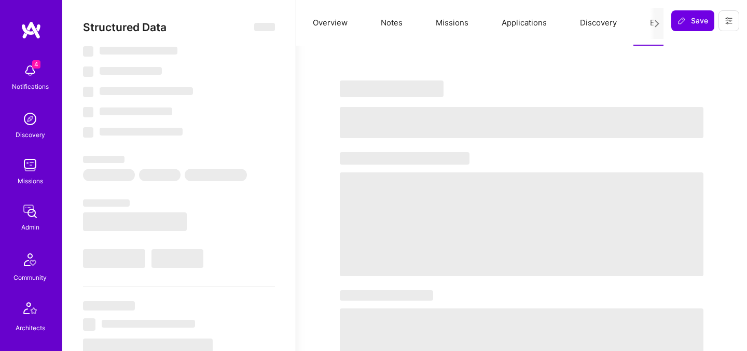
select select "Right Now"
select select "7"
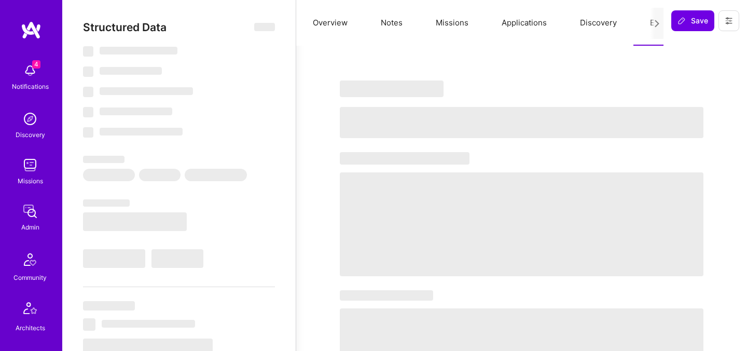
select select "US"
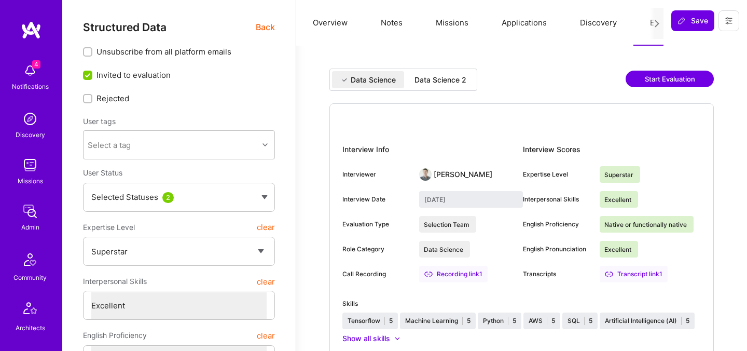
click at [459, 76] on div "Data Science 2" at bounding box center [440, 80] width 52 height 10
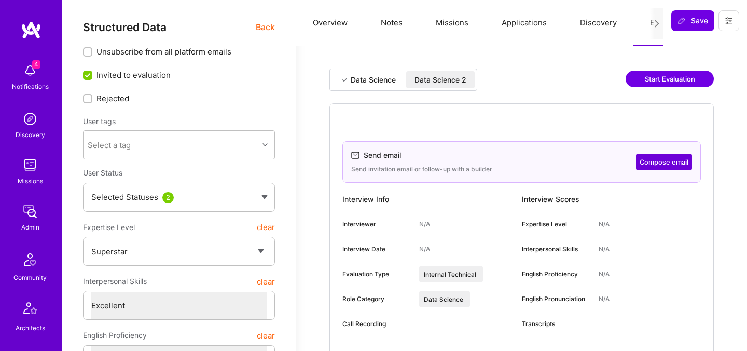
click at [663, 162] on button "Compose email" at bounding box center [664, 162] width 56 height 17
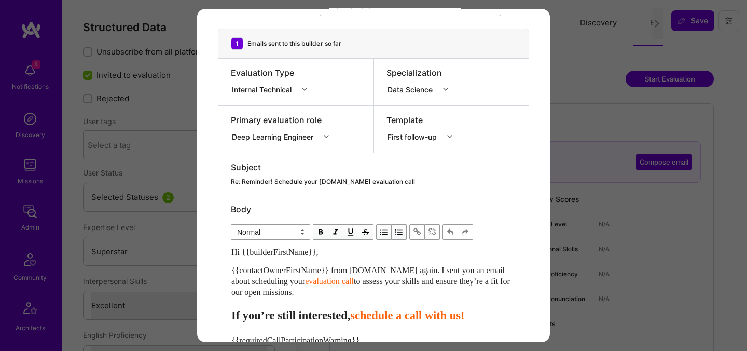
scroll to position [115, 0]
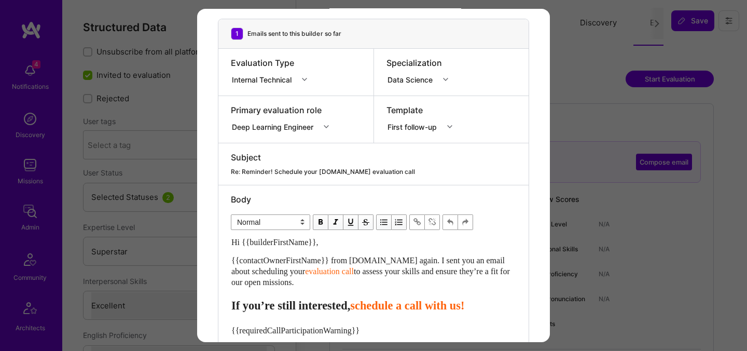
drag, startPoint x: 318, startPoint y: 284, endPoint x: 224, endPoint y: 238, distance: 104.6
click at [224, 238] on div "Body Normal Heading Large Heading Medium Heading Small Normal Hi {{builderFirst…" at bounding box center [373, 281] width 310 height 192
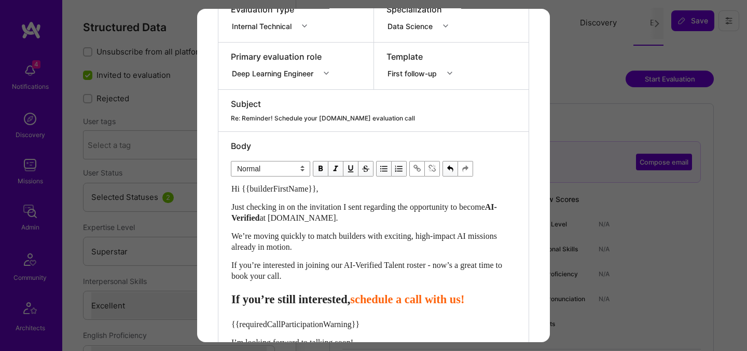
scroll to position [198, 0]
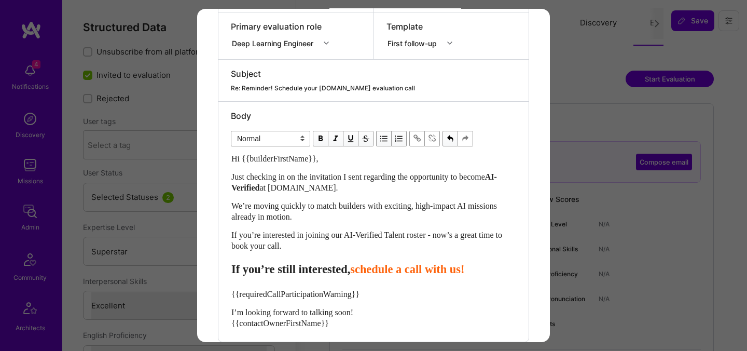
click at [388, 270] on span "schedule a call with us!" at bounding box center [407, 268] width 114 height 13
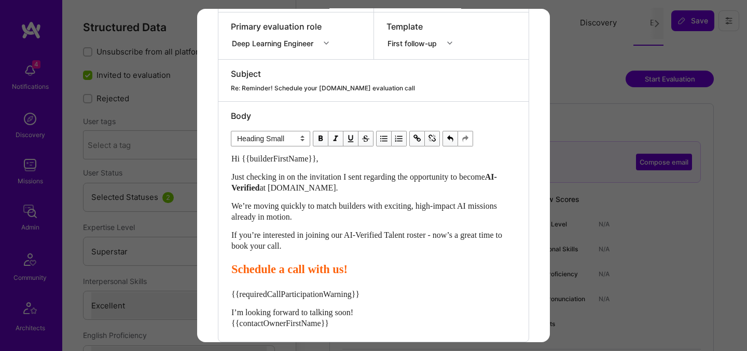
scroll to position [252, 0]
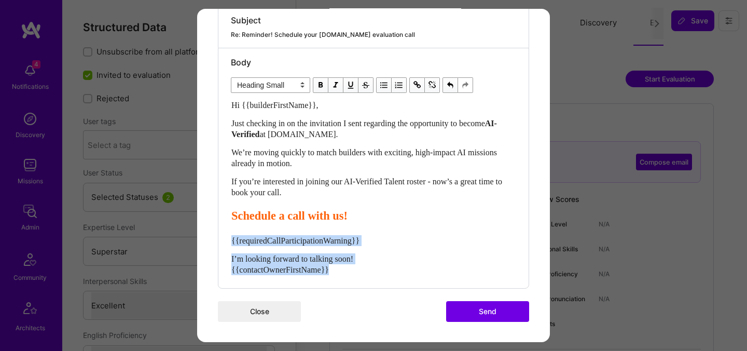
drag, startPoint x: 346, startPoint y: 268, endPoint x: 213, endPoint y: 236, distance: 136.6
click at [213, 236] on div "Send invitation to evaluation call Send invitation email or follow-up with a bu…" at bounding box center [373, 49] width 353 height 585
select select "unstyled"
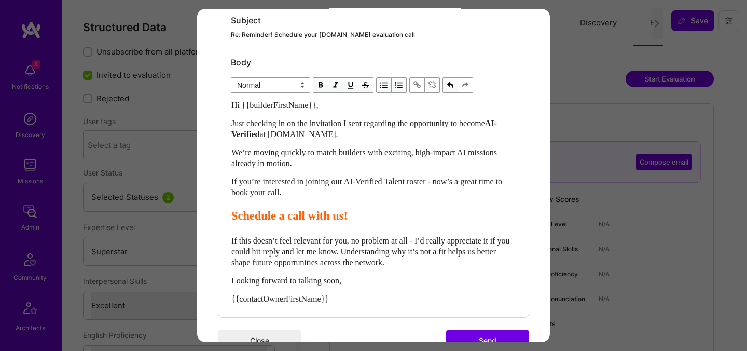
click at [476, 340] on button "Send" at bounding box center [487, 340] width 83 height 21
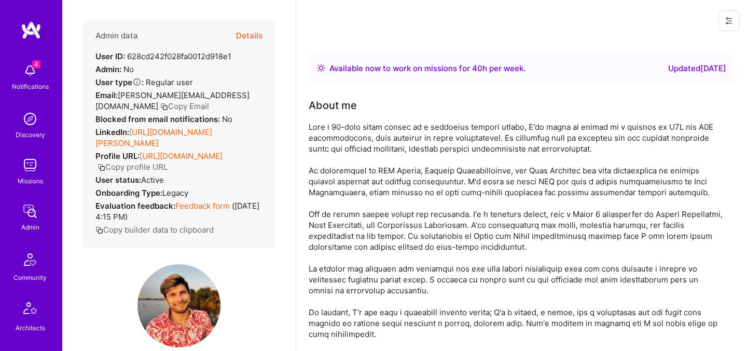
click at [249, 35] on button "Details" at bounding box center [249, 36] width 26 height 30
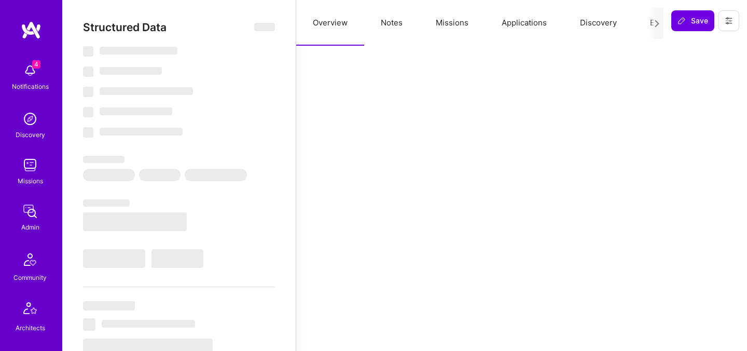
select select "Right Now"
select select "5"
select select "7"
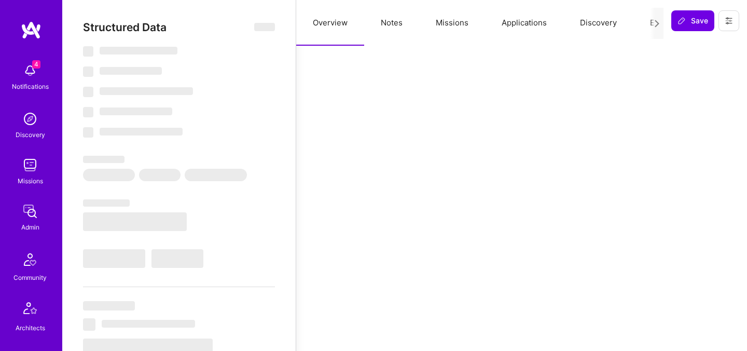
select select "NL"
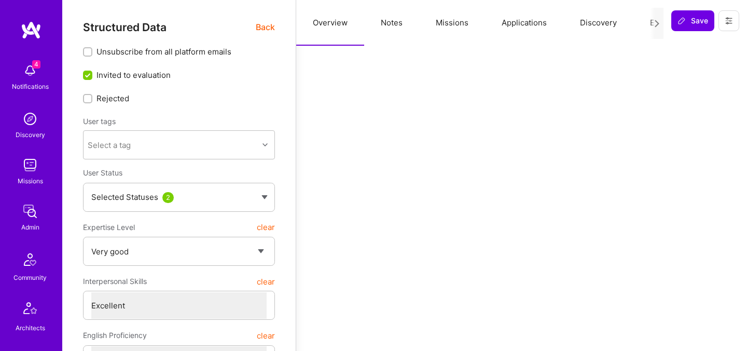
click at [646, 17] on button "Evaluation" at bounding box center [668, 23] width 71 height 46
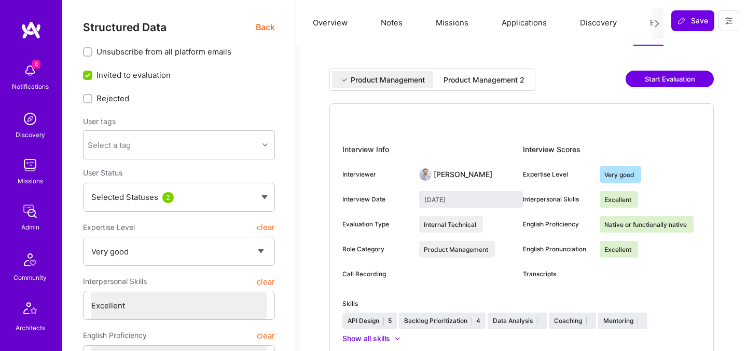
click at [501, 77] on div "Product Management 2" at bounding box center [484, 80] width 81 height 10
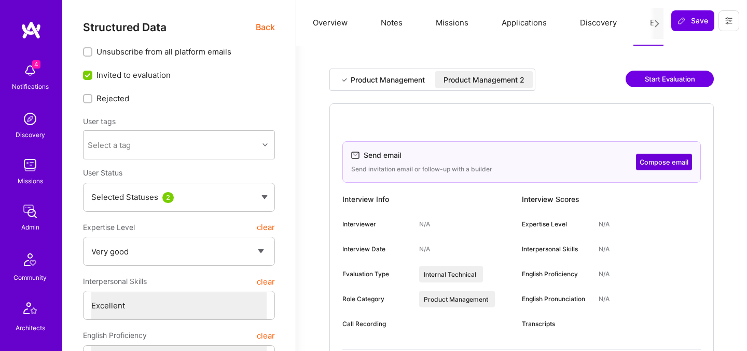
click at [655, 158] on button "Compose email" at bounding box center [664, 162] width 56 height 17
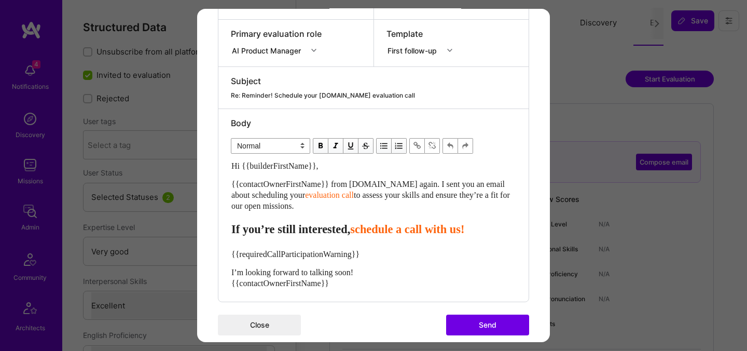
scroll to position [203, 0]
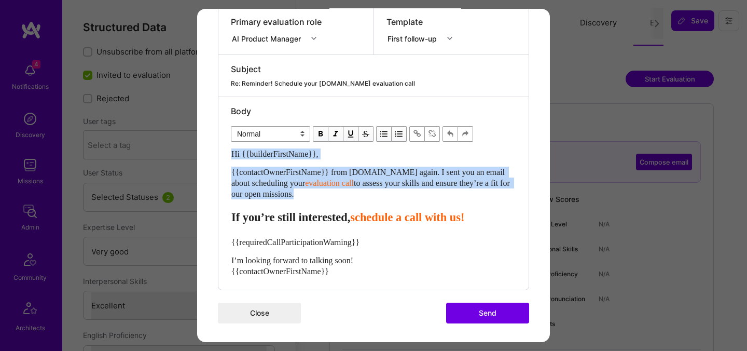
drag, startPoint x: 312, startPoint y: 195, endPoint x: 226, endPoint y: 152, distance: 95.8
click at [226, 152] on div "Body Normal Heading Large Heading Medium Heading Small Normal Hi {{builderFirst…" at bounding box center [373, 193] width 310 height 192
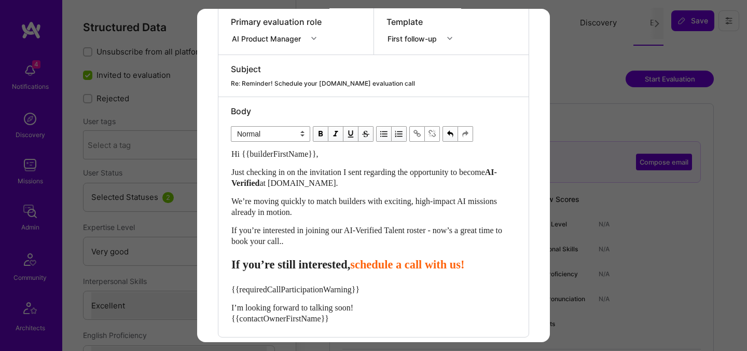
click at [385, 269] on span "schedule a call with us!" at bounding box center [407, 264] width 114 height 13
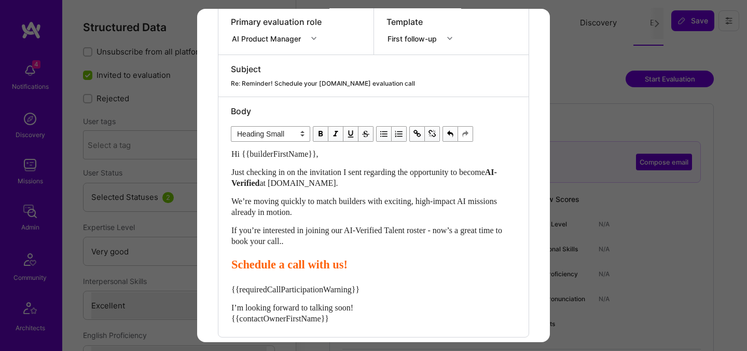
scroll to position [252, 0]
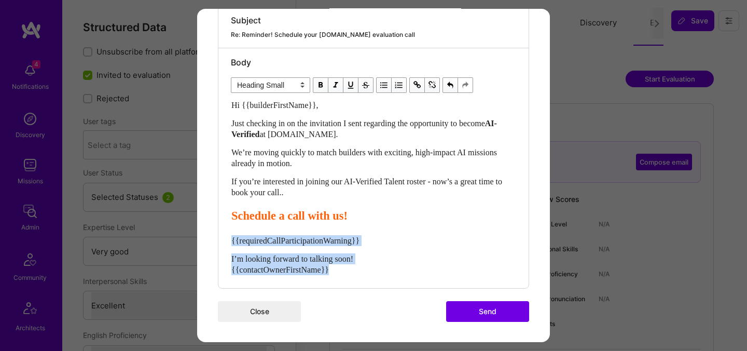
drag, startPoint x: 351, startPoint y: 269, endPoint x: 224, endPoint y: 242, distance: 129.8
click at [224, 242] on div "Body Normal Heading Large Heading Medium Heading Small Heading Small Hi {{build…" at bounding box center [373, 168] width 310 height 240
select select "unstyled"
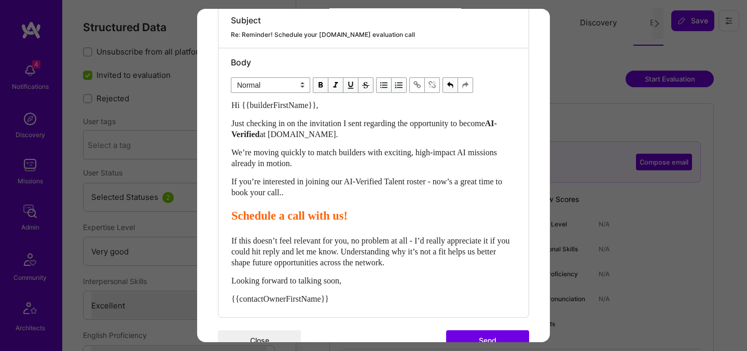
click at [465, 337] on button "Send" at bounding box center [487, 340] width 83 height 21
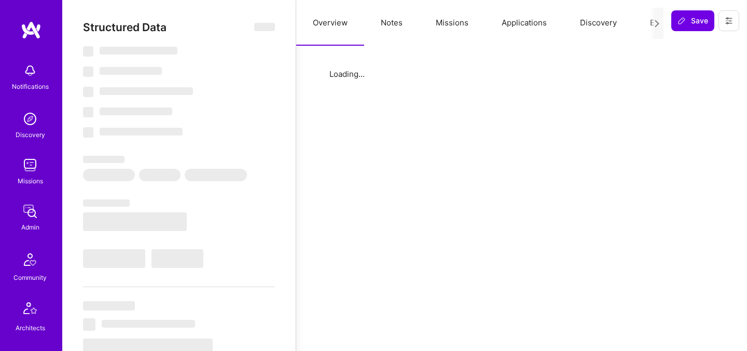
select select "Right Now"
select select "5"
select select "7"
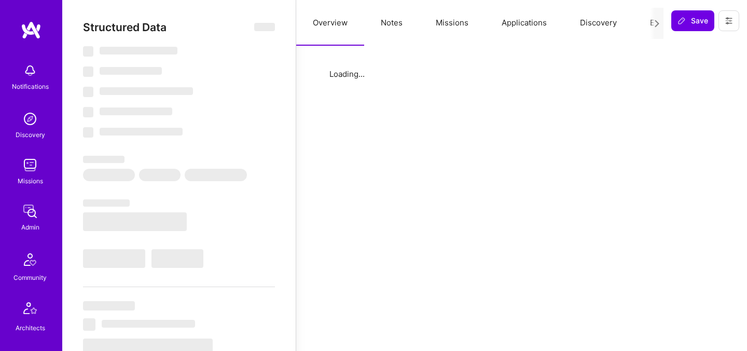
select select "US"
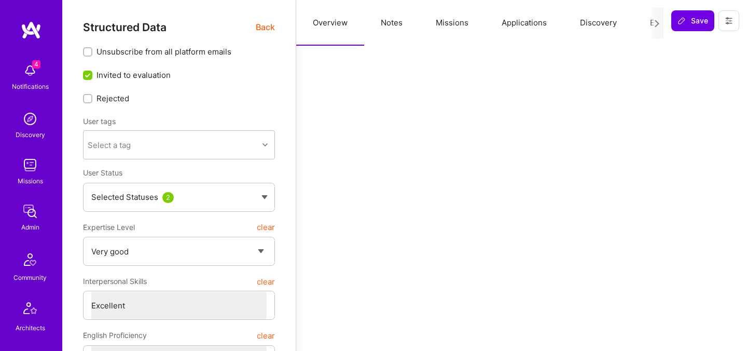
click at [642, 24] on button "Evaluation" at bounding box center [668, 23] width 71 height 46
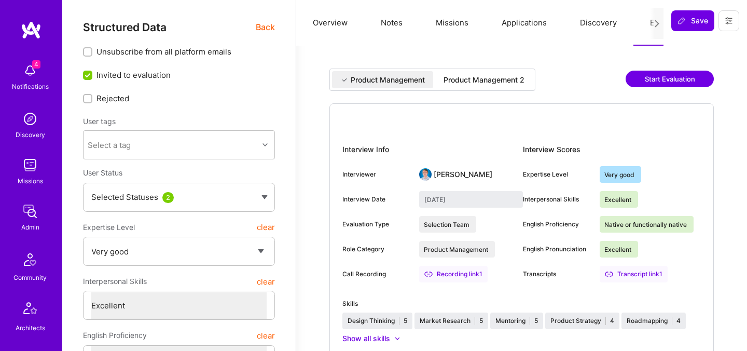
click at [496, 86] on div "Product Management 2" at bounding box center [484, 79] width 98 height 17
type input "[DATE]"
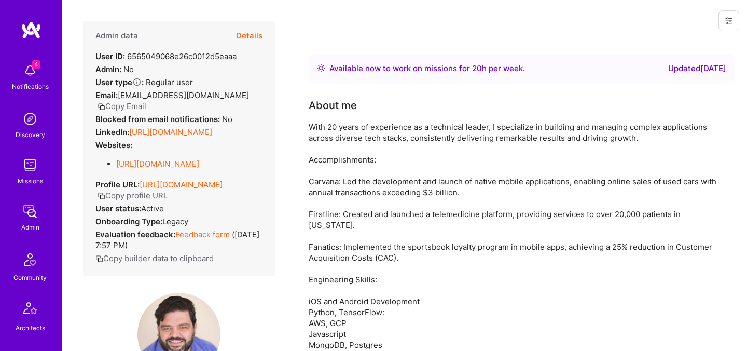
click at [250, 34] on button "Details" at bounding box center [249, 36] width 26 height 30
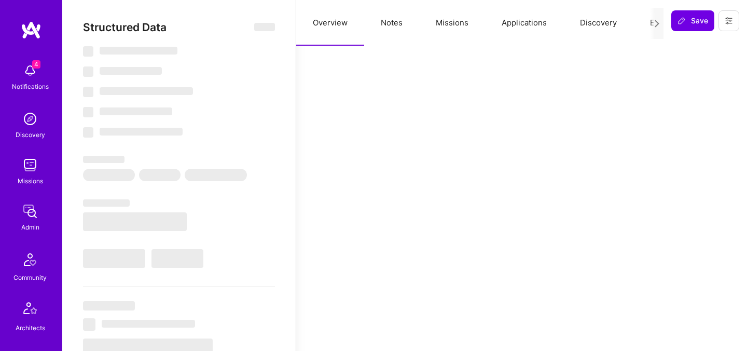
click at [644, 22] on button "Evaluation" at bounding box center [668, 23] width 71 height 46
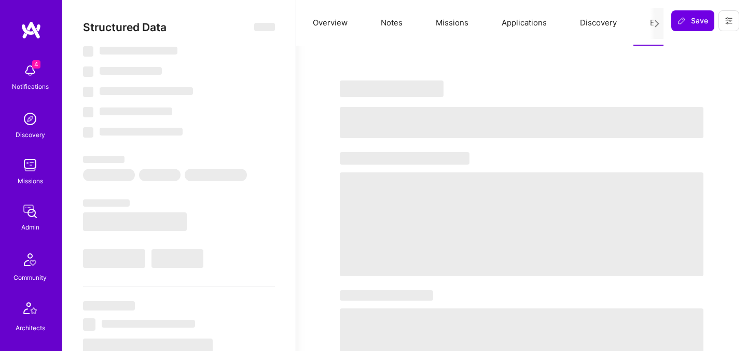
select select "Right Now"
select select "5"
select select "4"
select select "7"
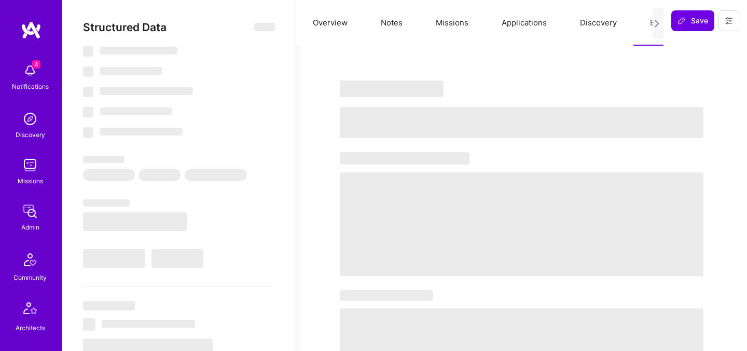
select select "US"
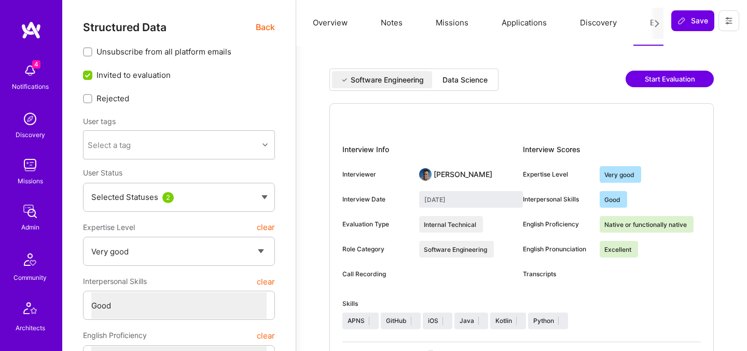
click at [474, 82] on div "Data Science" at bounding box center [464, 80] width 45 height 10
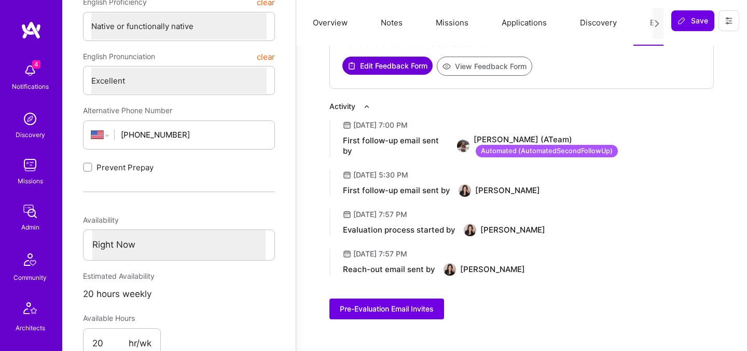
scroll to position [334, 0]
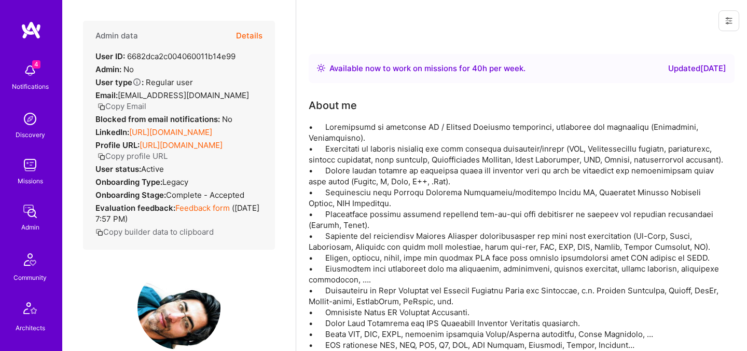
click at [251, 35] on button "Details" at bounding box center [249, 36] width 26 height 30
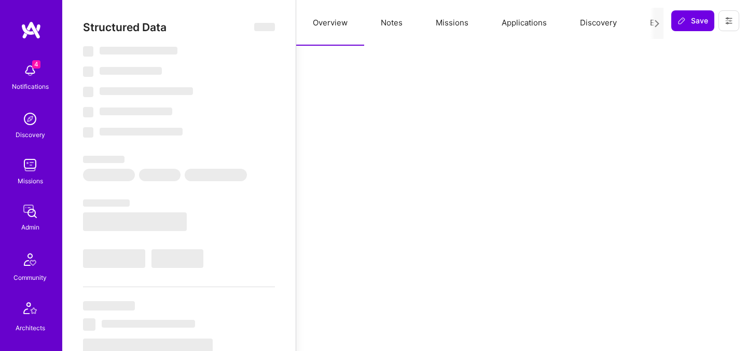
click at [640, 18] on button "Evaluation" at bounding box center [668, 23] width 71 height 46
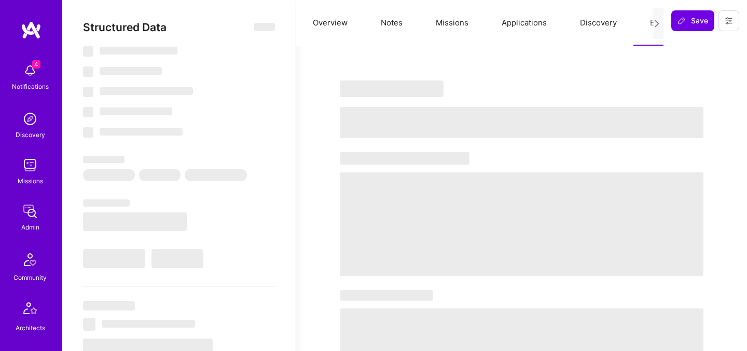
select select "Right Now"
select select "5"
select select "7"
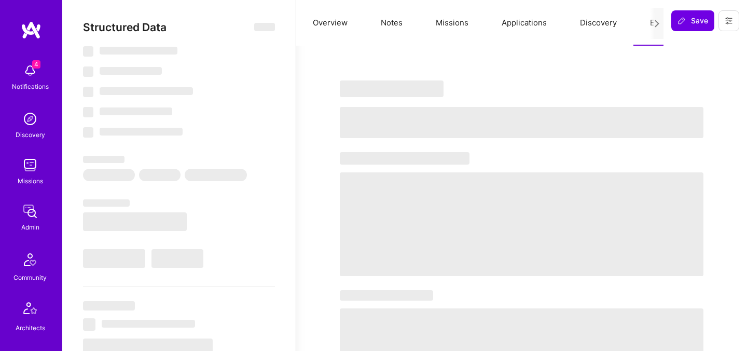
select select "US"
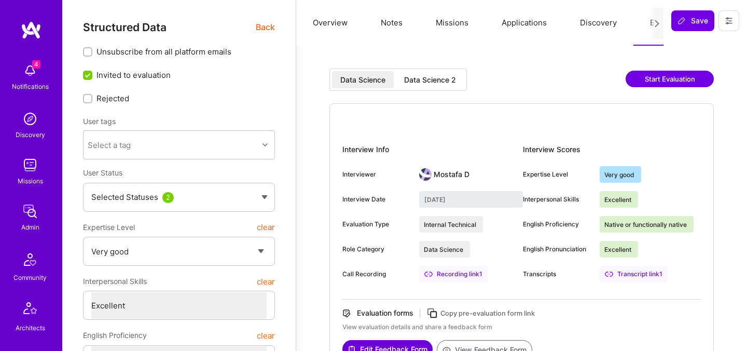
click at [447, 83] on div "Data Science 2" at bounding box center [430, 80] width 52 height 10
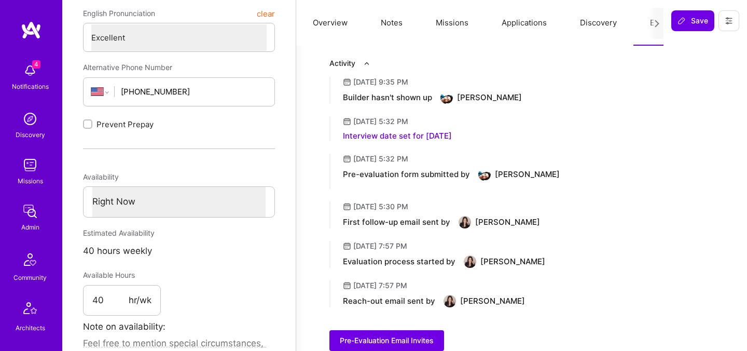
scroll to position [375, 0]
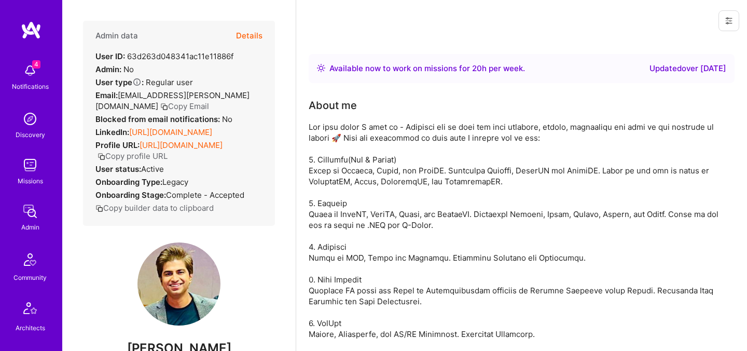
click at [247, 36] on button "Details" at bounding box center [249, 36] width 26 height 30
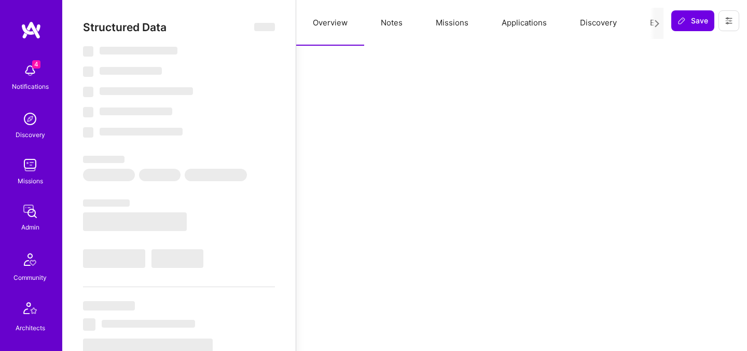
select select "Right Now"
select select "Unknown"
select select "IN"
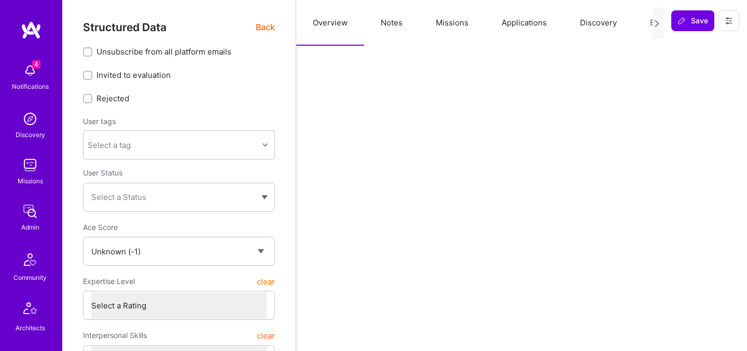
click at [643, 14] on button "Evaluation" at bounding box center [668, 23] width 71 height 46
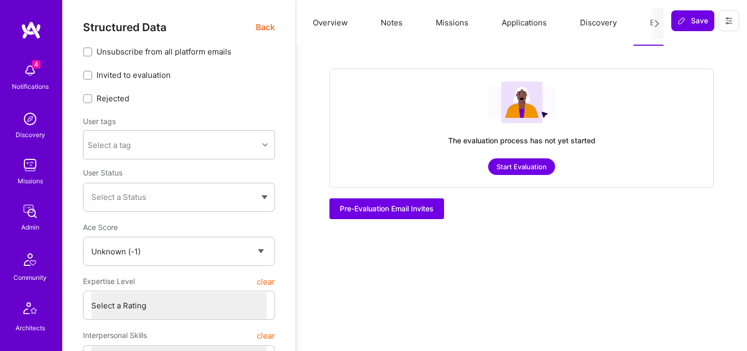
click at [264, 25] on span "Back" at bounding box center [265, 27] width 19 height 13
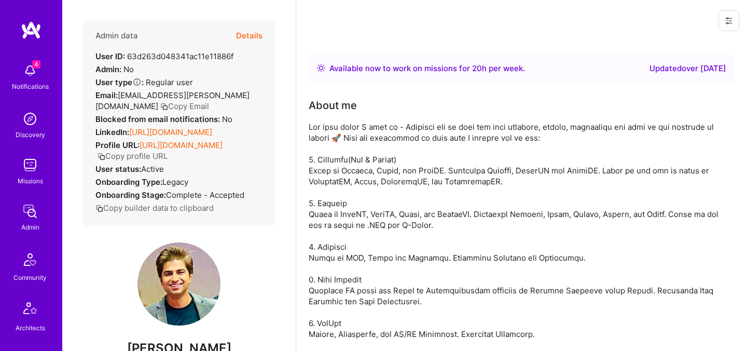
click at [254, 32] on button "Details" at bounding box center [249, 36] width 26 height 30
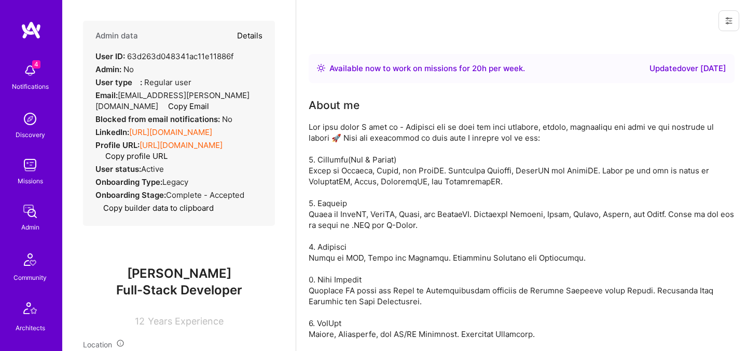
type textarea "x"
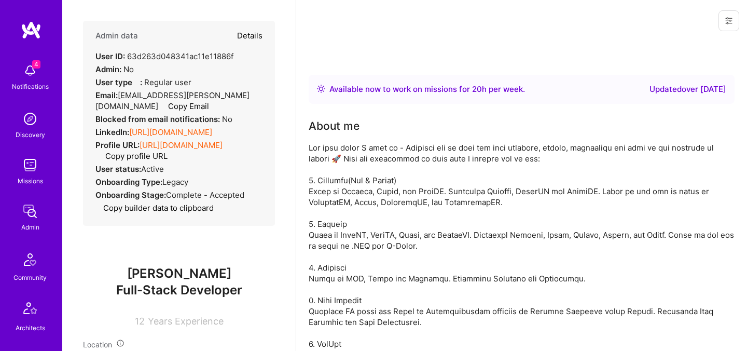
select select "Unknown"
select select "IN"
select select "Right Now"
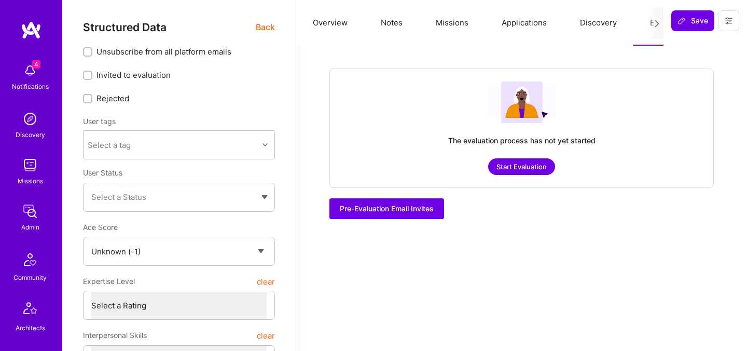
click at [442, 20] on button "Missions" at bounding box center [452, 23] width 66 height 46
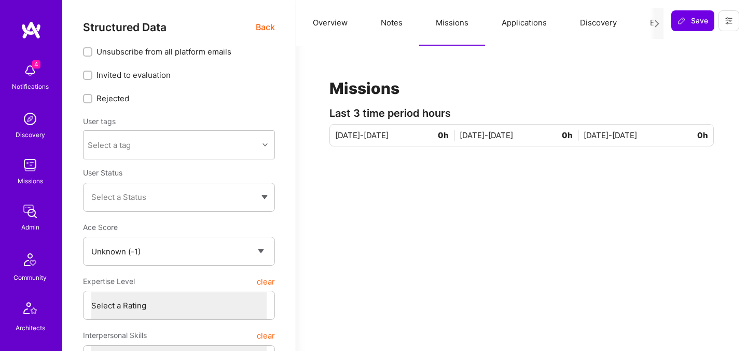
click at [520, 23] on button "Applications" at bounding box center [524, 23] width 78 height 46
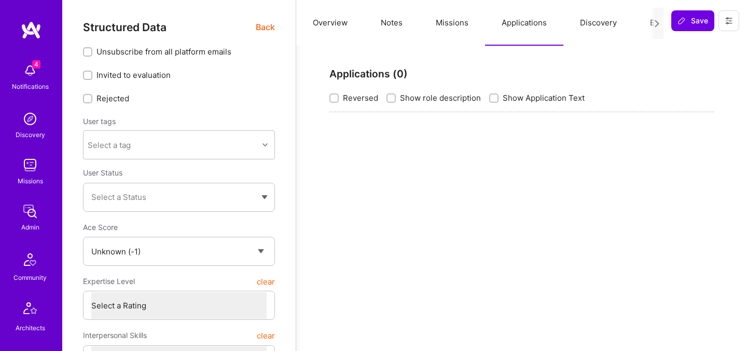
click at [336, 20] on button "Overview" at bounding box center [330, 23] width 68 height 46
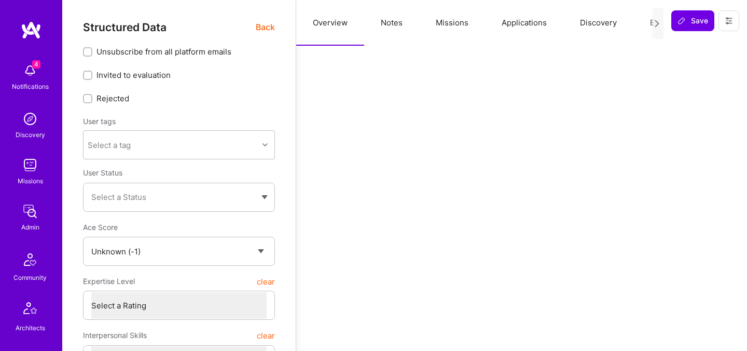
click at [256, 22] on span "Back" at bounding box center [265, 27] width 19 height 13
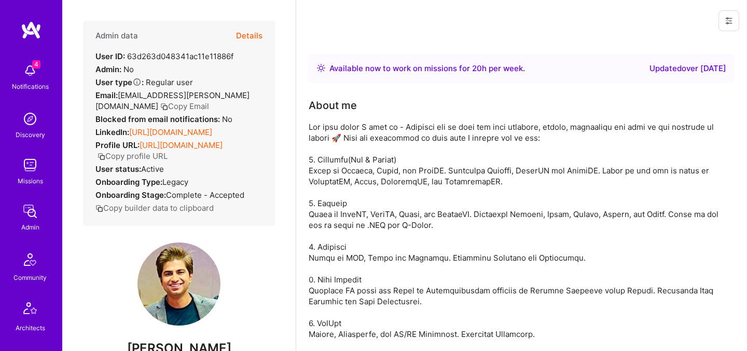
click at [266, 30] on div "Admin data Details User ID: 63d263d048341ac11e11886f Admin: No User type Regula…" at bounding box center [179, 123] width 192 height 205
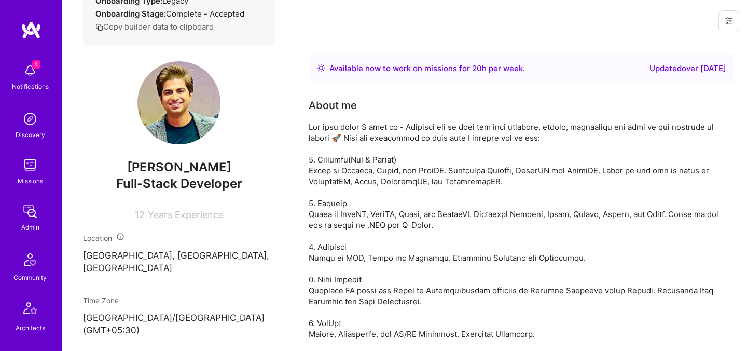
scroll to position [181, 0]
click at [195, 175] on span "Ninad Kulkarni" at bounding box center [179, 168] width 192 height 16
copy span "Ninad Kulkarni"
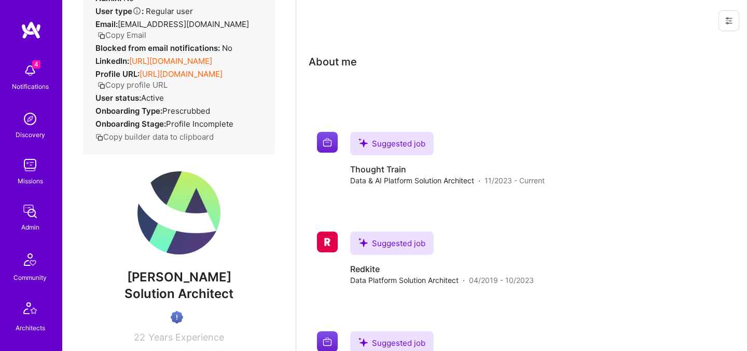
scroll to position [19, 0]
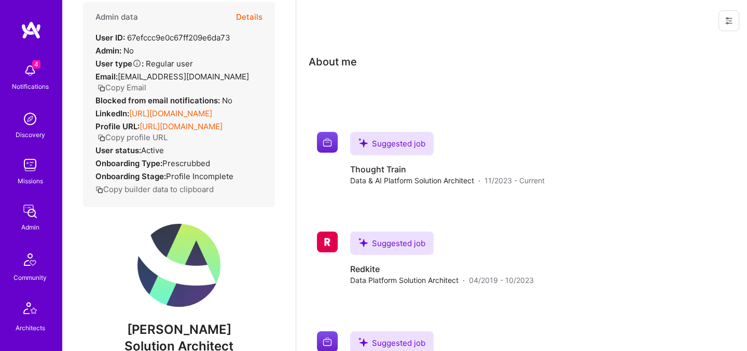
click at [254, 5] on button "Details" at bounding box center [249, 17] width 26 height 30
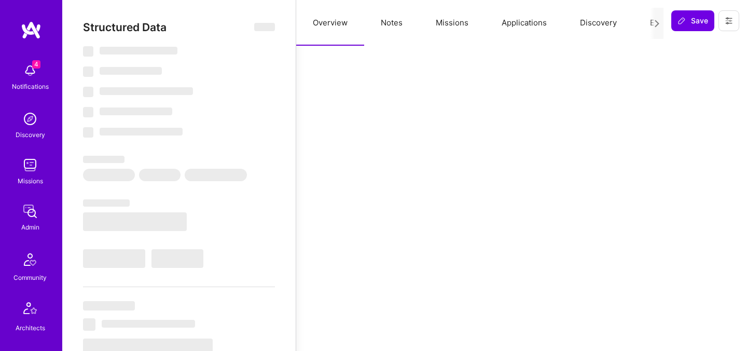
select select "Verified"
select select "US"
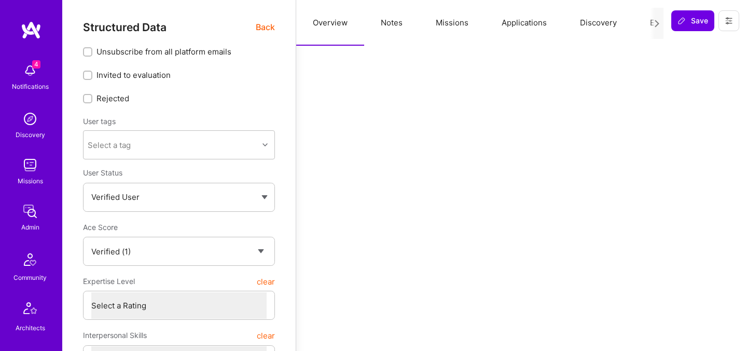
click at [651, 28] on div at bounding box center [656, 23] width 13 height 31
click at [648, 25] on button "Evaluation" at bounding box center [668, 23] width 71 height 46
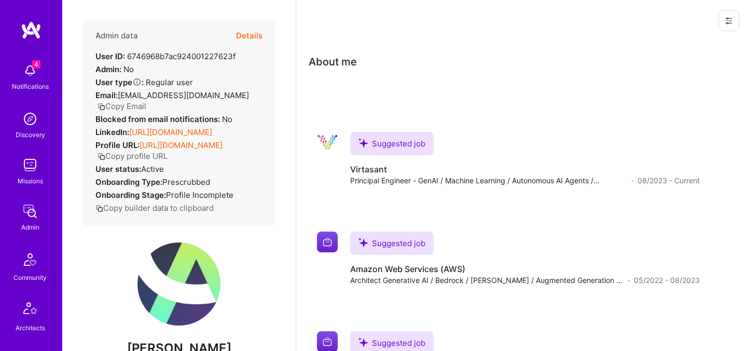
click at [251, 34] on button "Details" at bounding box center [249, 36] width 26 height 30
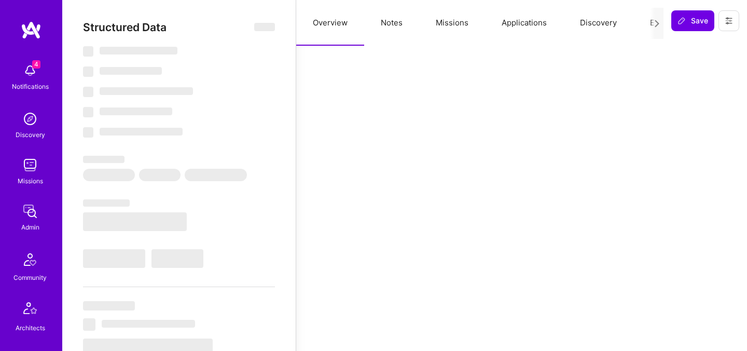
select select "Verified"
select select "US"
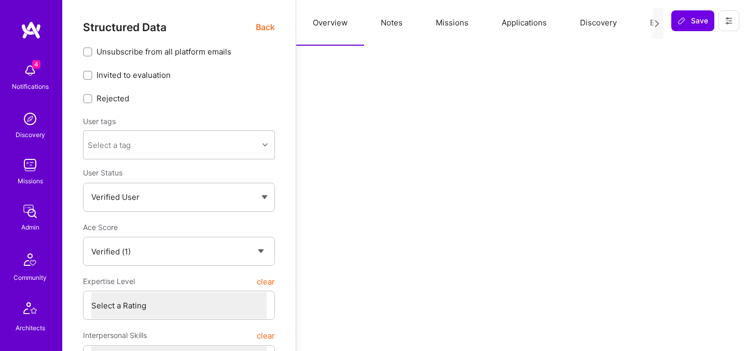
click at [649, 17] on button "Evaluation" at bounding box center [668, 23] width 71 height 46
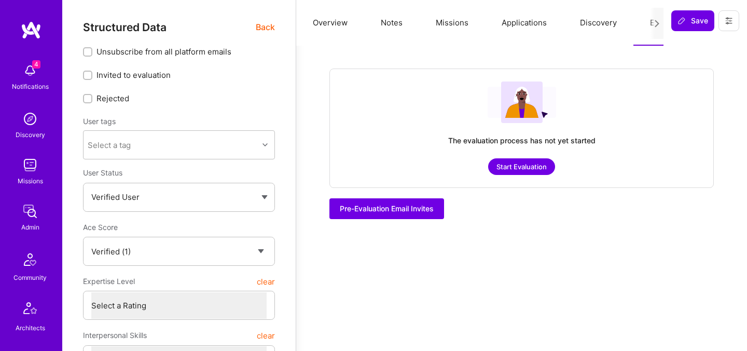
click at [274, 26] on span "Back" at bounding box center [265, 27] width 19 height 13
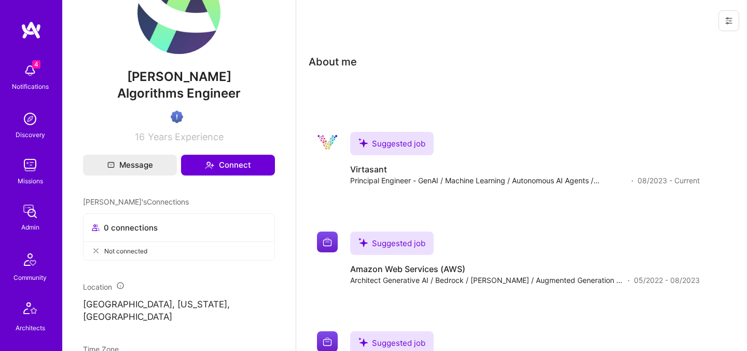
scroll to position [267, 0]
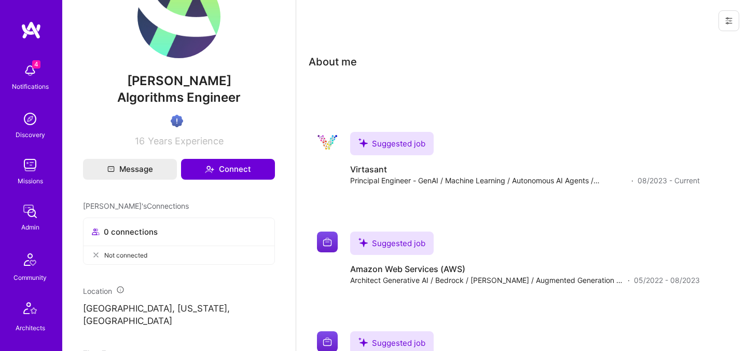
click at [183, 82] on span "[PERSON_NAME]" at bounding box center [179, 81] width 192 height 16
click at [183, 82] on span "John Lucas" at bounding box center [179, 81] width 192 height 16
copy span "John Lucas"
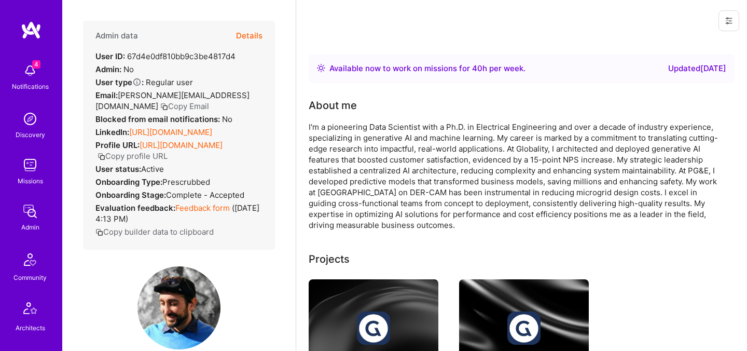
click at [249, 36] on button "Details" at bounding box center [249, 36] width 26 height 30
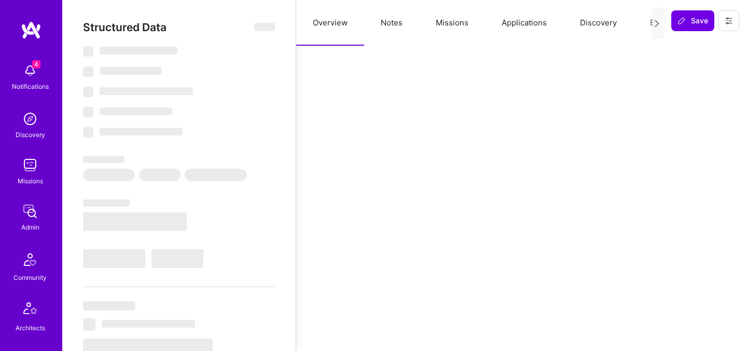
select select "Right Now"
select select "7"
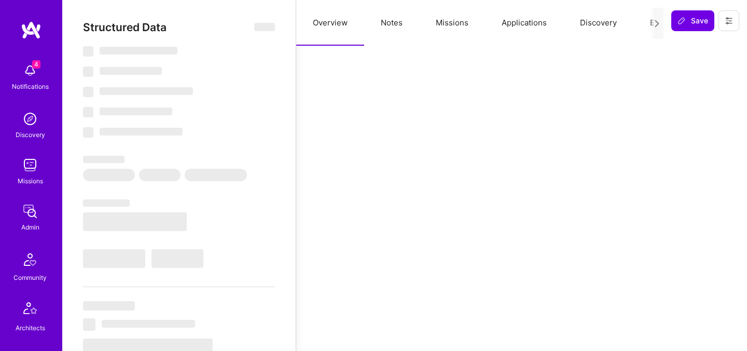
select select "US"
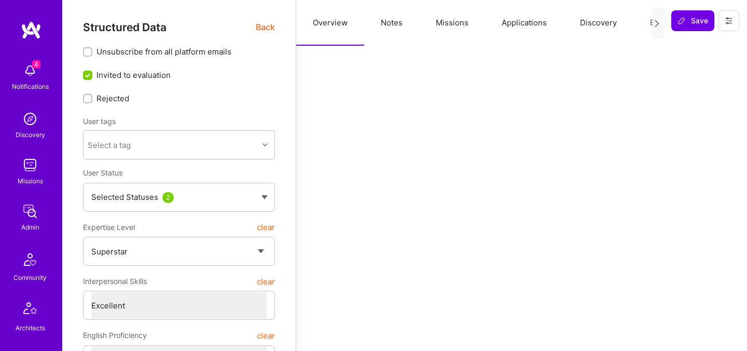
click at [643, 26] on button "Evaluation" at bounding box center [668, 23] width 71 height 46
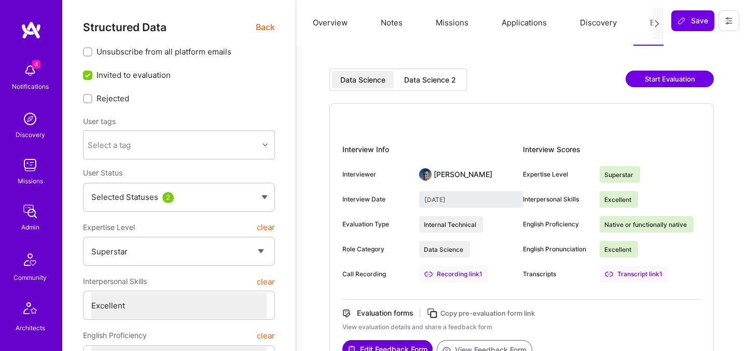
click at [471, 70] on div "Data Science Data Science 2 Start Evaluation" at bounding box center [521, 85] width 384 height 35
click at [466, 70] on div "Data Science Data Science 2" at bounding box center [397, 79] width 137 height 22
click at [450, 88] on div "Data Science 2" at bounding box center [430, 79] width 68 height 17
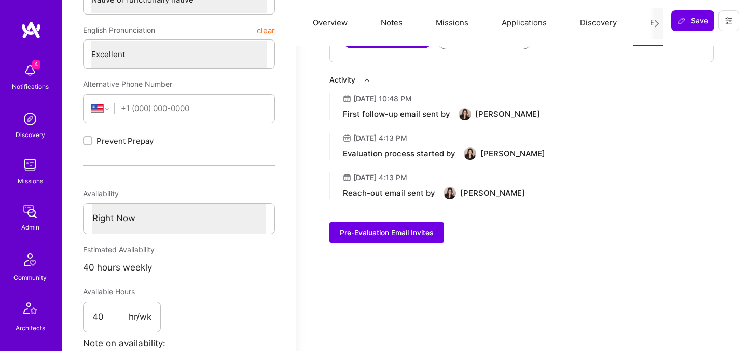
scroll to position [353, 0]
